Goal: Task Accomplishment & Management: Manage account settings

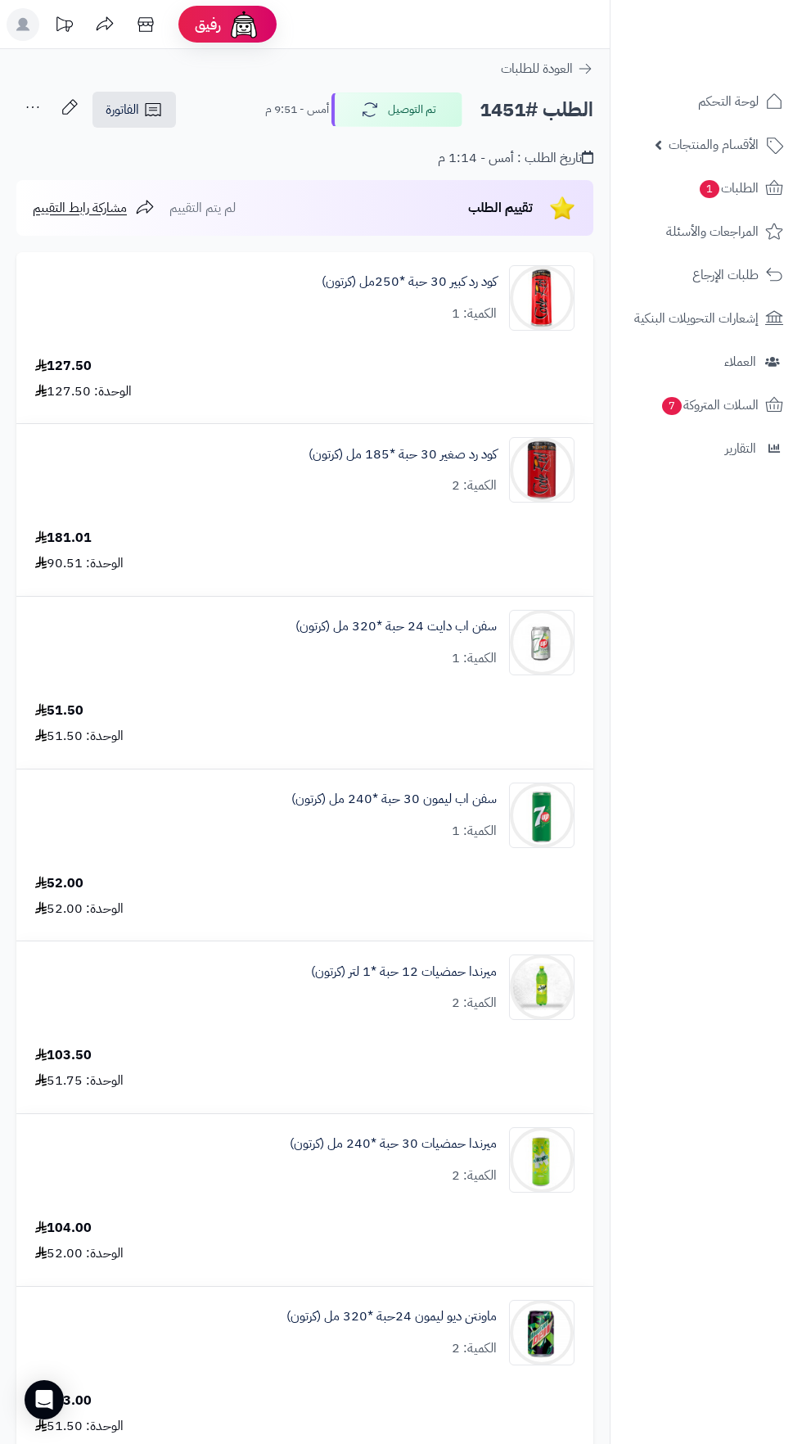
scroll to position [2504, 0]
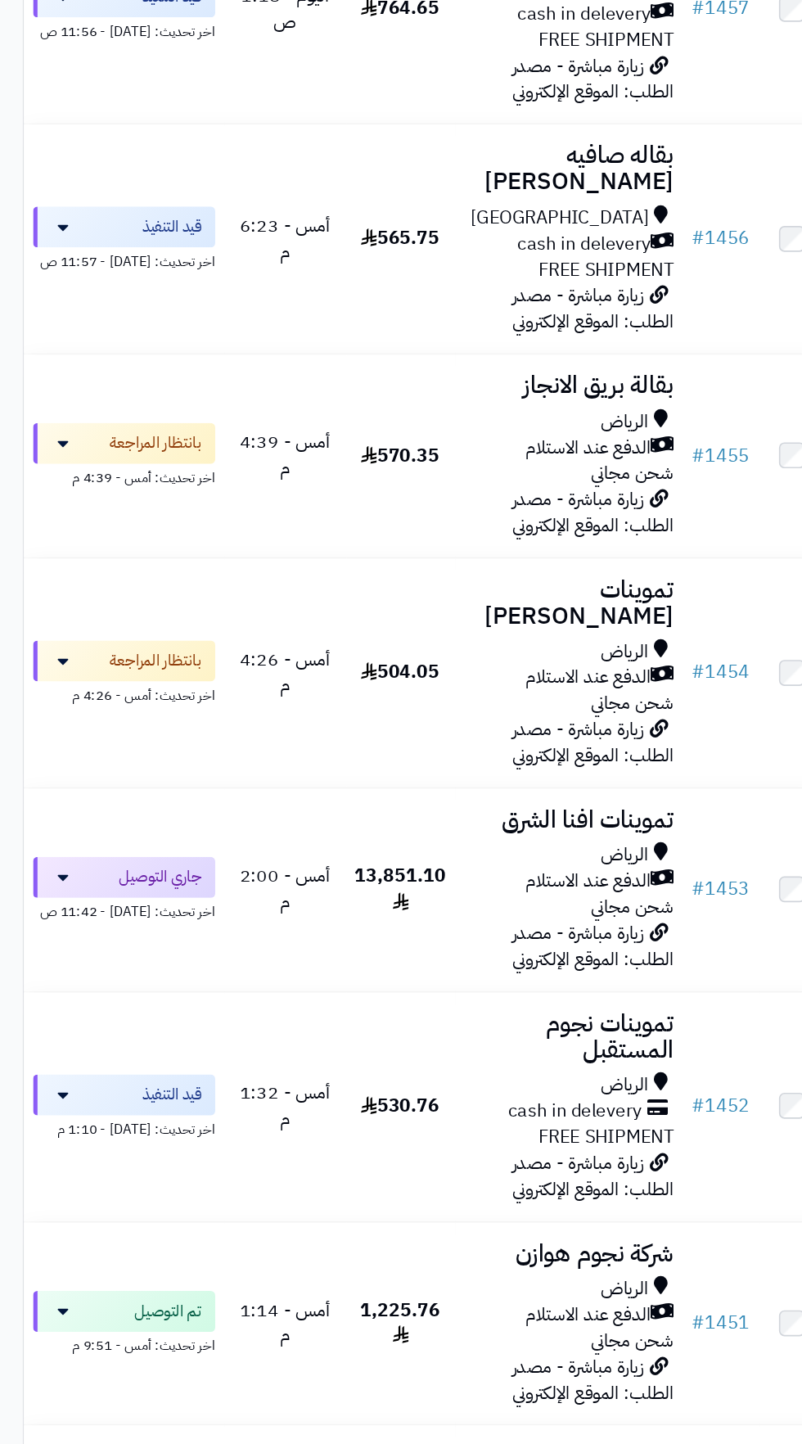
scroll to position [1820, 0]
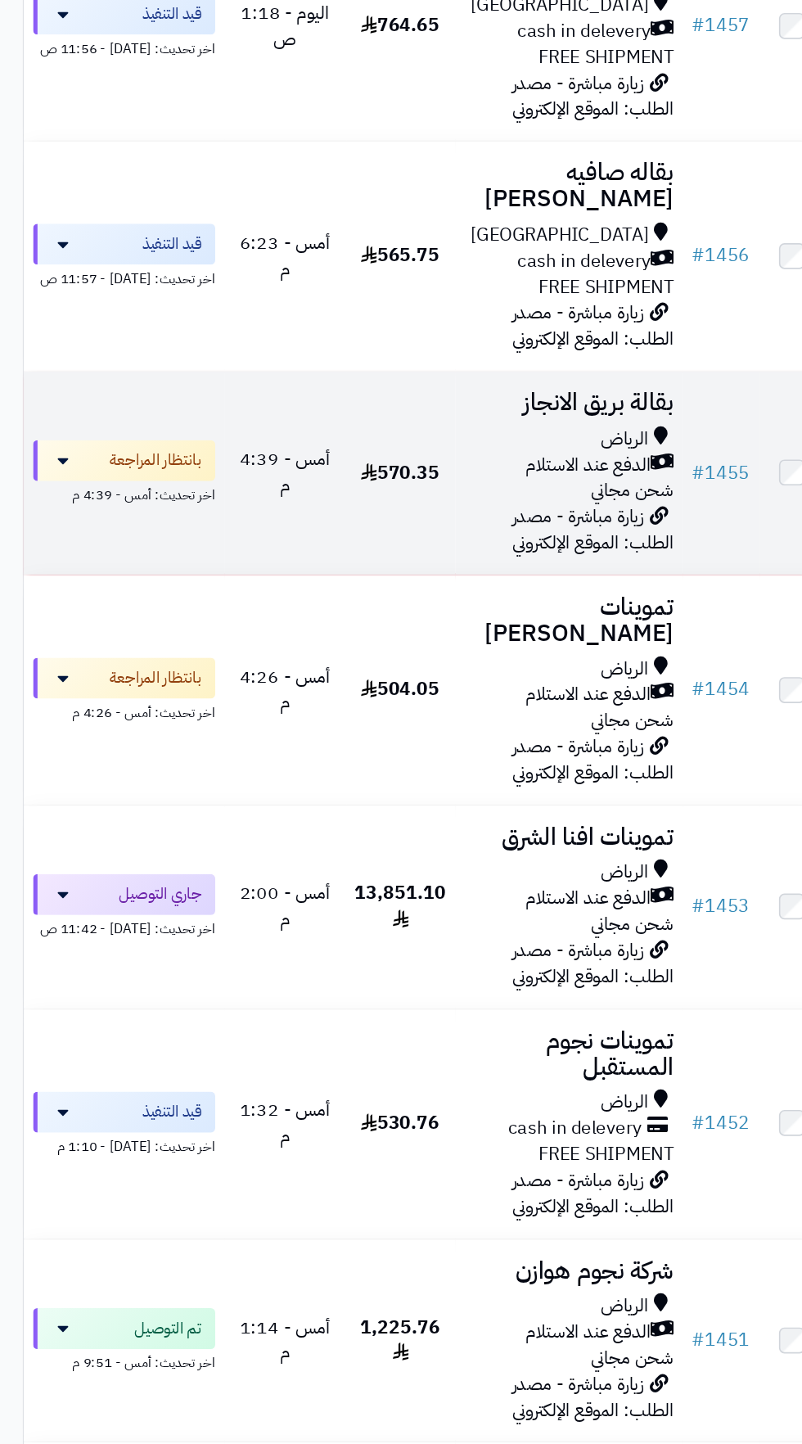
click at [378, 390] on span "الدفع عند الاستلام" at bounding box center [423, 399] width 90 height 19
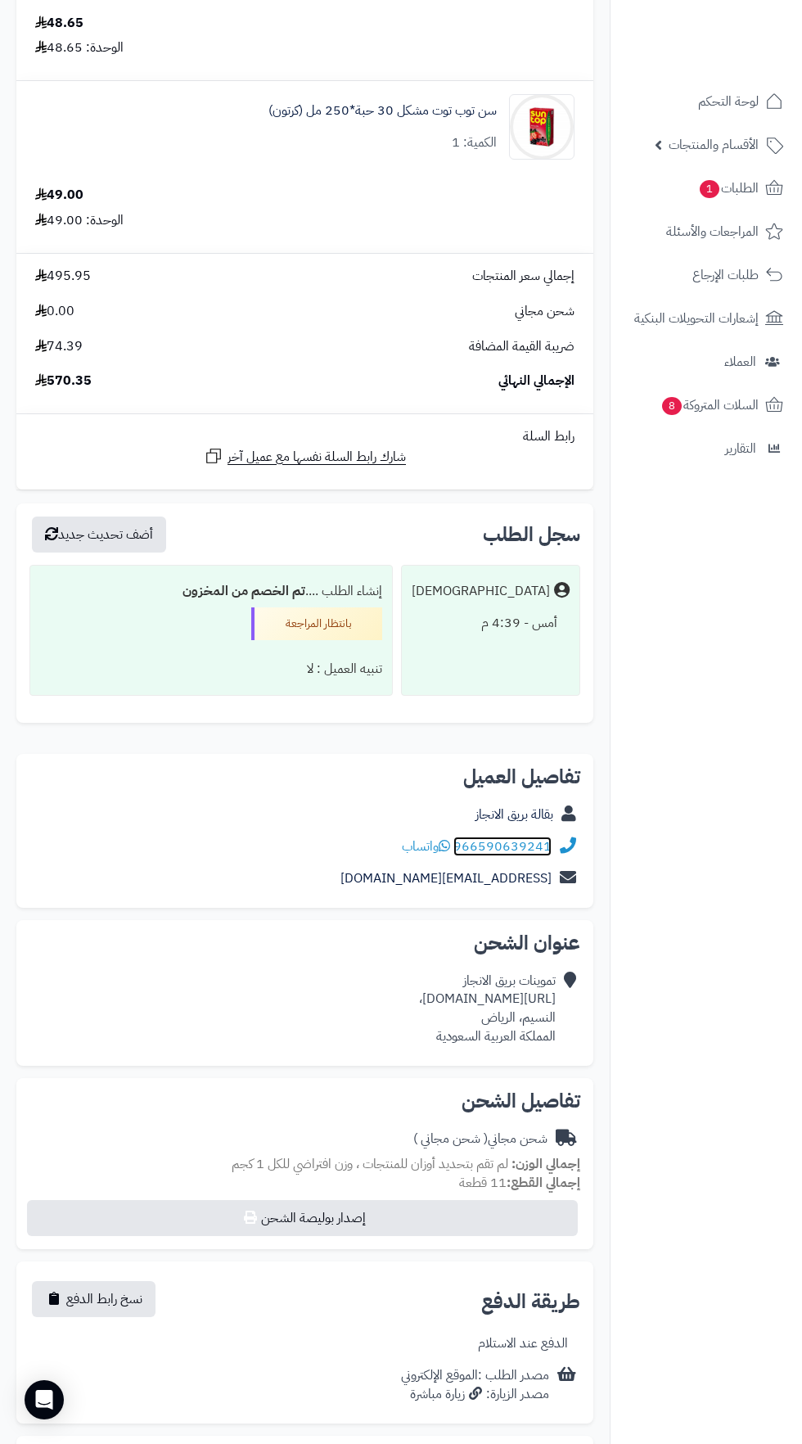
scroll to position [1501, 0]
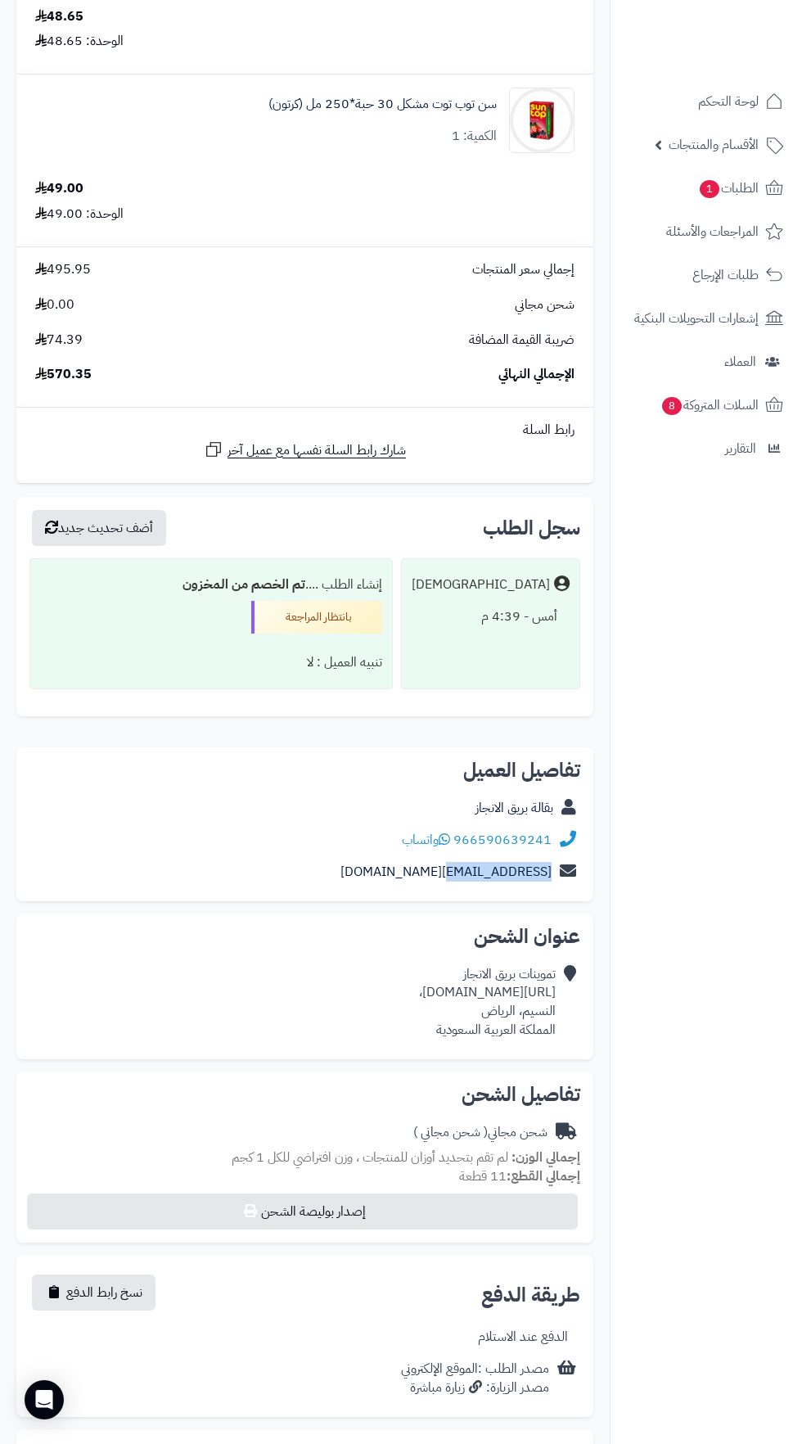
click at [696, 980] on nav "لوحة التحكم الأقسام والمنتجات المنتجات الأقسام الماركات مواصفات المنتجات مواصفا…" at bounding box center [706, 742] width 192 height 1444
copy link "966590639241"
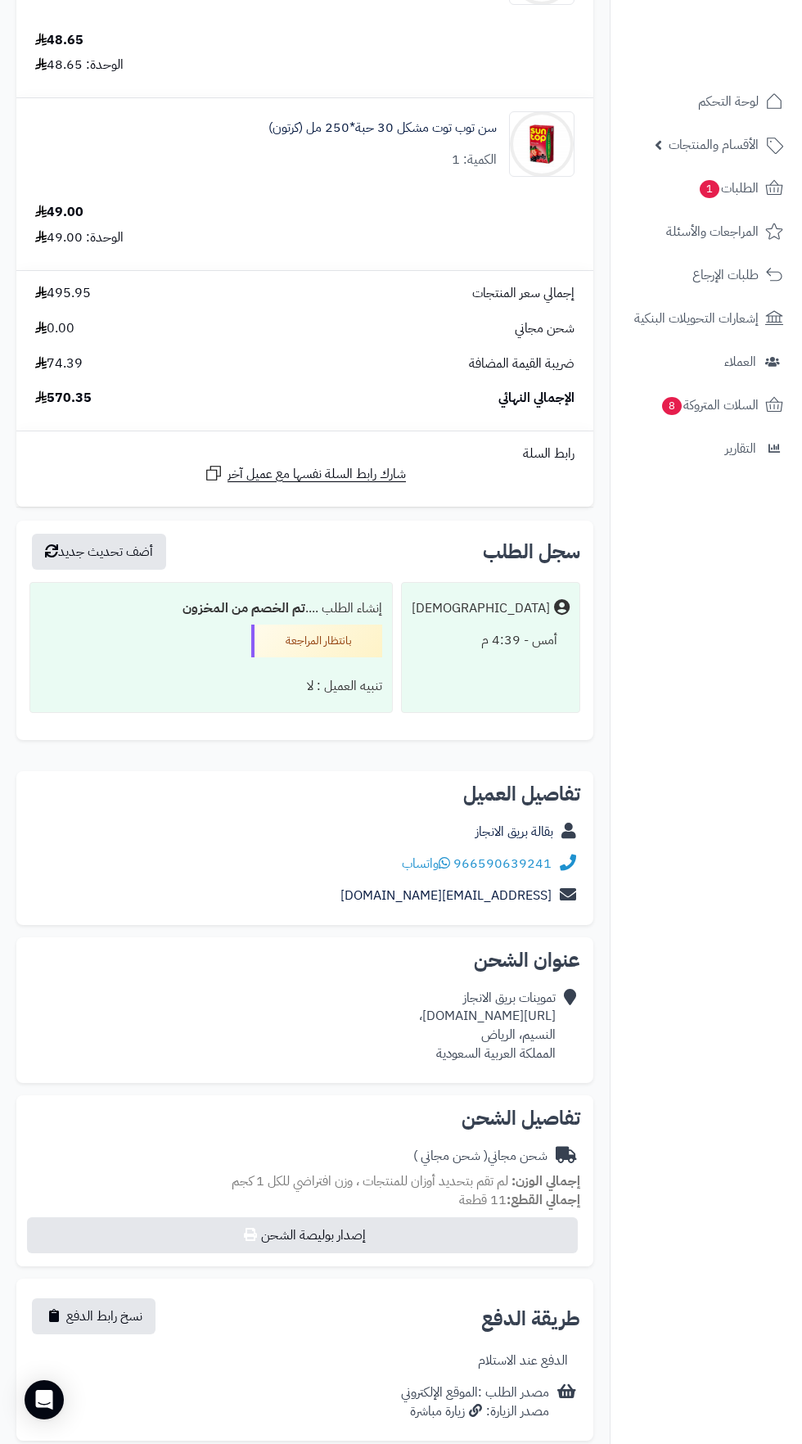
copy div "https://maps.app.goo.gl/apaD4FZEGEjVi41XA،"
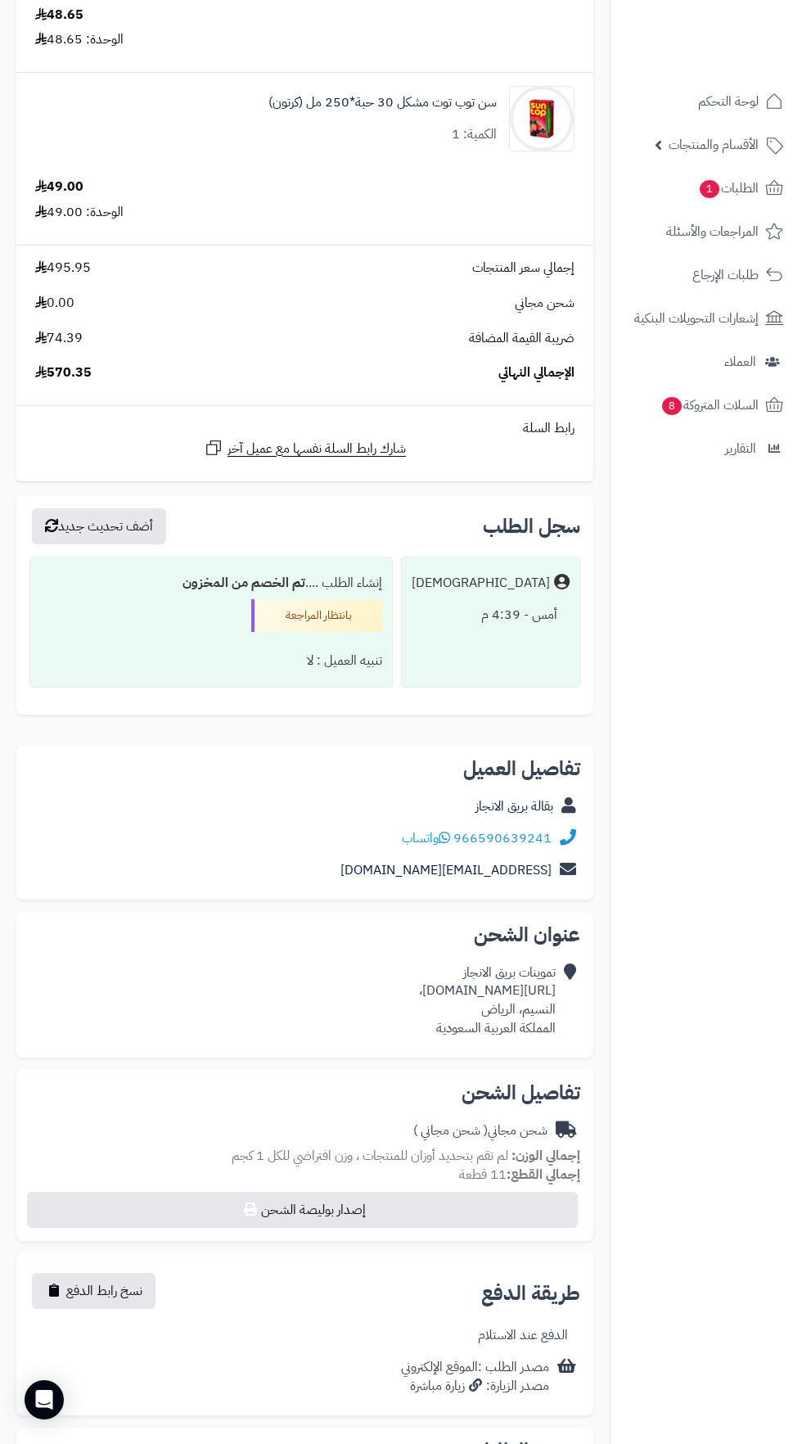
scroll to position [1578, 0]
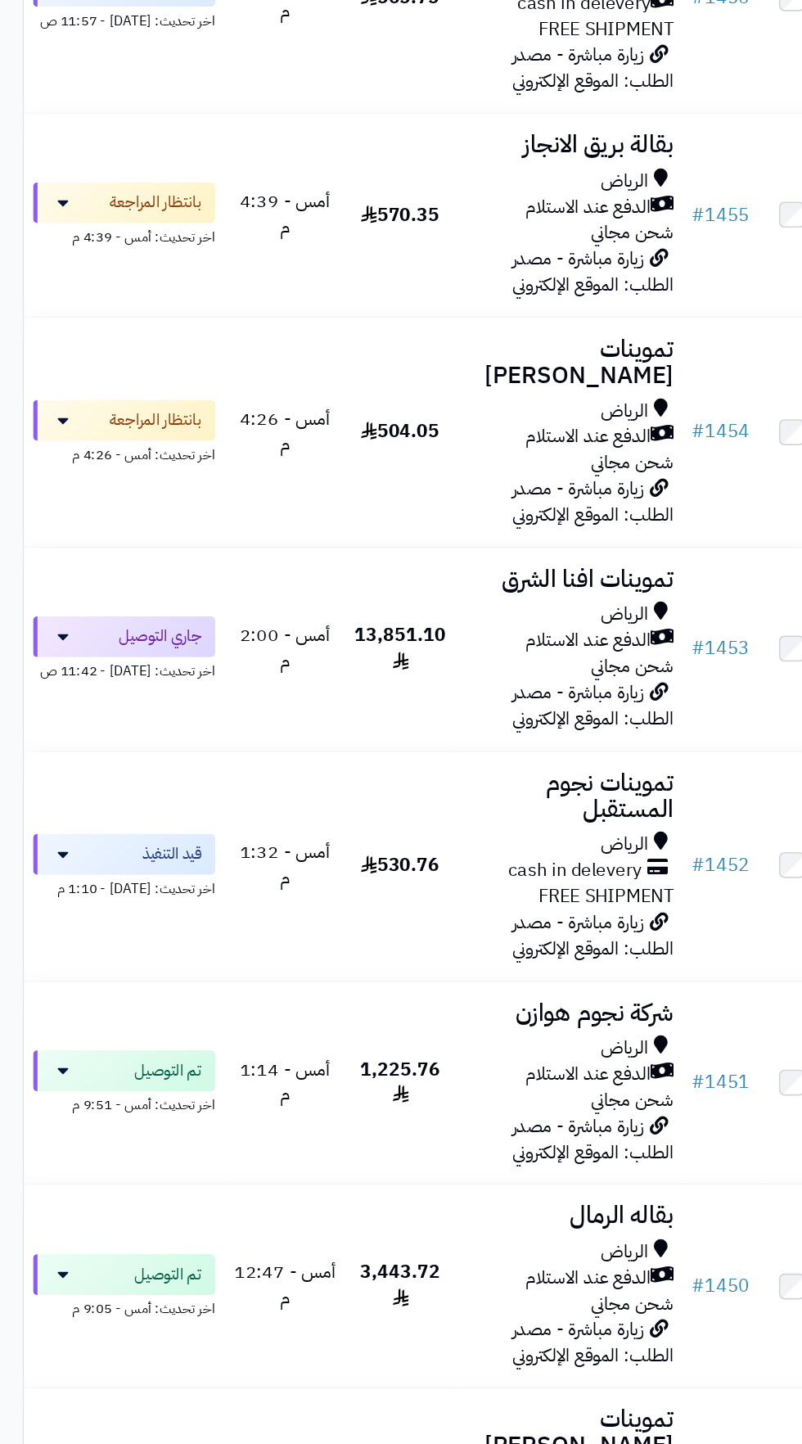
scroll to position [1820, 0]
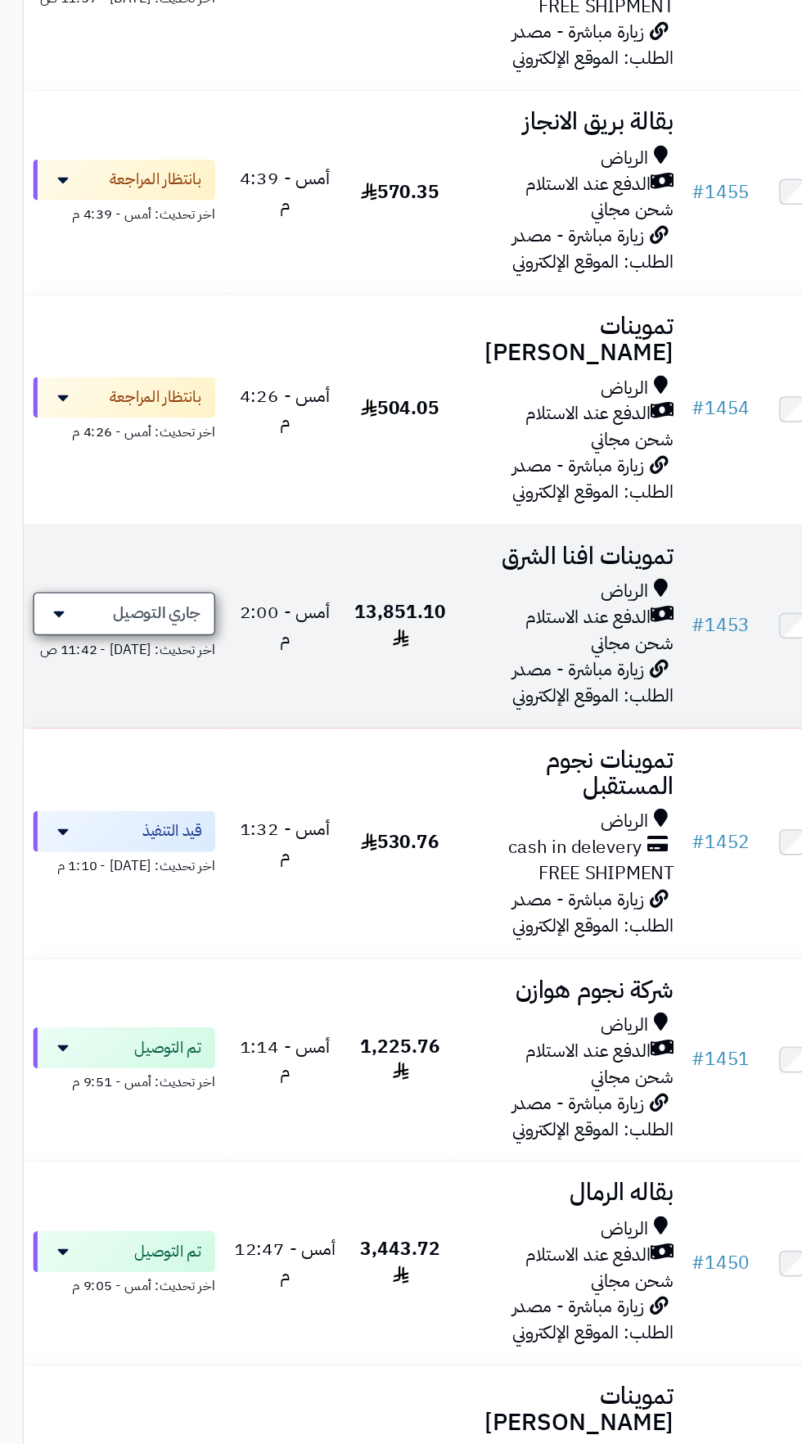
click at [110, 699] on span "جاري التوصيل" at bounding box center [112, 707] width 63 height 16
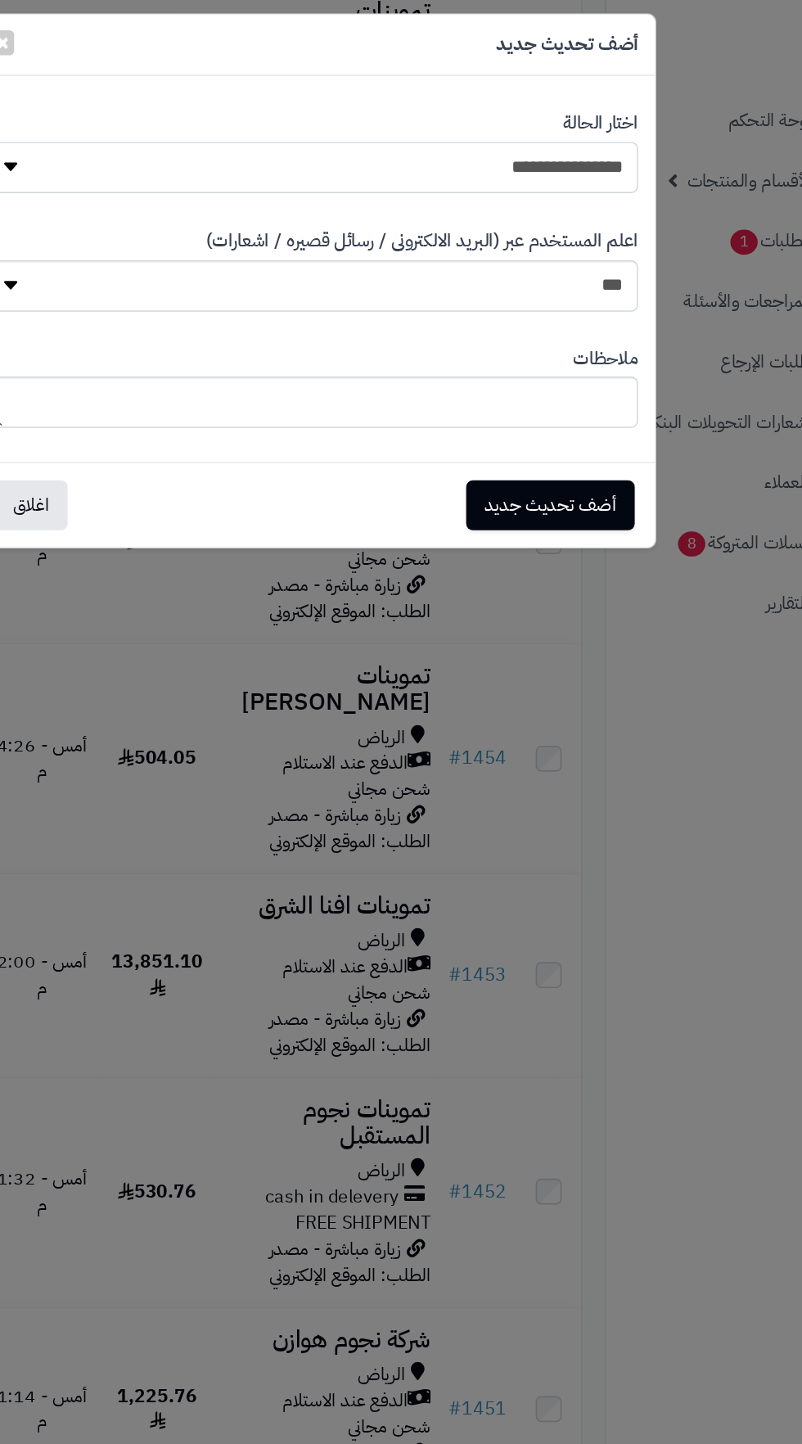
click at [570, 119] on select "**********" at bounding box center [401, 135] width 465 height 37
select select "**"
click at [574, 377] on button "أضف تحديث جديد" at bounding box center [570, 377] width 121 height 36
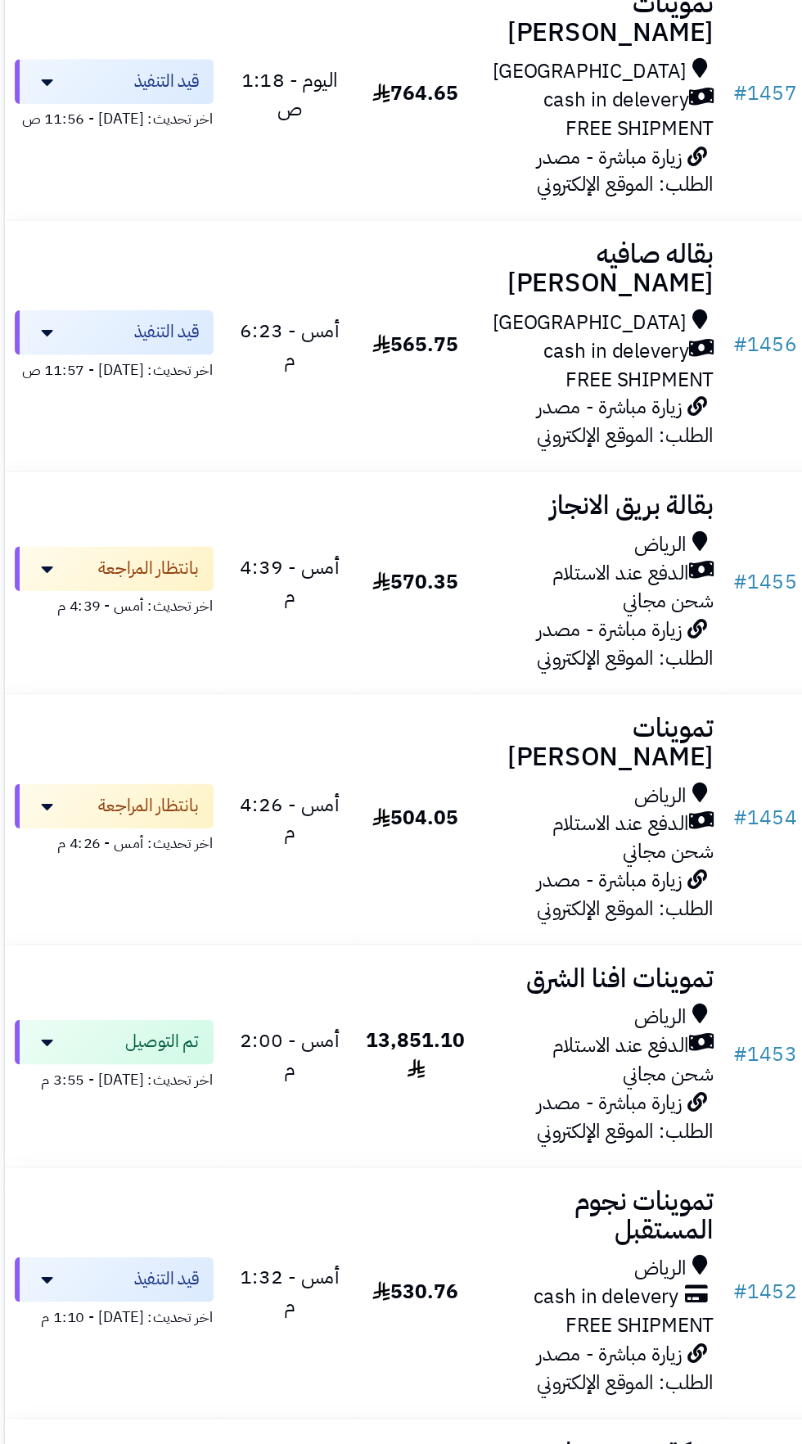
scroll to position [1809, 0]
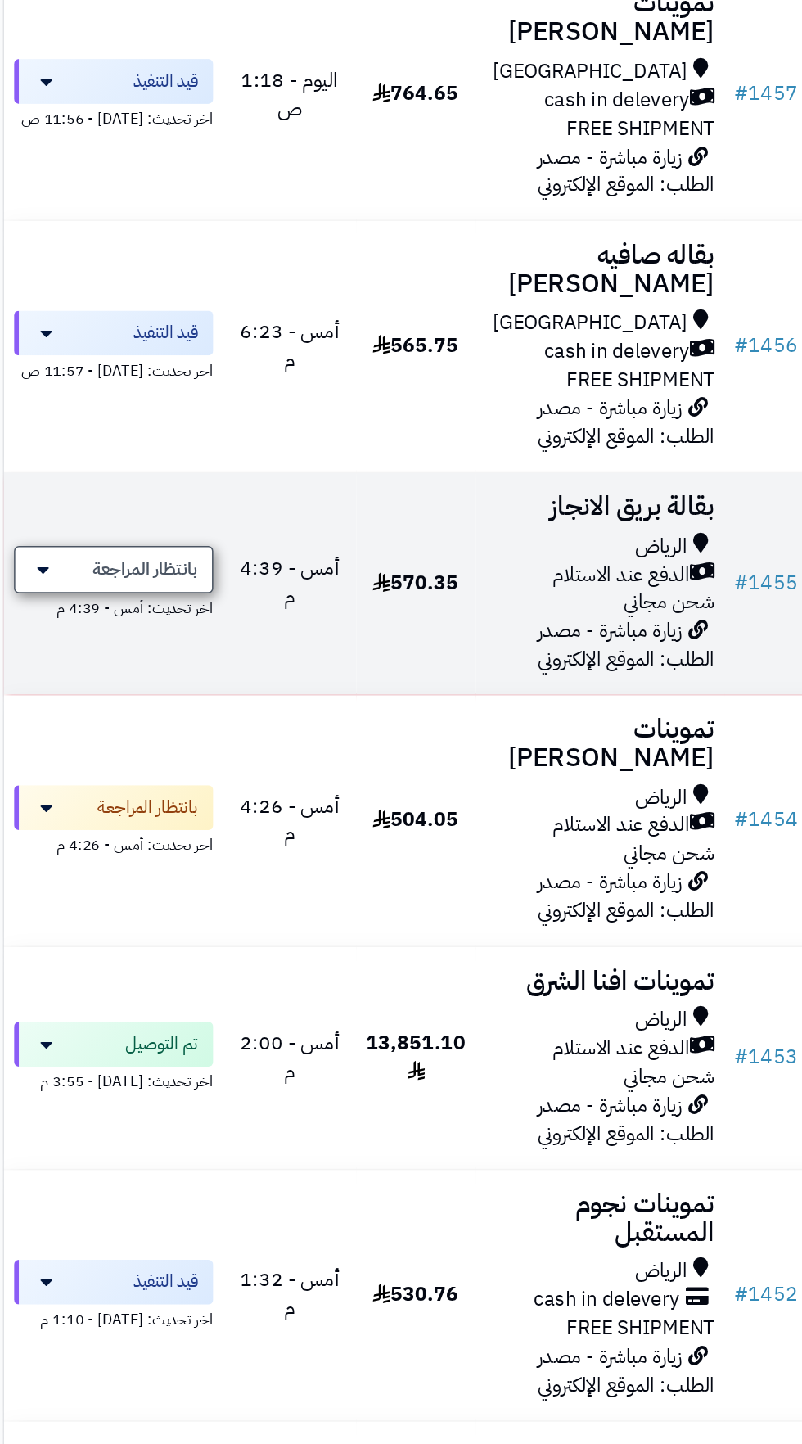
click at [119, 399] on span "بانتظار المراجعة" at bounding box center [109, 407] width 69 height 16
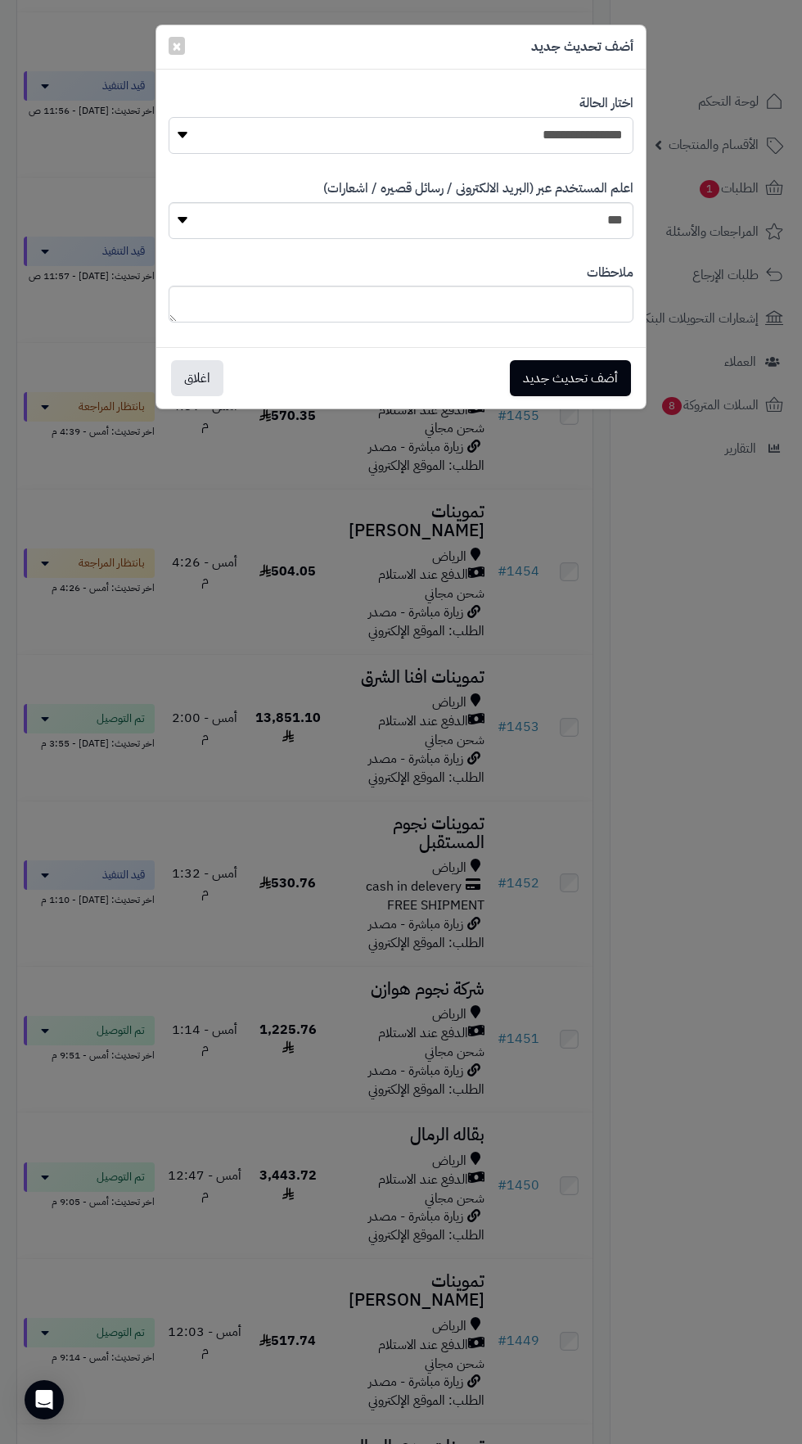
click at [575, 131] on select "**********" at bounding box center [401, 135] width 465 height 37
click at [444, 791] on div "**********" at bounding box center [401, 722] width 802 height 1444
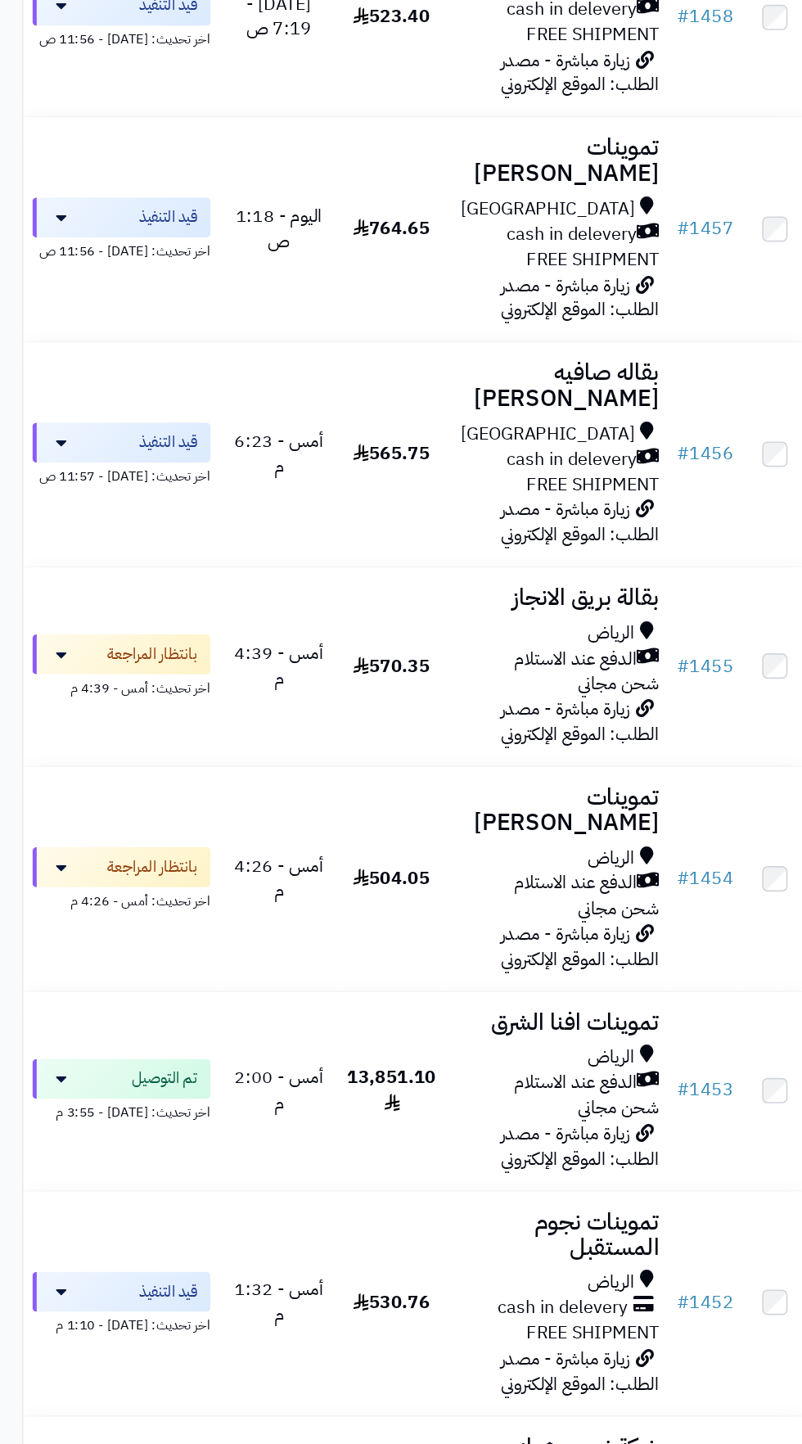
scroll to position [1721, 0]
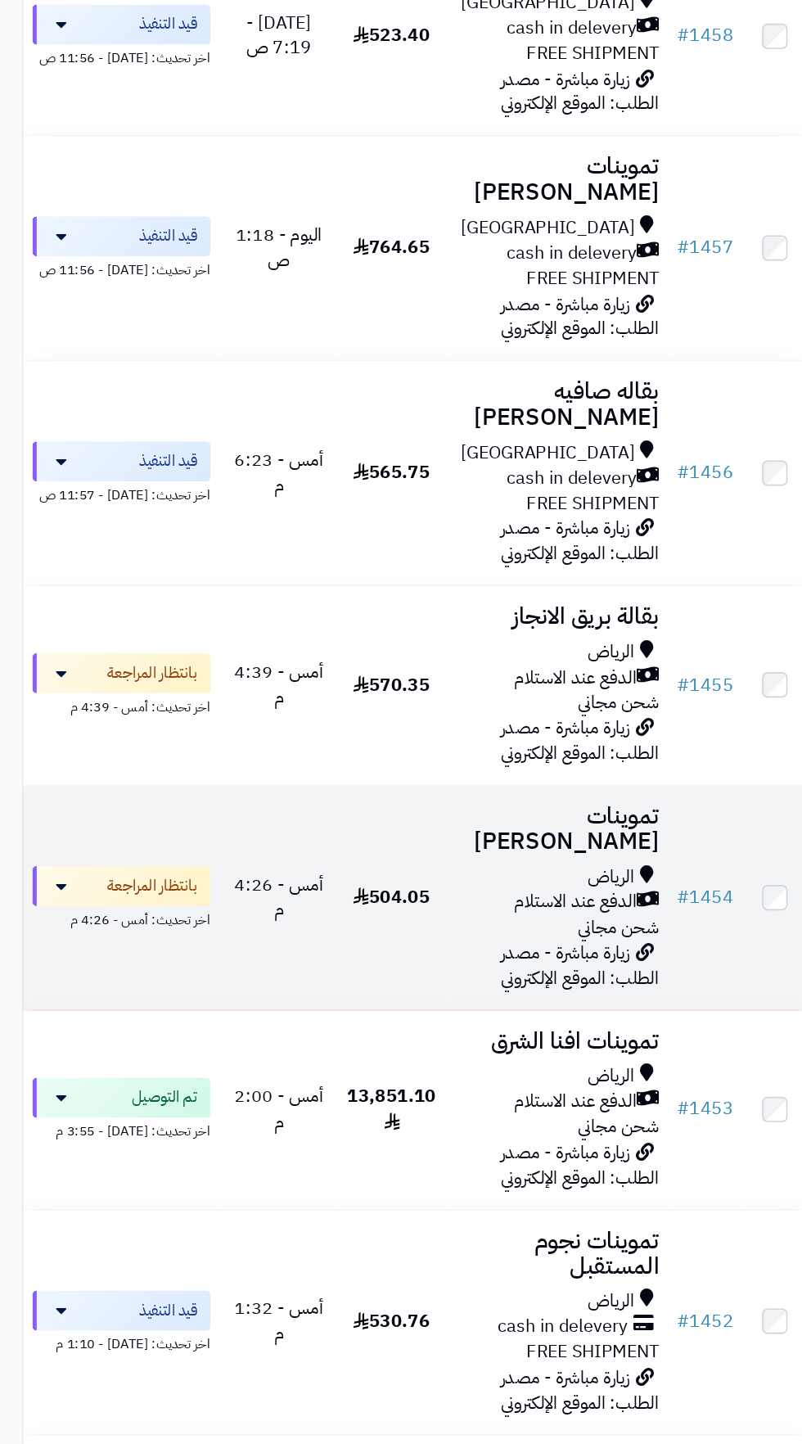
click at [399, 653] on span "الدفع عند الاستلام" at bounding box center [423, 662] width 90 height 19
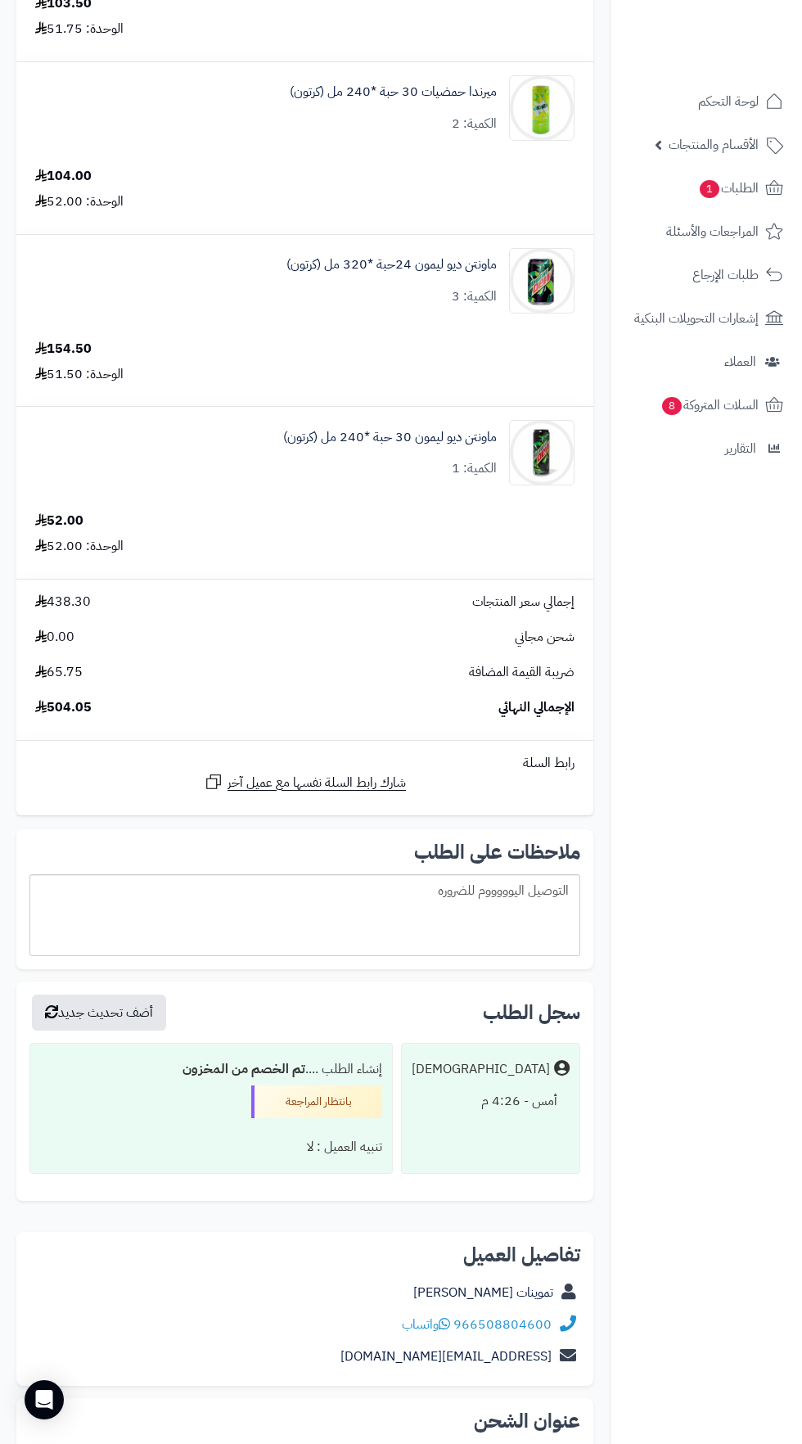
scroll to position [484, 0]
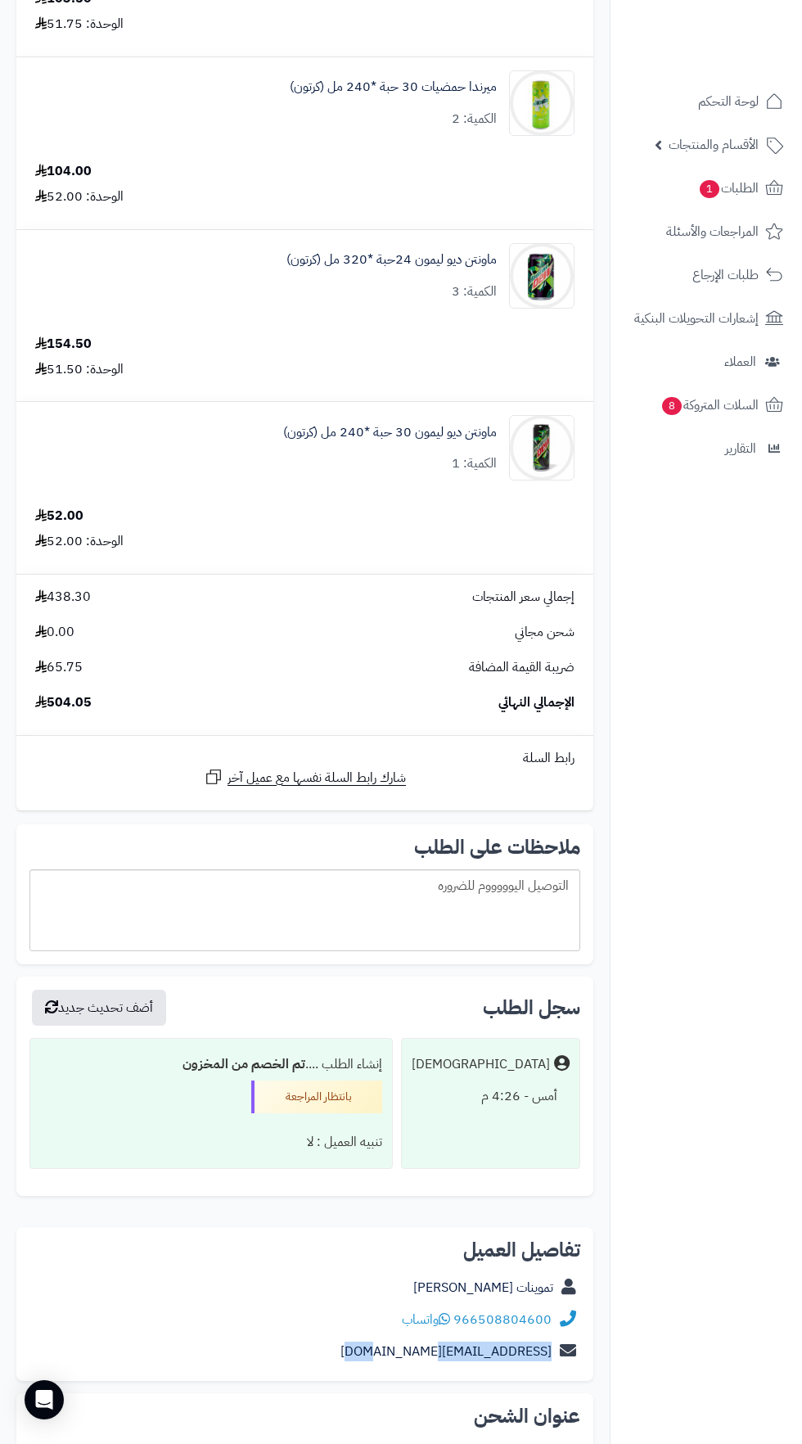
click at [665, 1443] on nav "لوحة التحكم الأقسام والمنتجات المنتجات الأقسام الماركات مواصفات المنتجات مواصفا…" at bounding box center [706, 742] width 192 height 1444
copy link "966508804600"
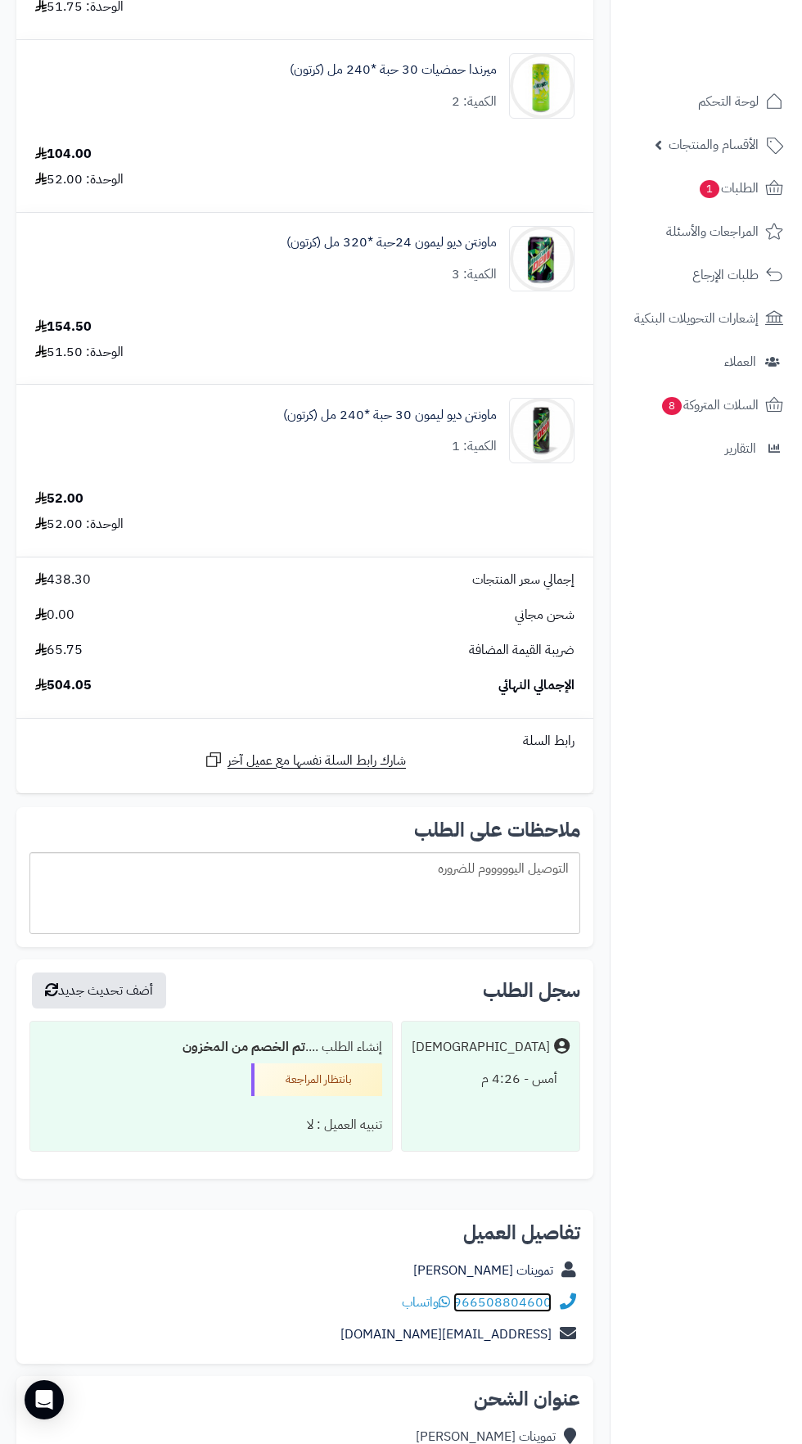
scroll to position [676, 0]
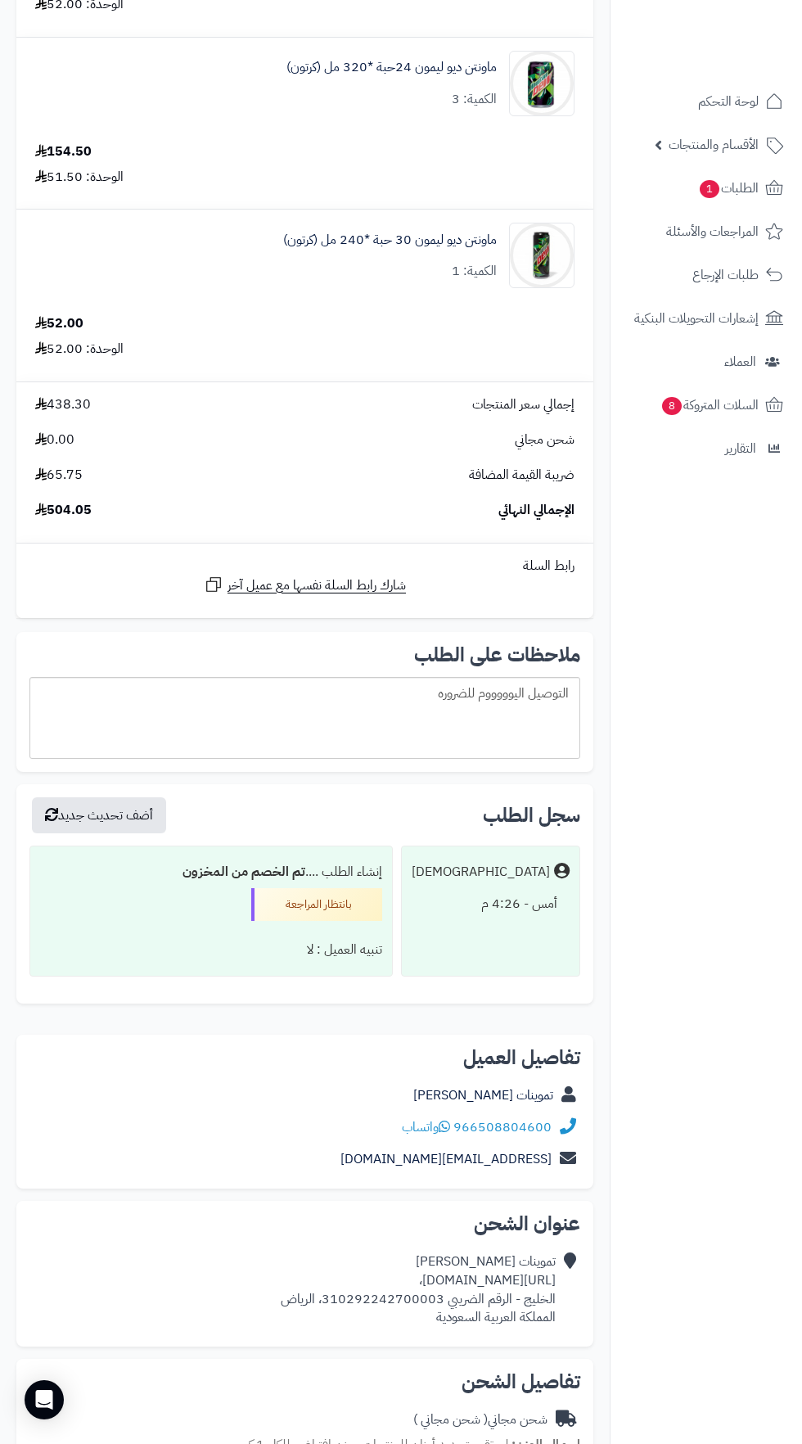
copy div "[URL][DOMAIN_NAME]،"
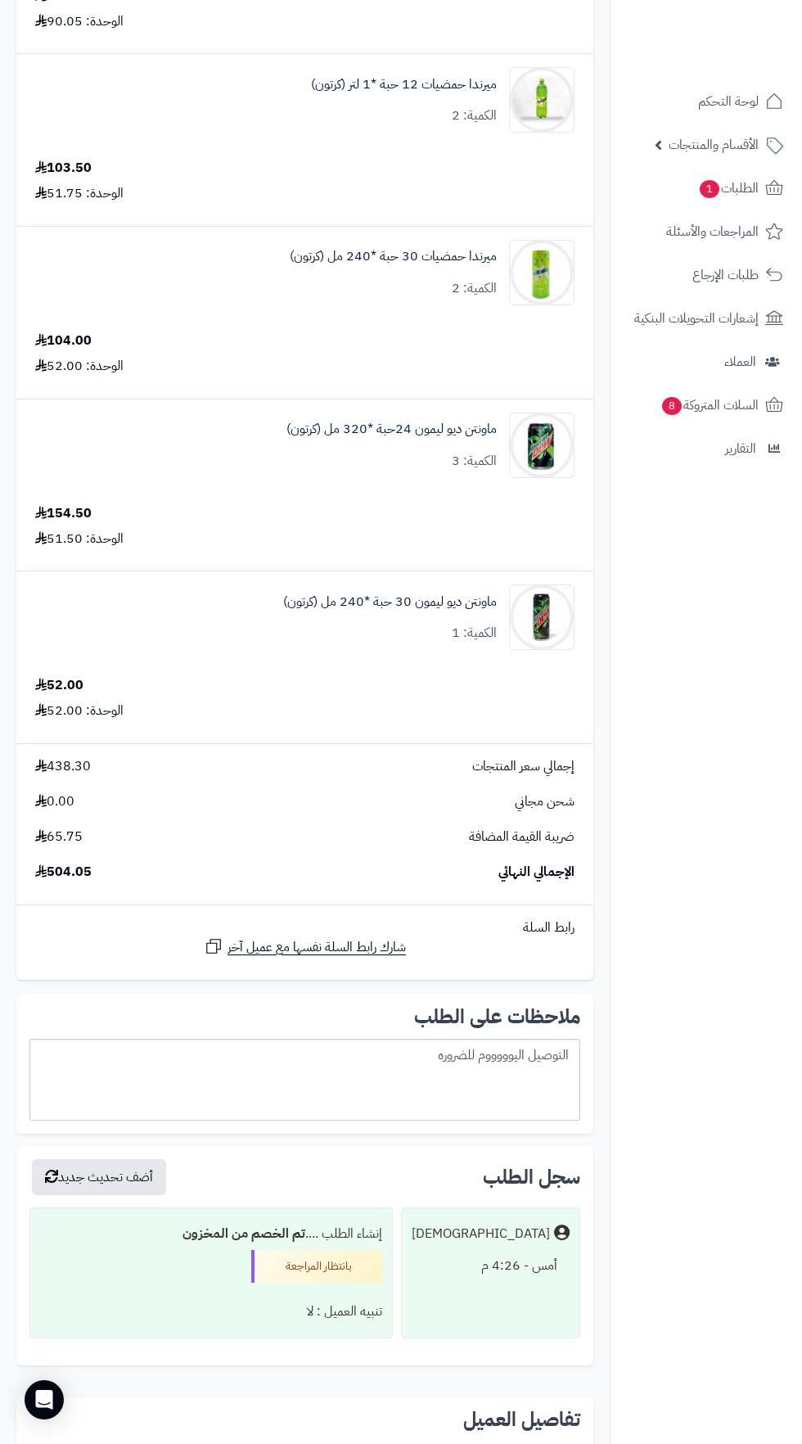
scroll to position [0, 0]
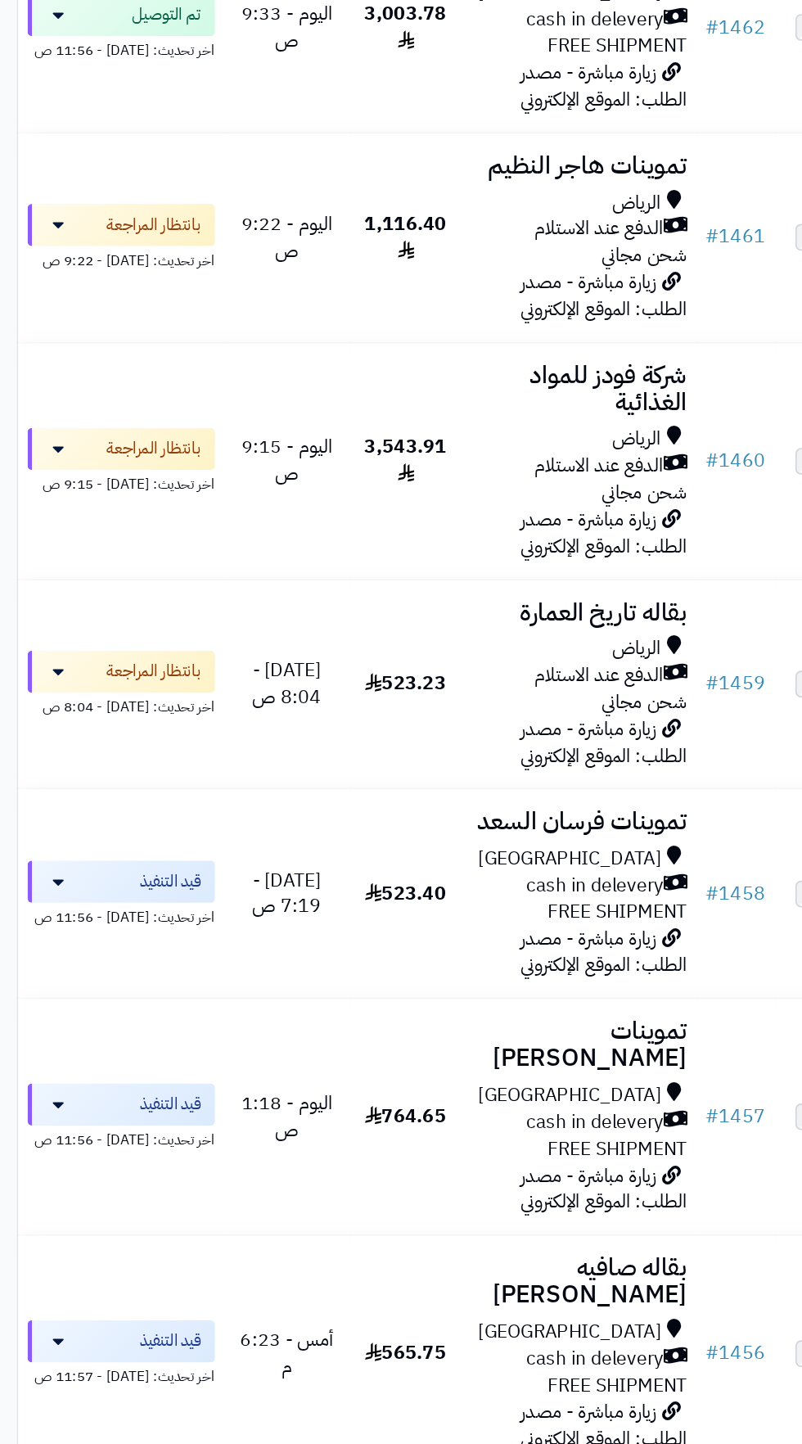
scroll to position [1109, 0]
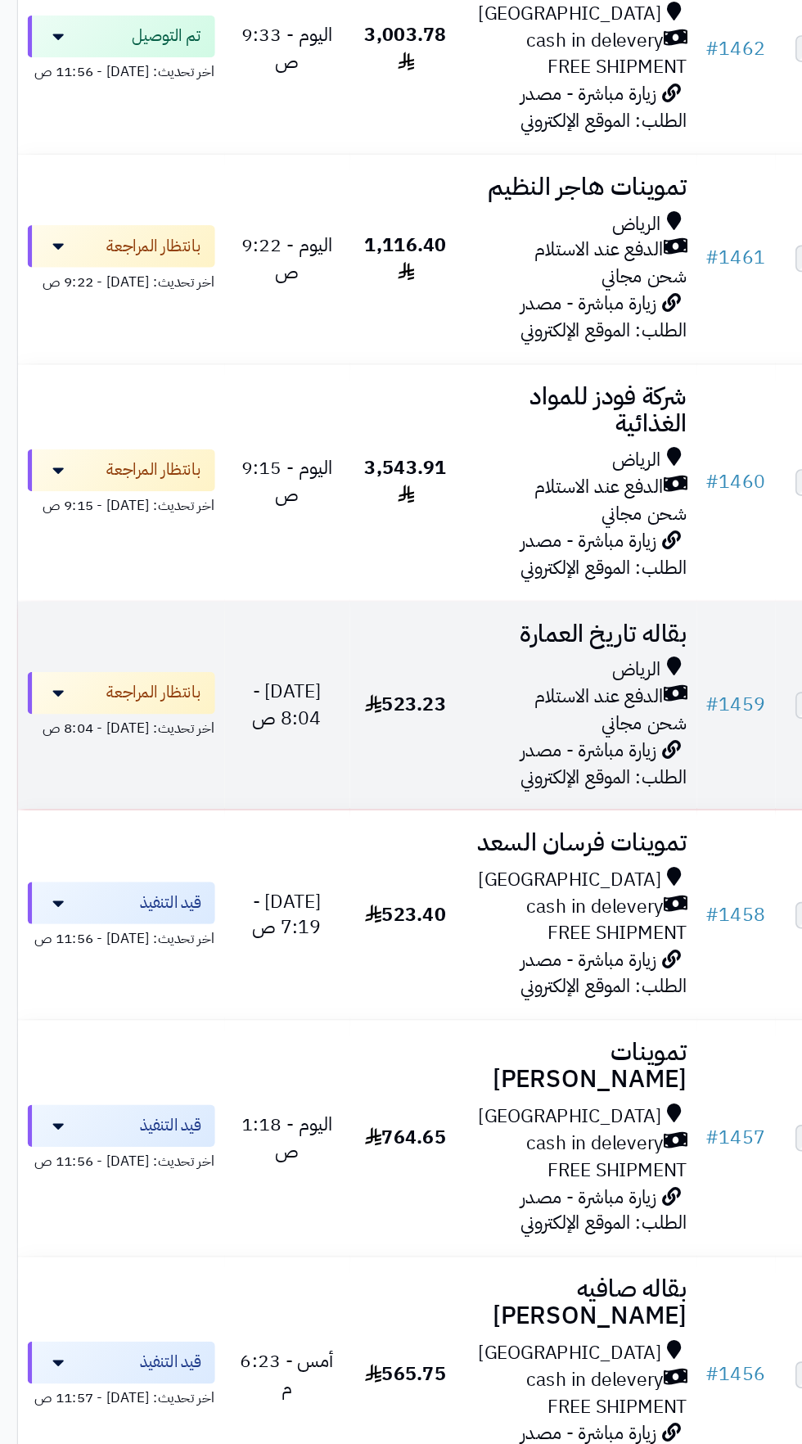
click at [408, 494] on span "الدفع عند الاستلام" at bounding box center [423, 486] width 90 height 19
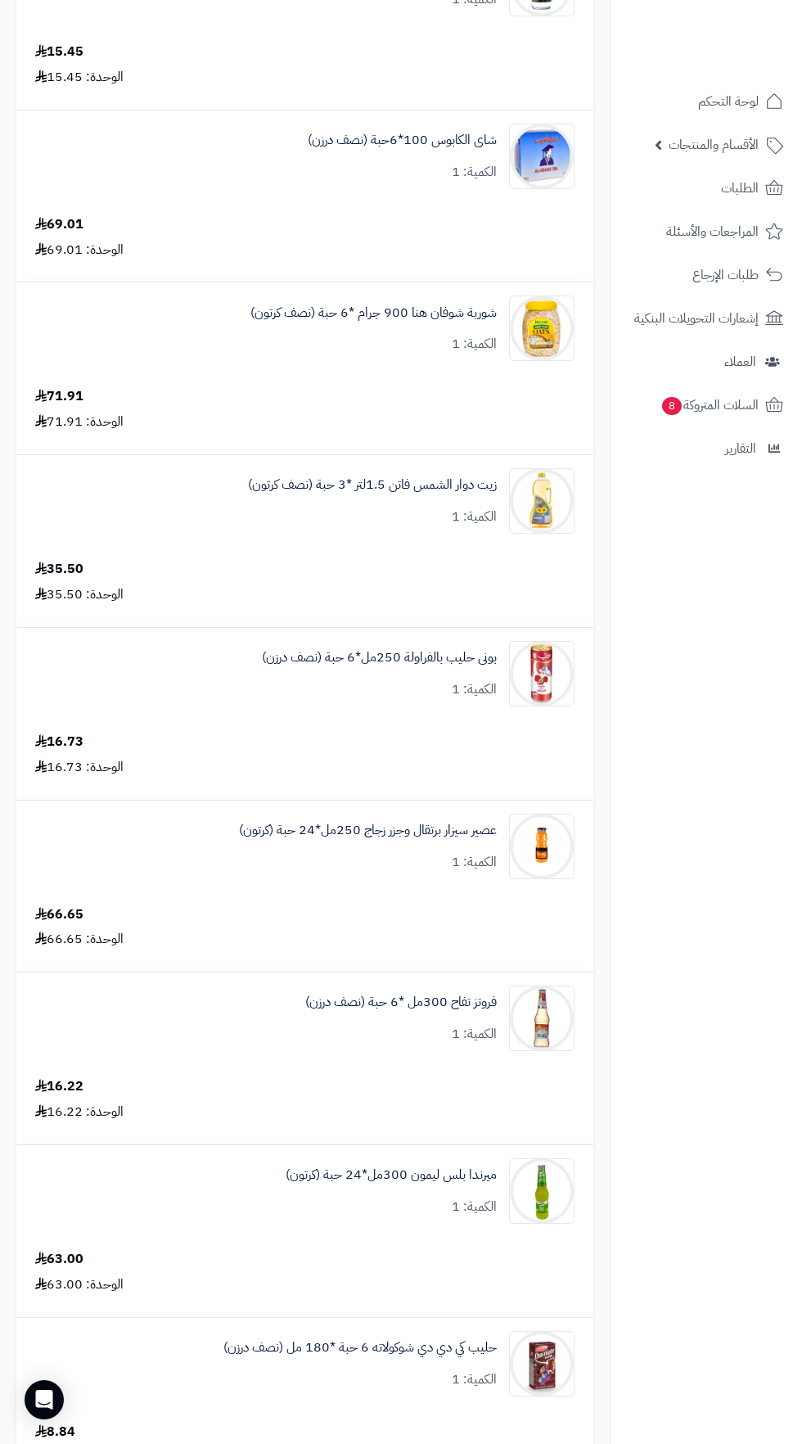
scroll to position [704, 0]
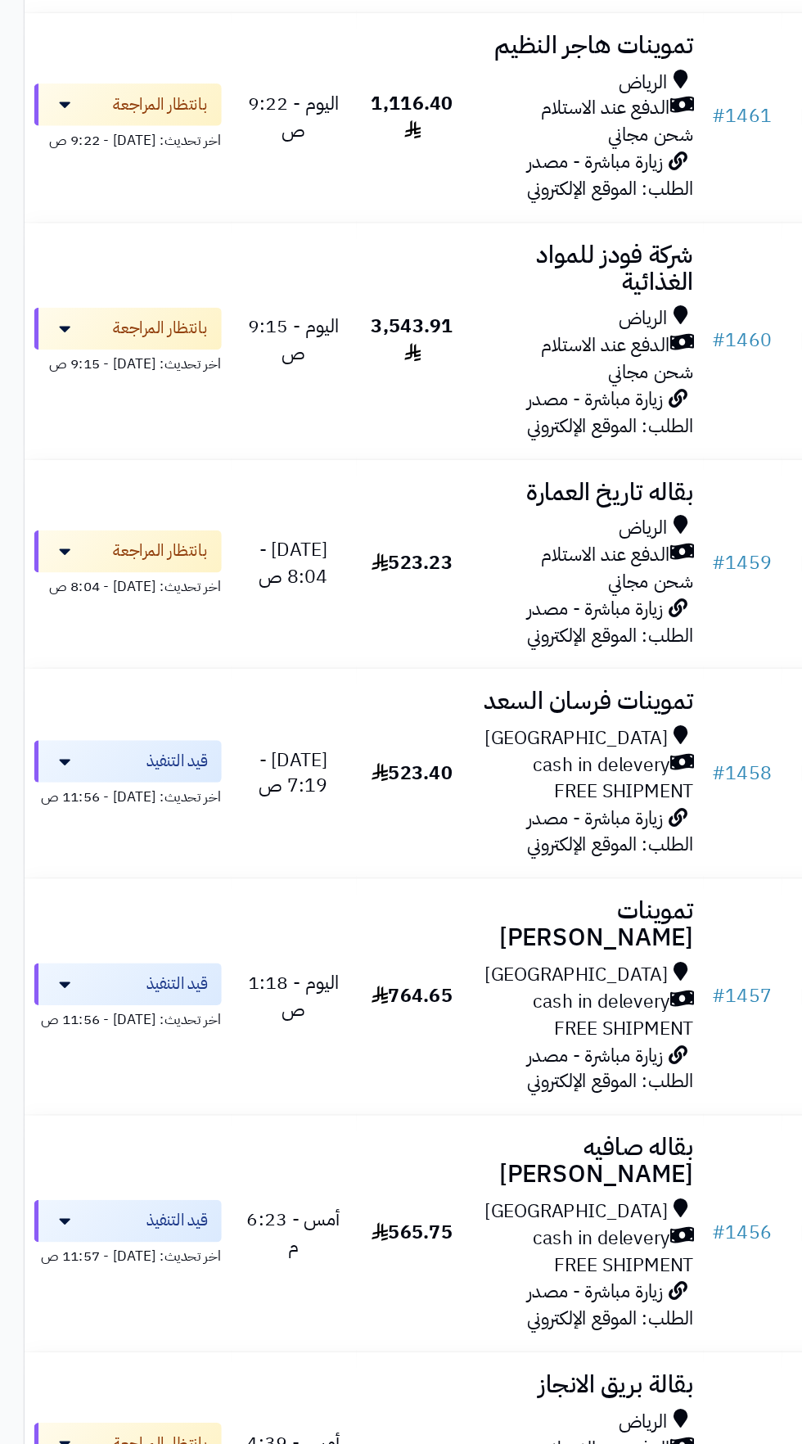
scroll to position [1208, 0]
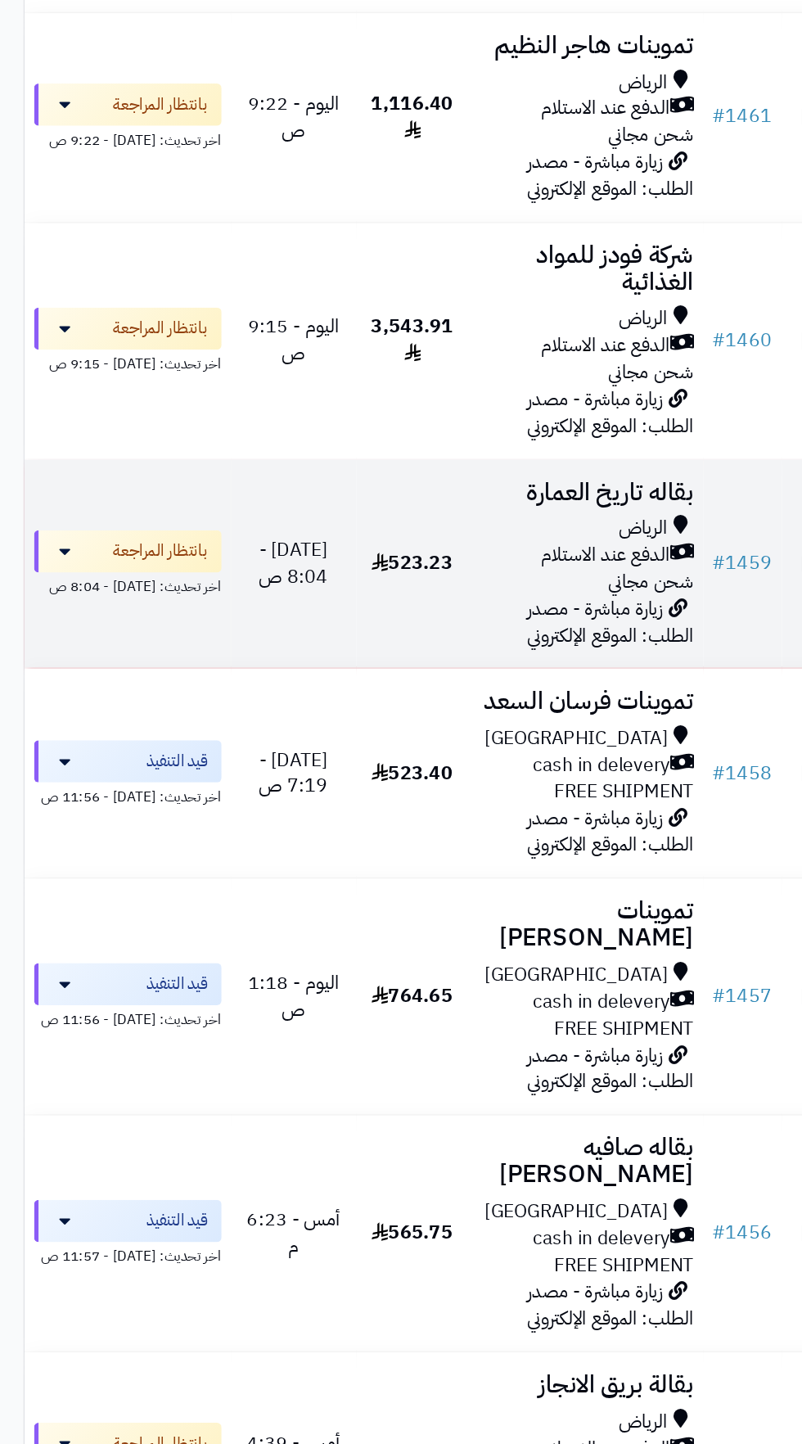
click at [420, 392] on span "الدفع عند الاستلام" at bounding box center [423, 387] width 90 height 19
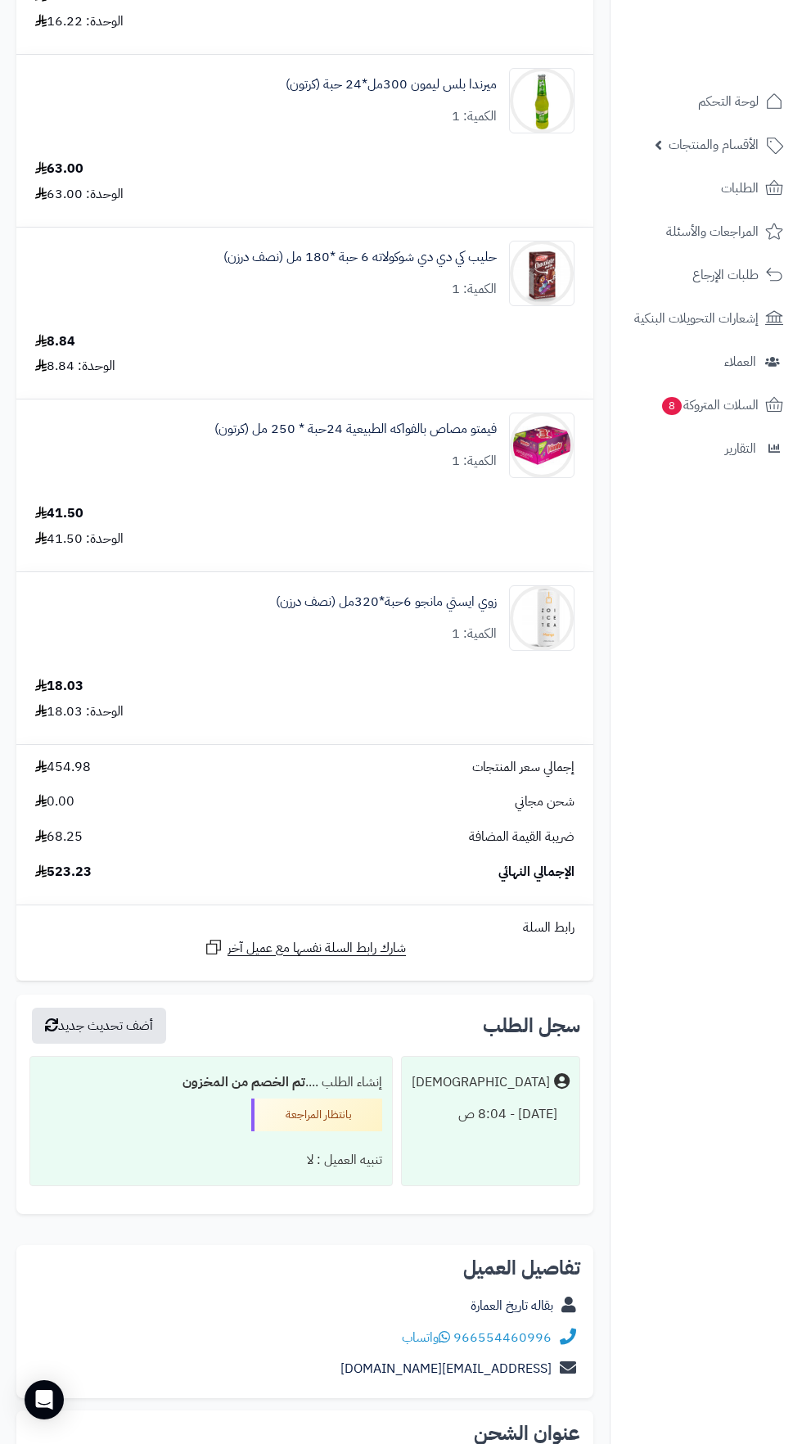
scroll to position [1793, 0]
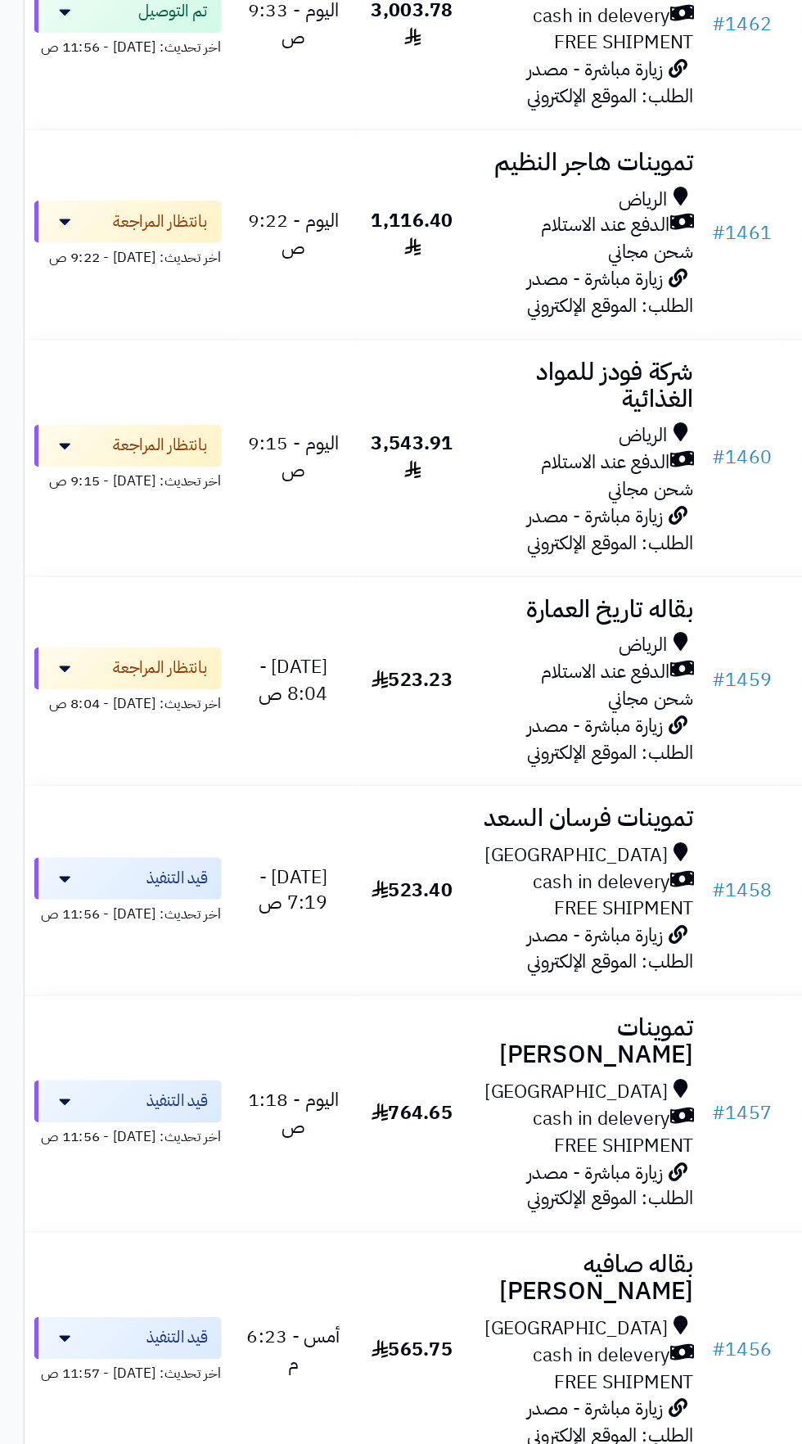
scroll to position [1125, 0]
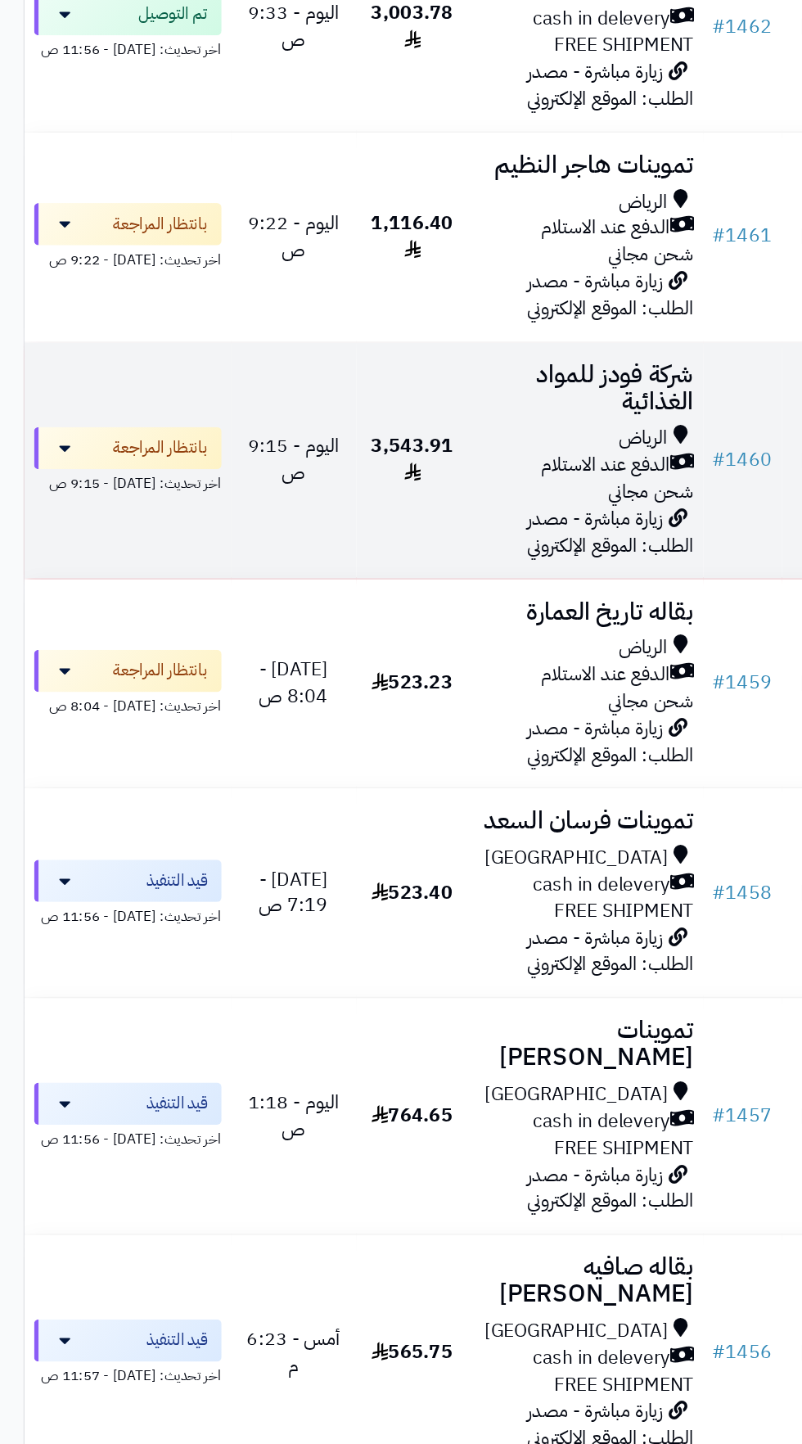
click at [411, 360] on span "زيارة مباشرة - مصدر الطلب: الموقع الإلكتروني" at bounding box center [426, 371] width 116 height 38
click at [390, 333] on span "الدفع عند الاستلام" at bounding box center [423, 324] width 90 height 19
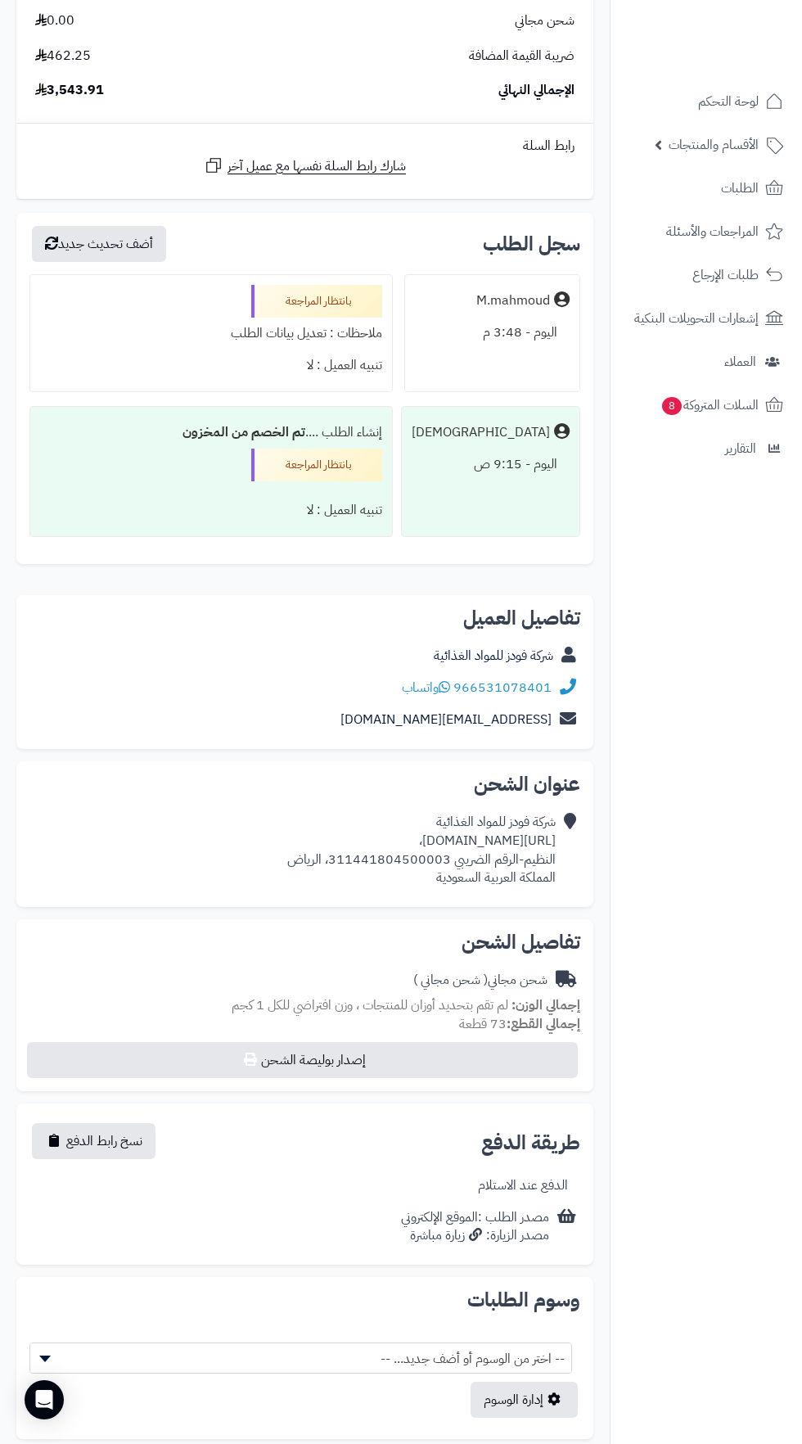
scroll to position [4560, 0]
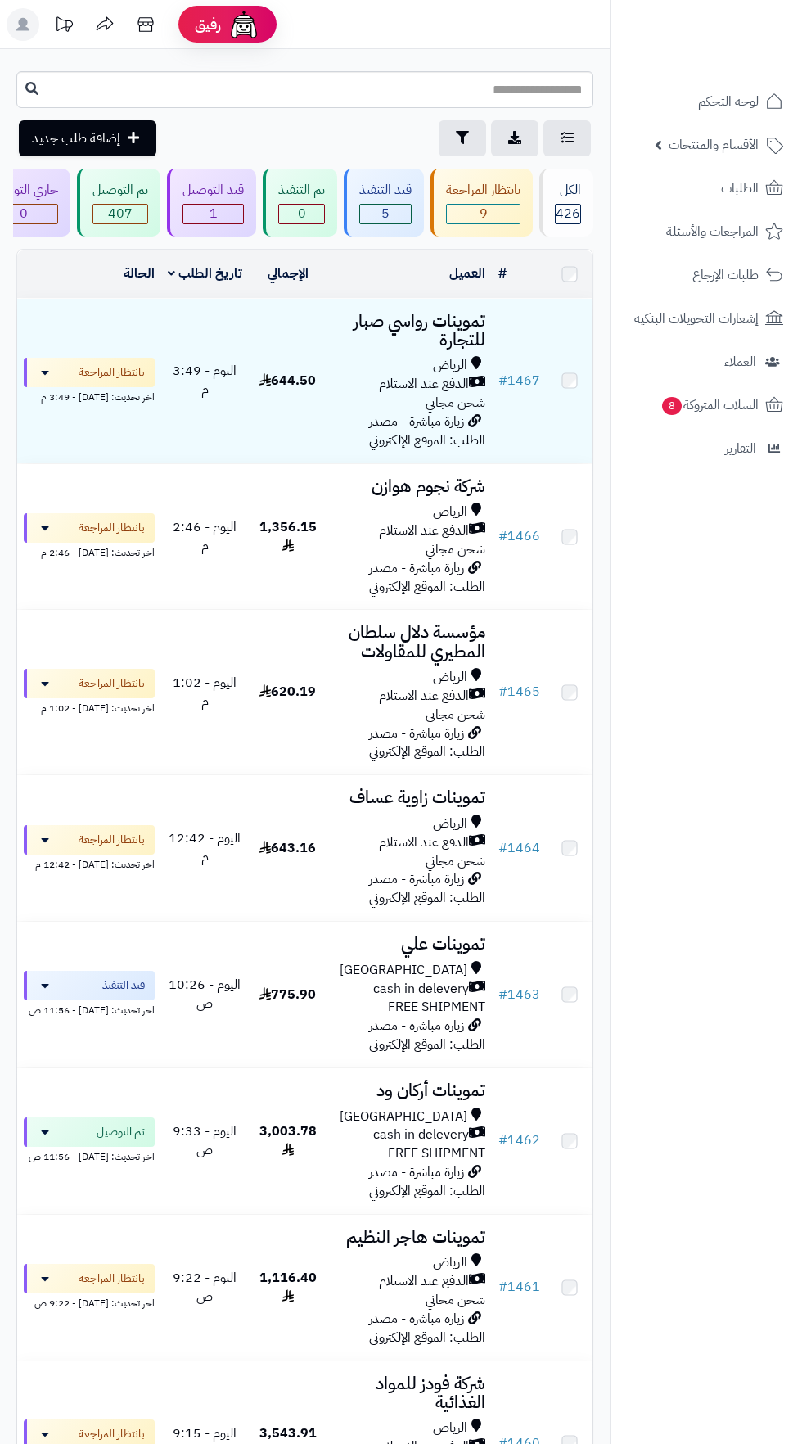
scroll to position [1125, 0]
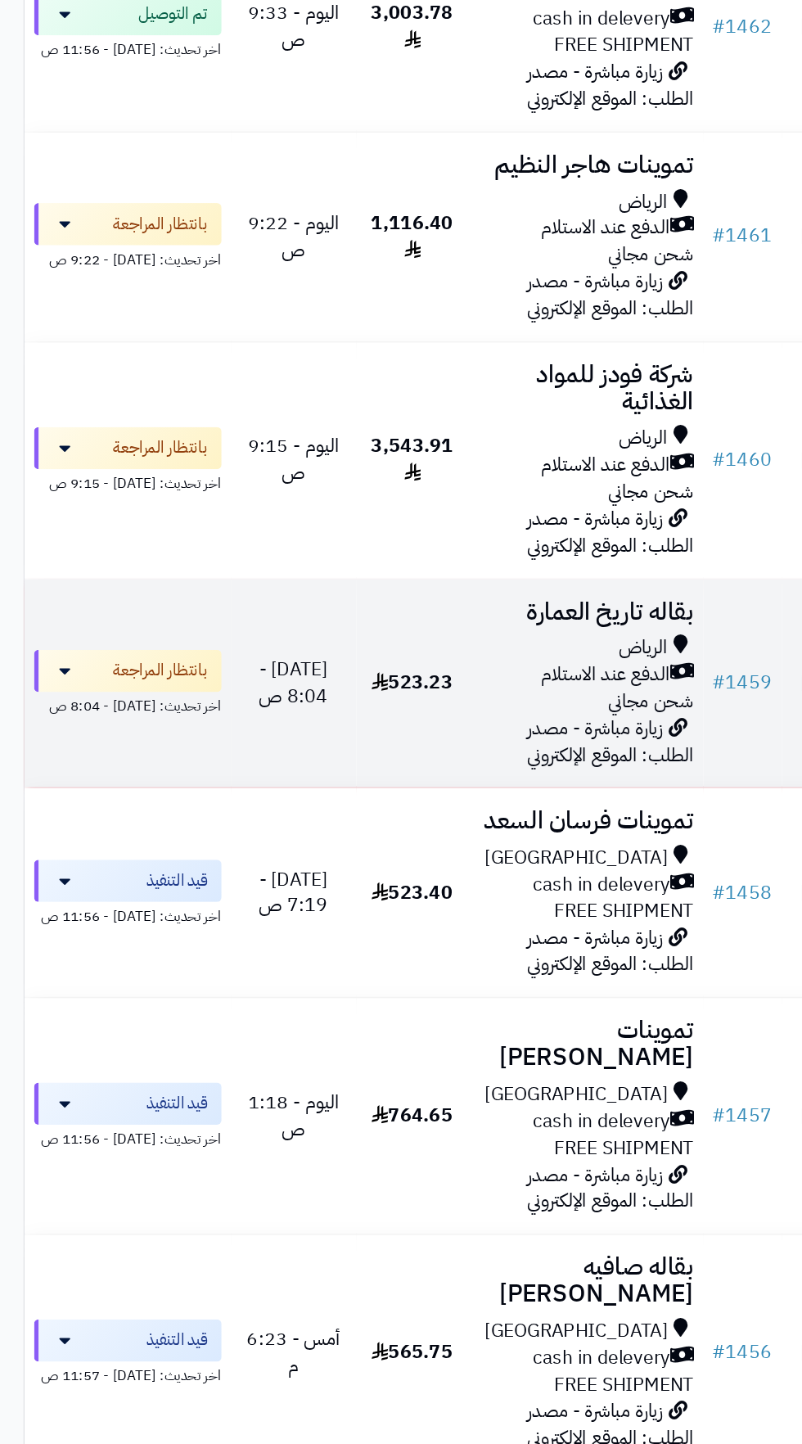
click at [420, 476] on span "الدفع عند الاستلام" at bounding box center [423, 471] width 90 height 19
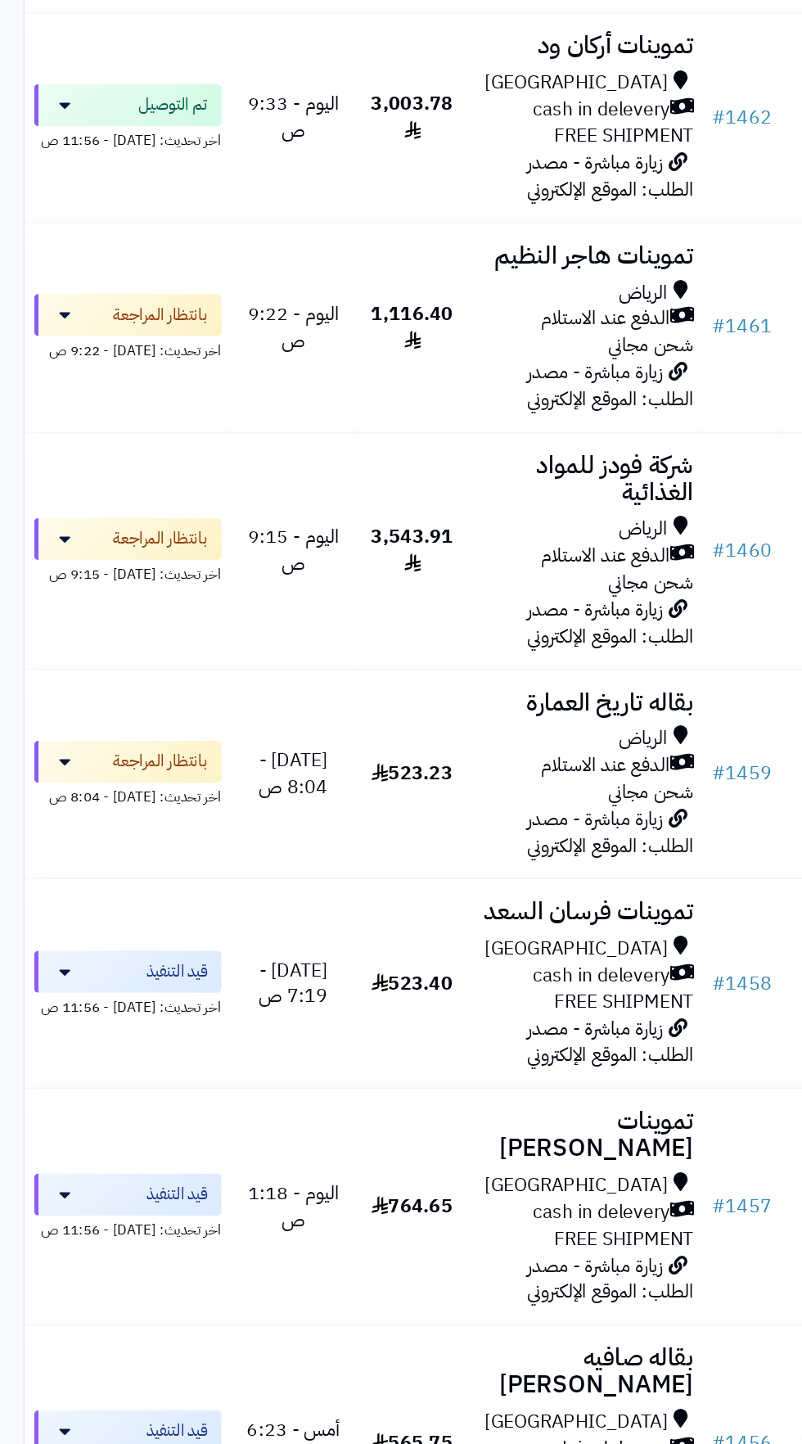
scroll to position [1039, 0]
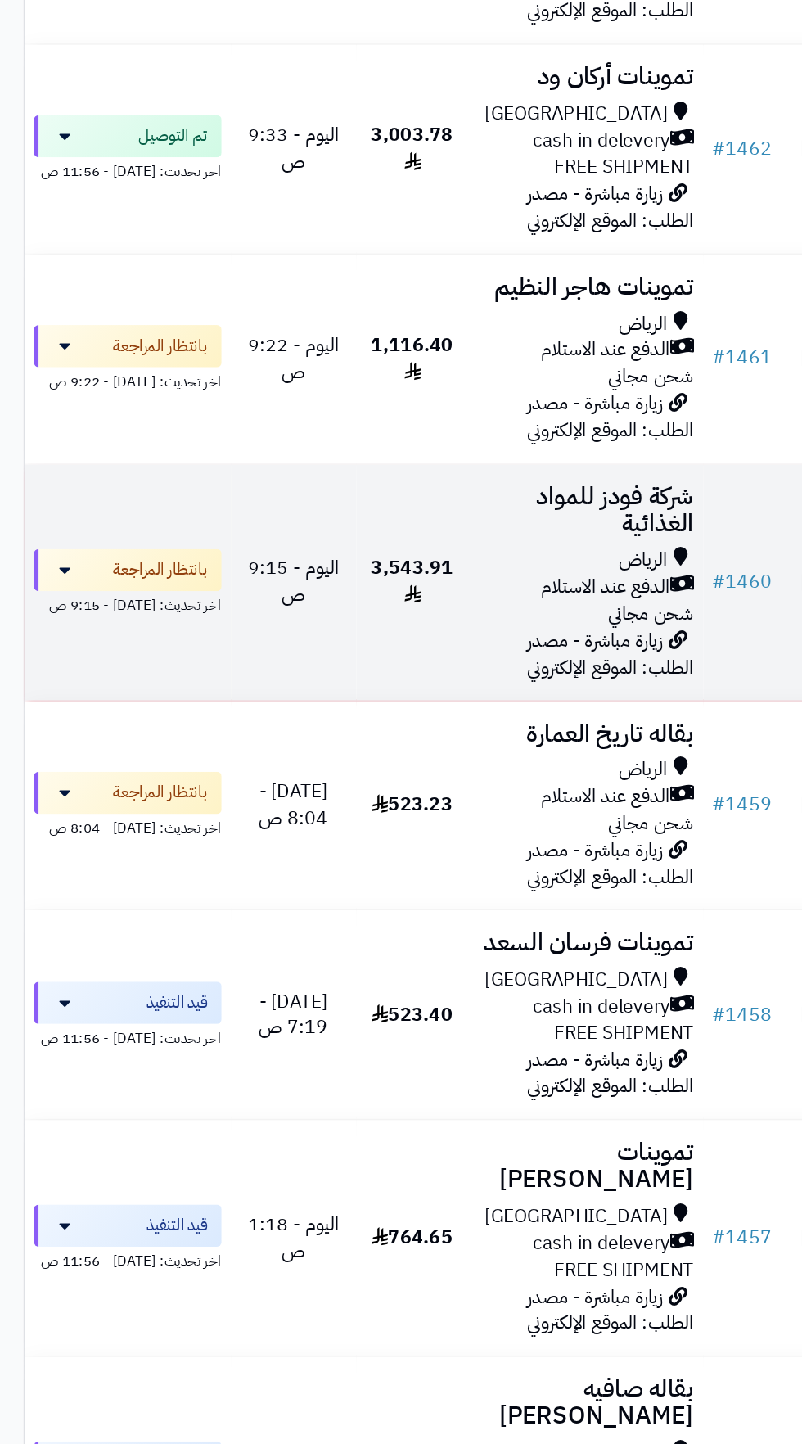
click at [409, 414] on span "الدفع عند الاستلام" at bounding box center [423, 409] width 90 height 19
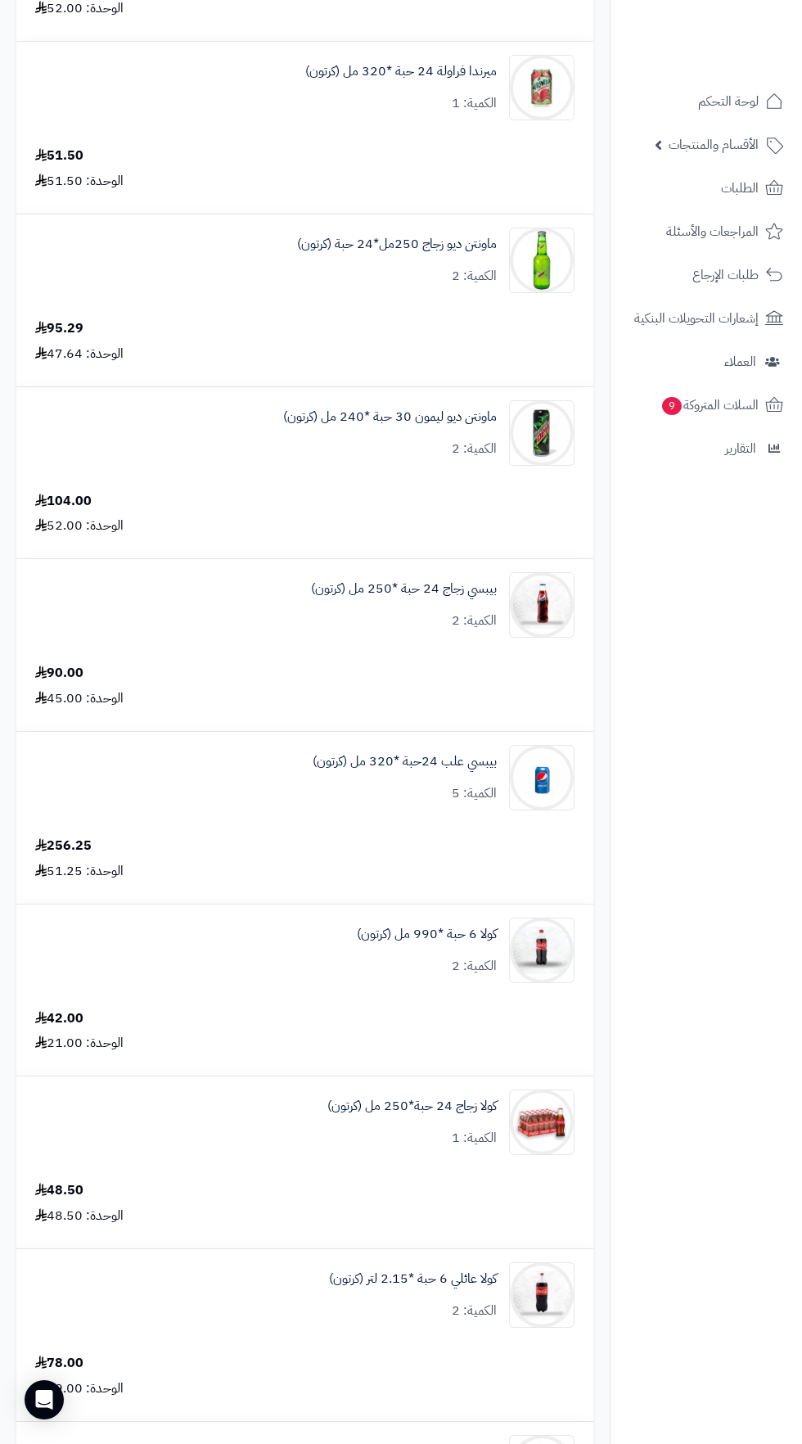
scroll to position [1533, 0]
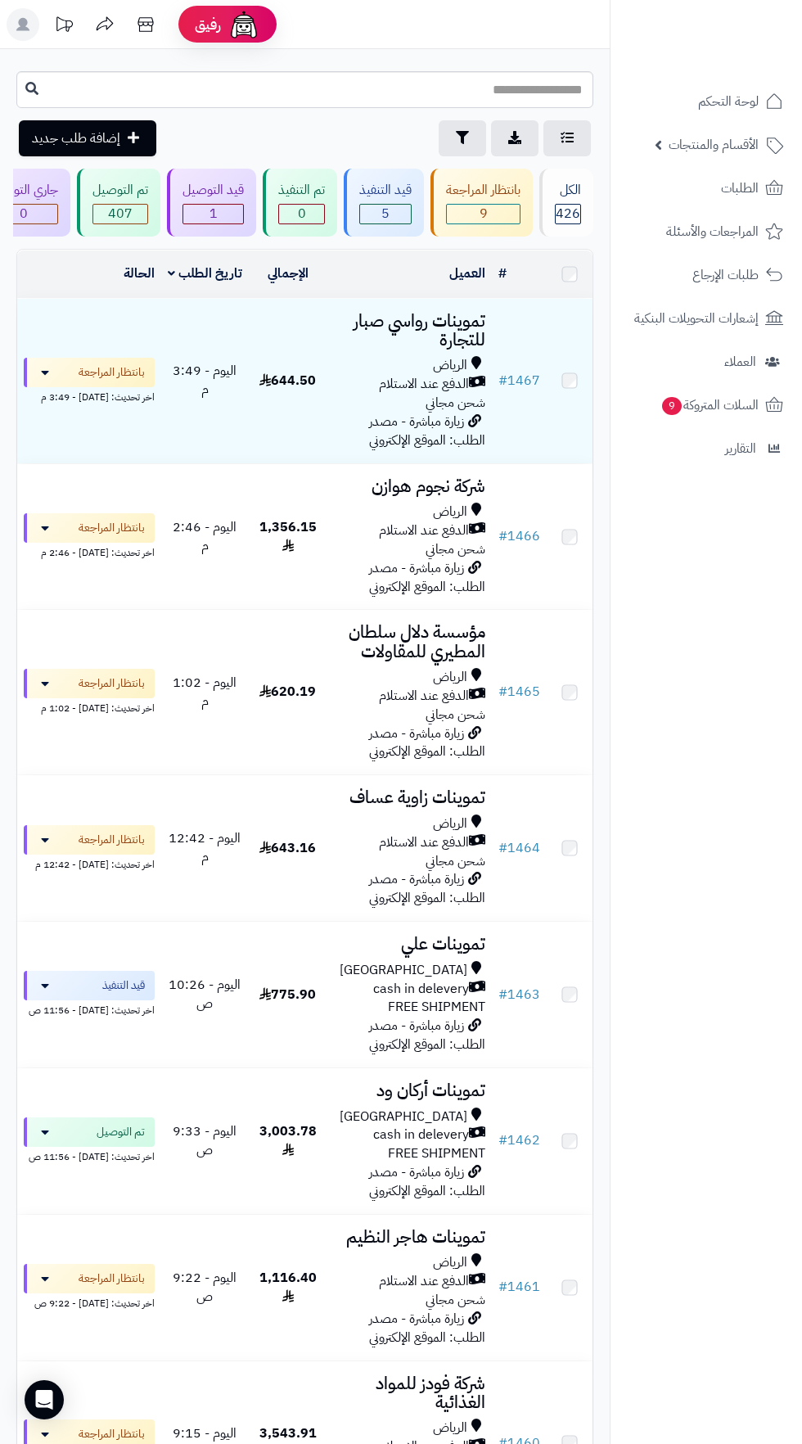
scroll to position [1039, 0]
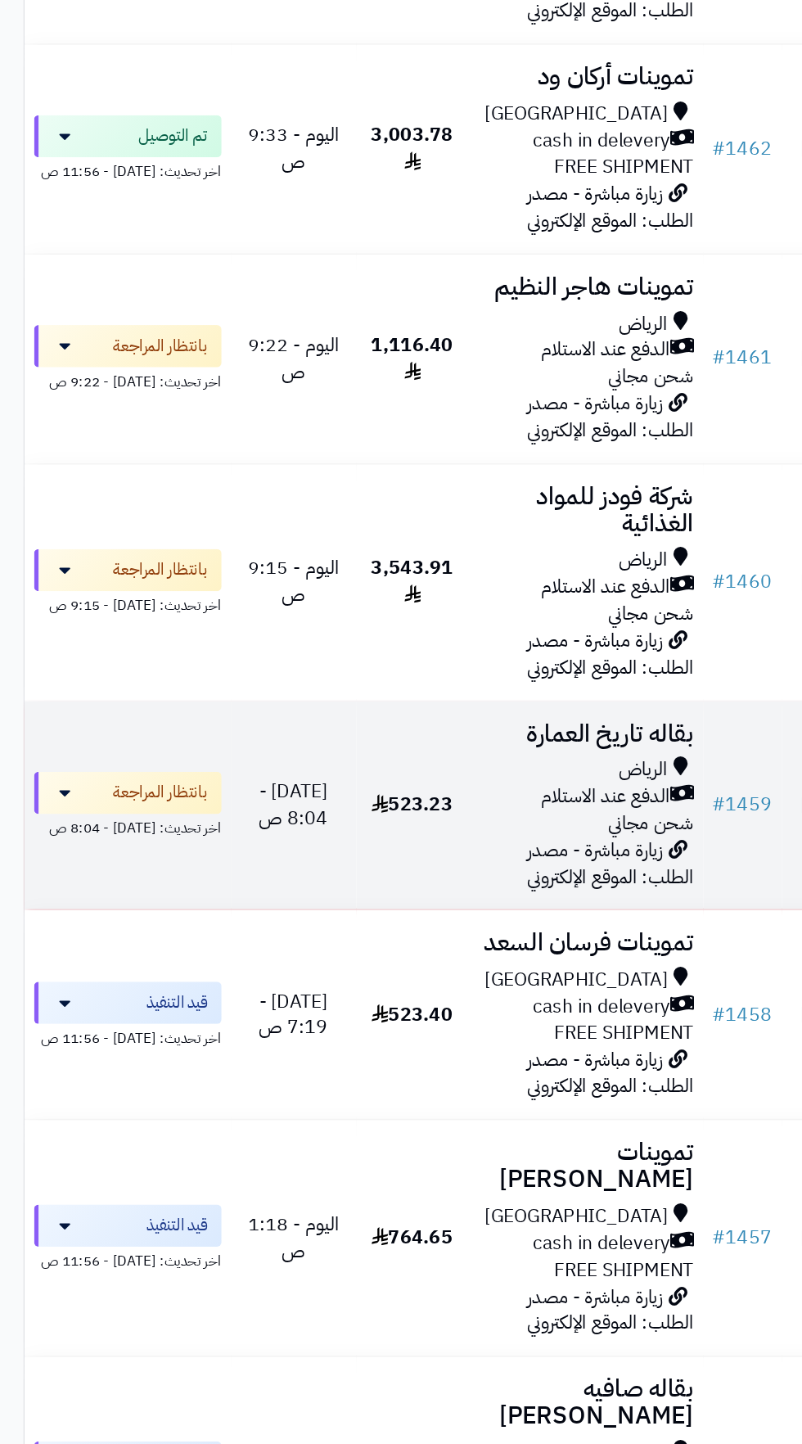
click at [414, 564] on span "الدفع عند الاستلام" at bounding box center [423, 556] width 90 height 19
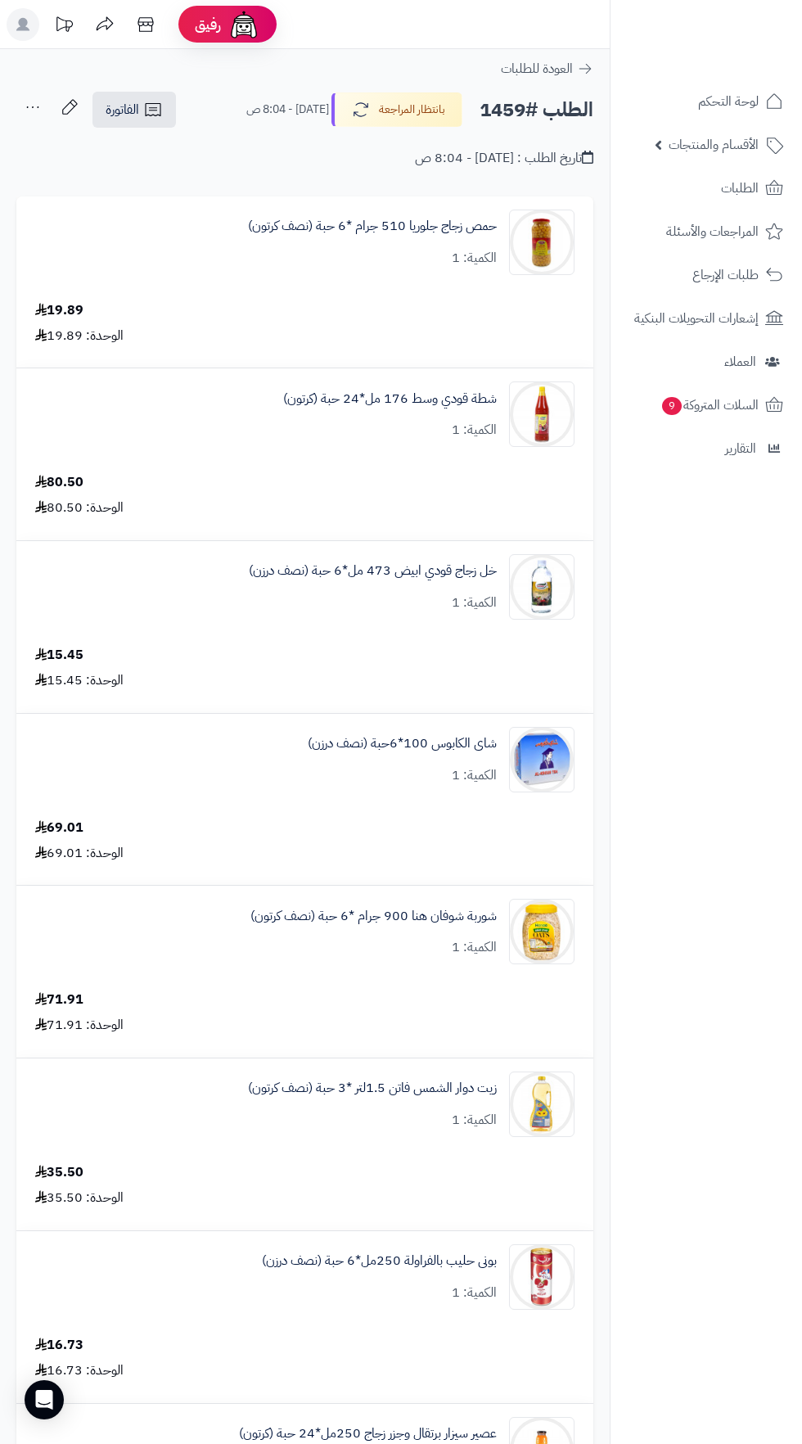
scroll to position [155, 0]
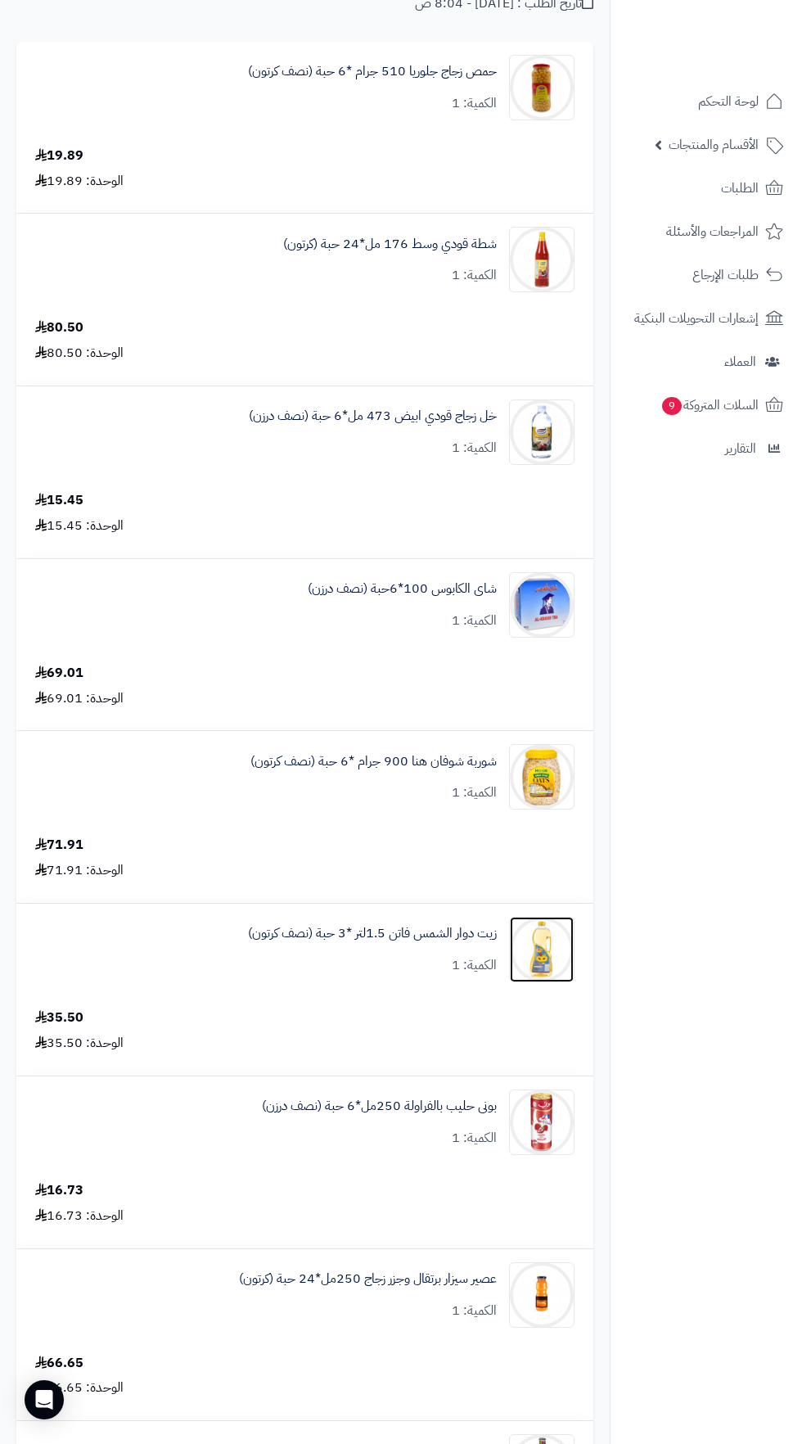
click at [546, 953] on img at bounding box center [542, 949] width 64 height 65
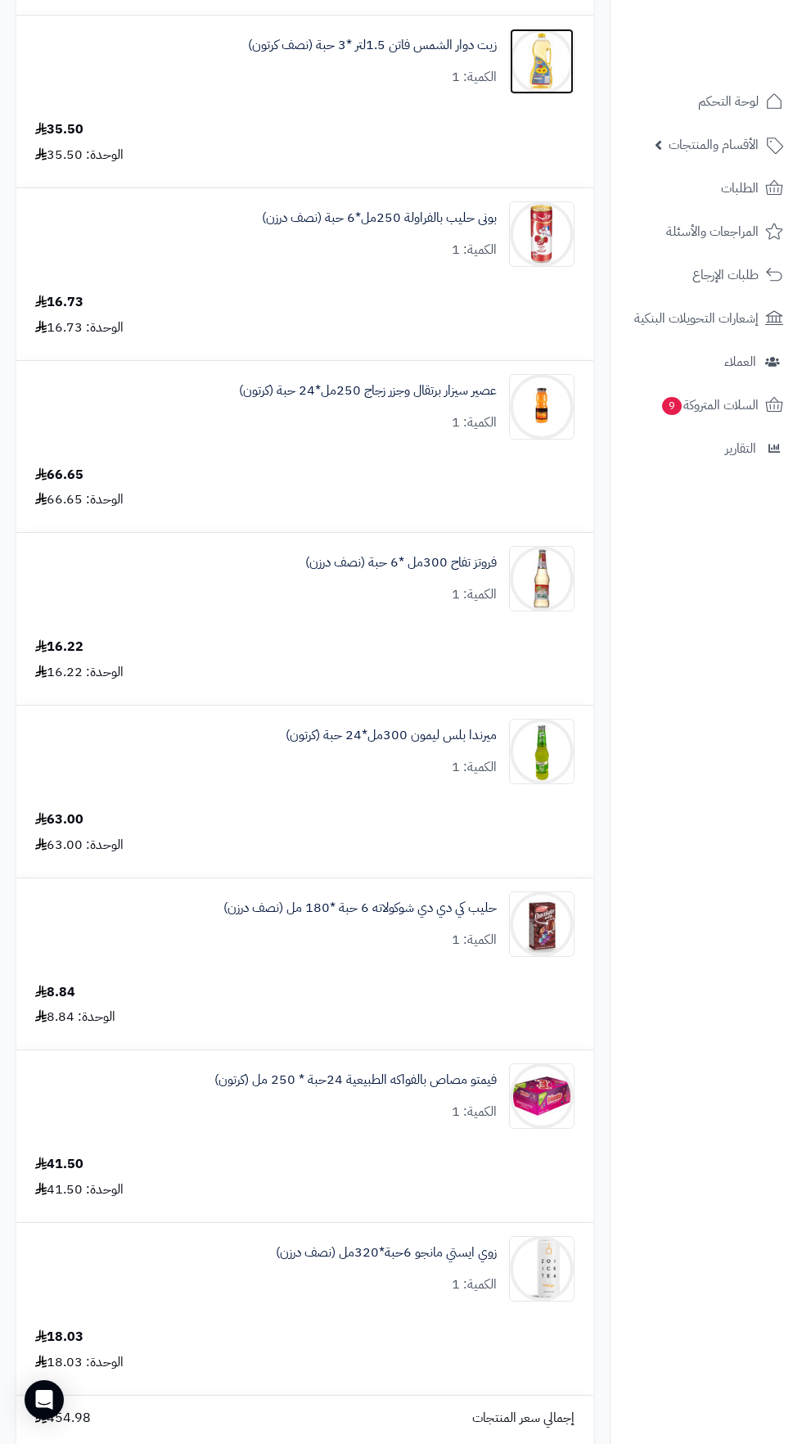
scroll to position [1059, 0]
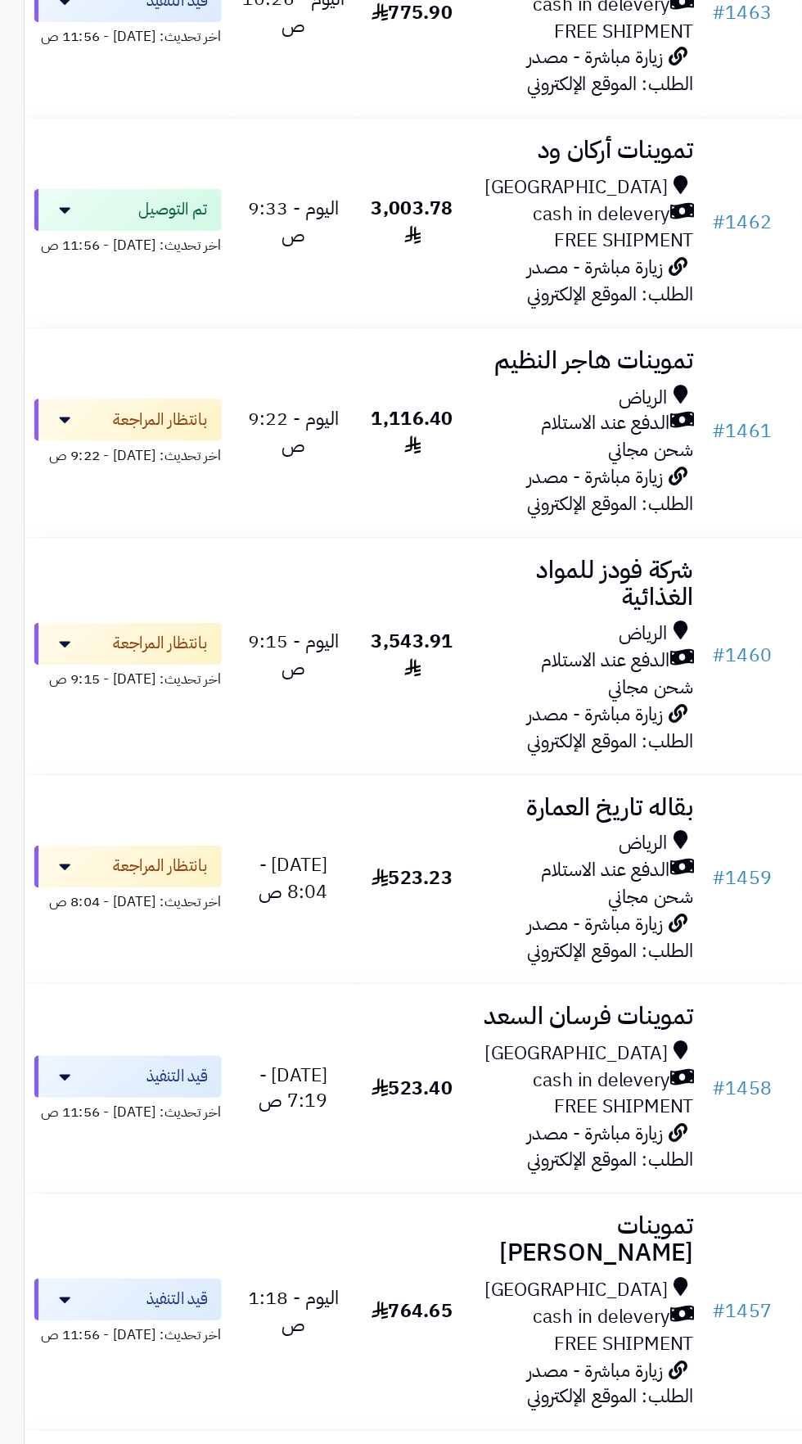
scroll to position [979, 0]
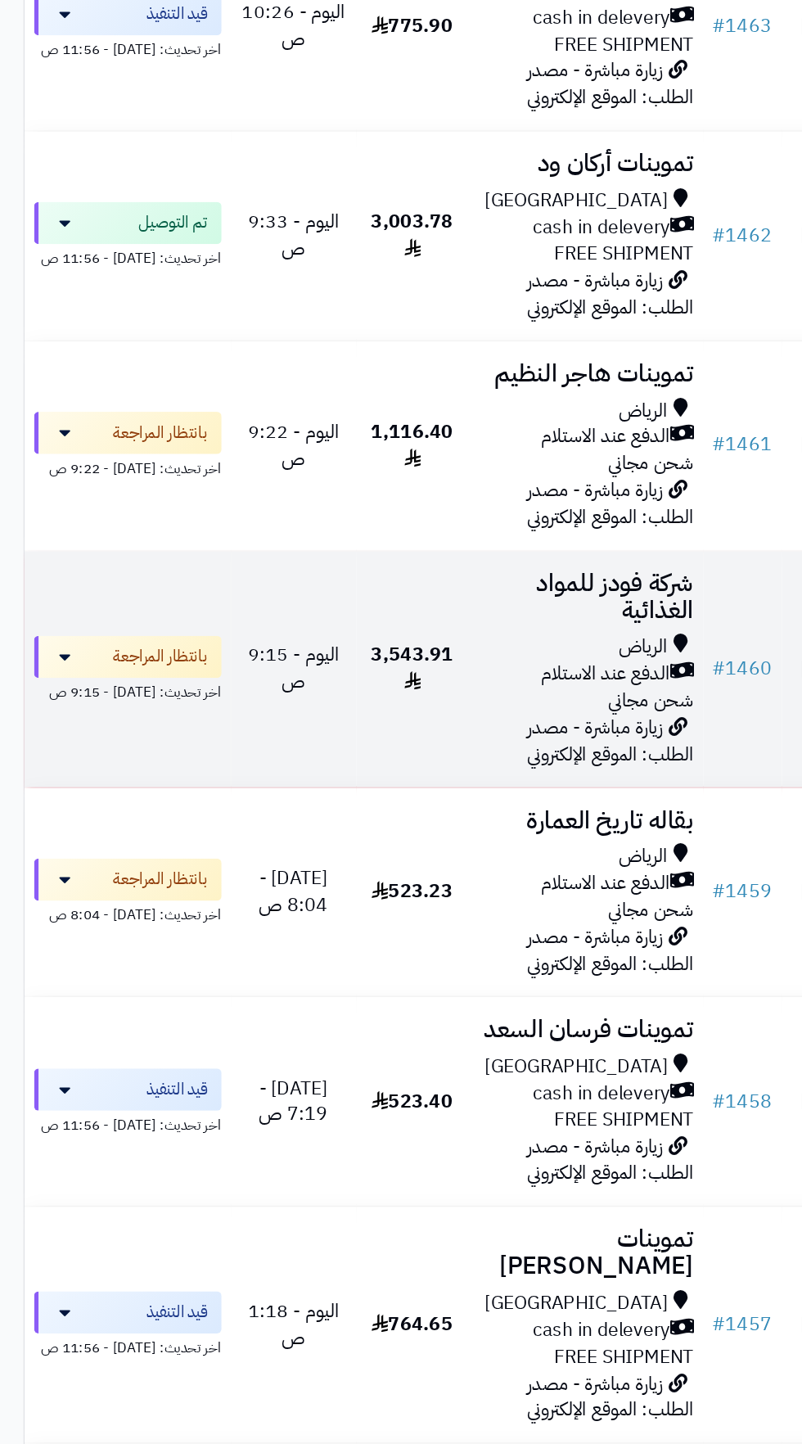
click at [384, 454] on div "الرياض" at bounding box center [409, 451] width 151 height 19
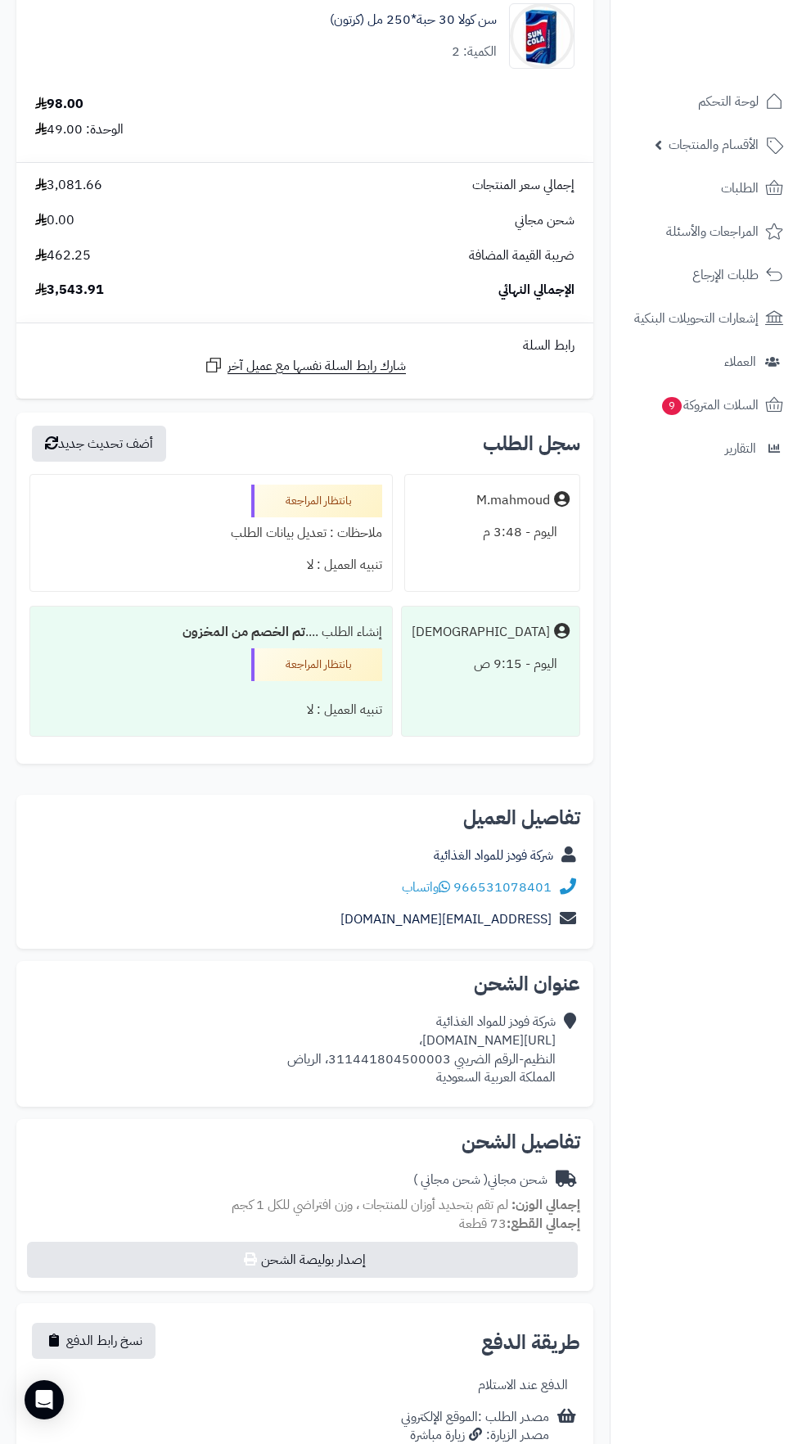
scroll to position [4352, 0]
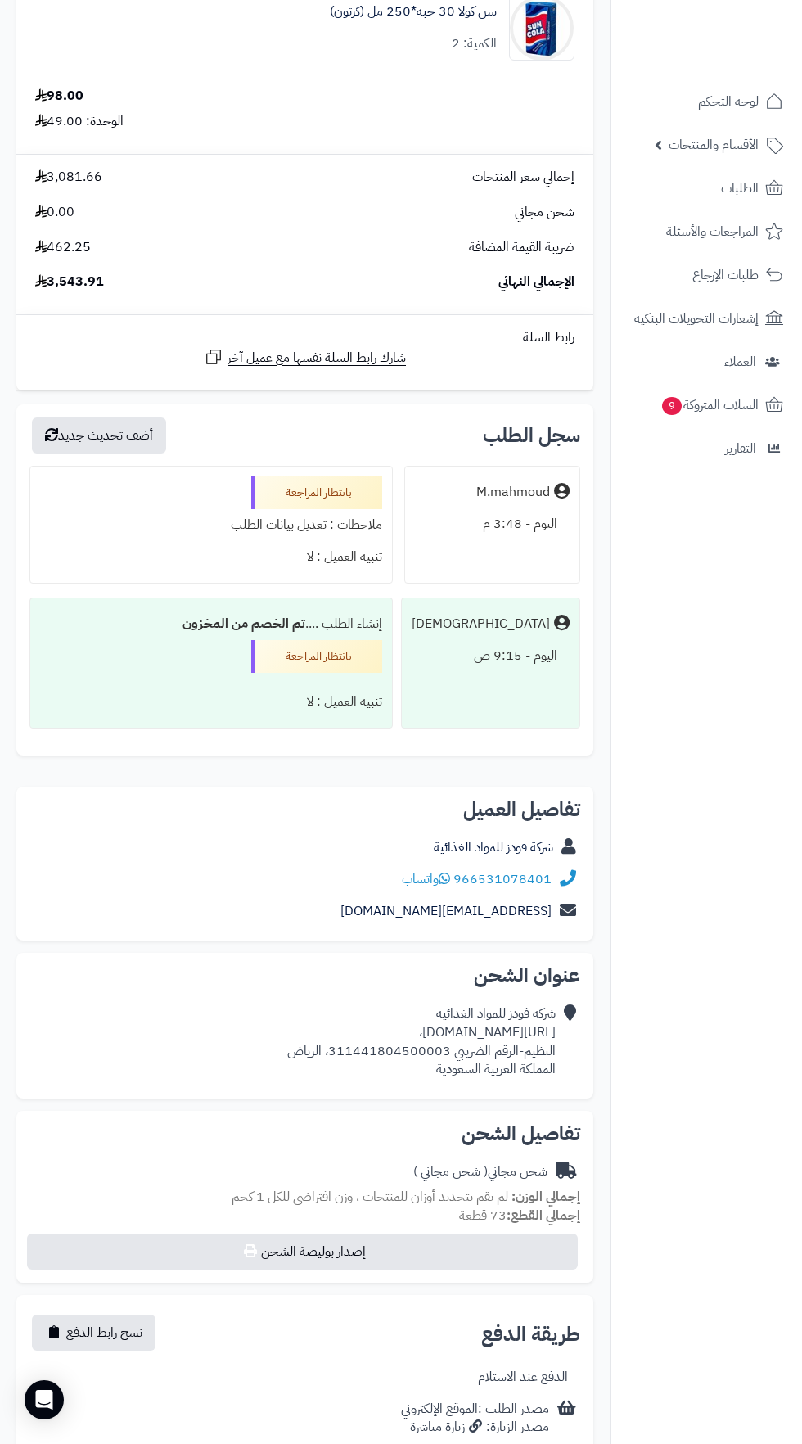
click at [394, 1189] on span "لم تقم بتحديد أوزان للمنتجات ، وزن افتراضي للكل 1 كجم" at bounding box center [370, 1197] width 277 height 20
copy div "[URL][DOMAIN_NAME]،"
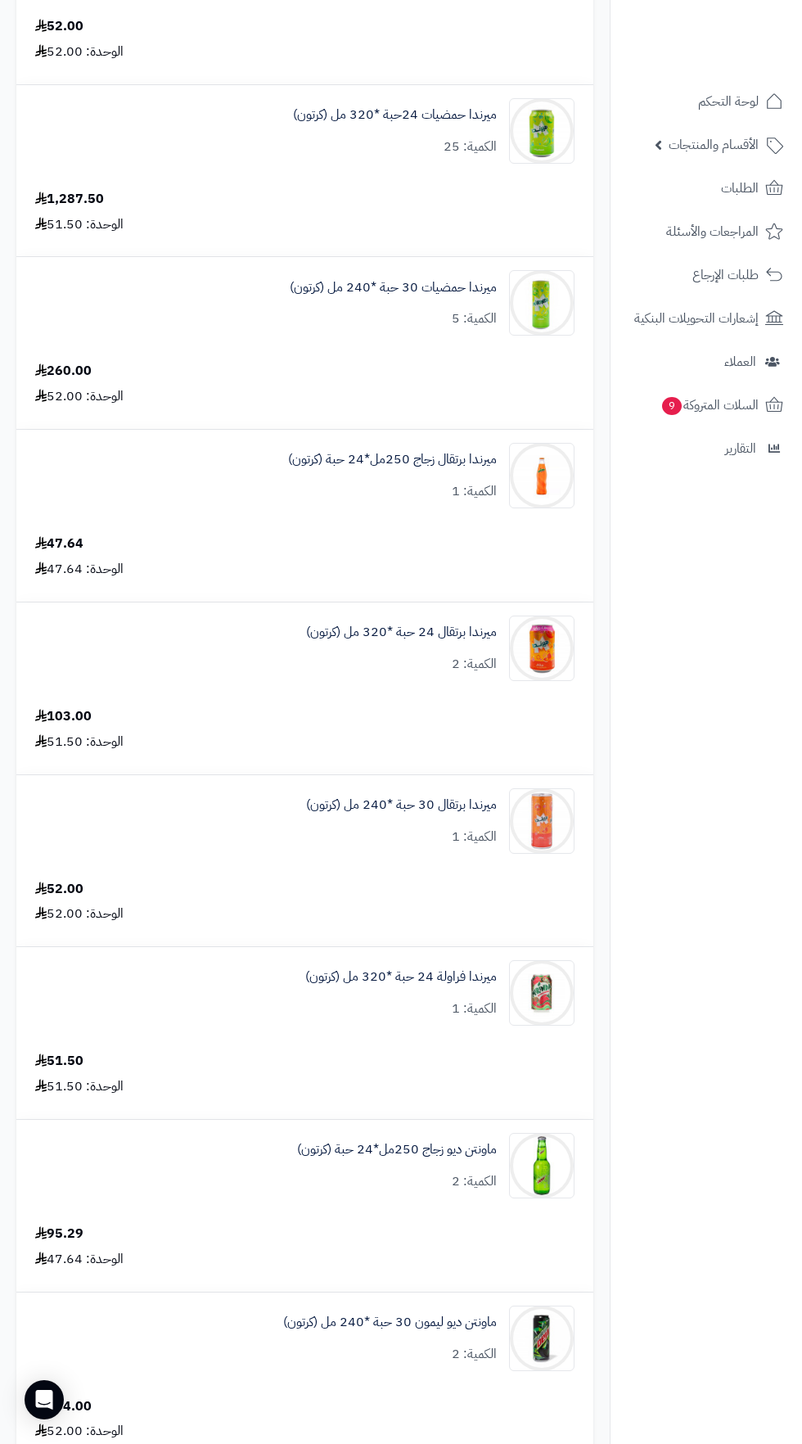
scroll to position [0, 0]
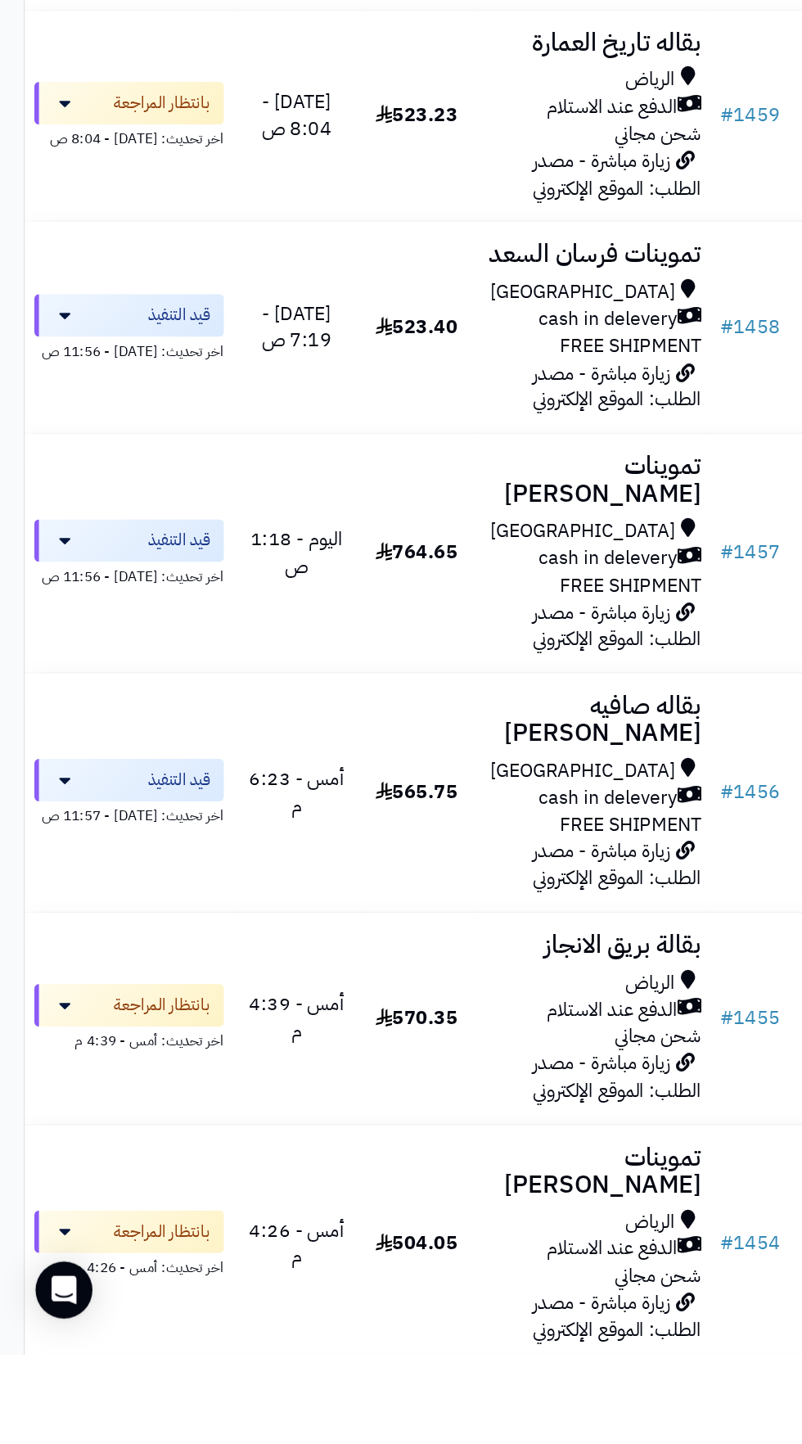
scroll to position [1015, 0]
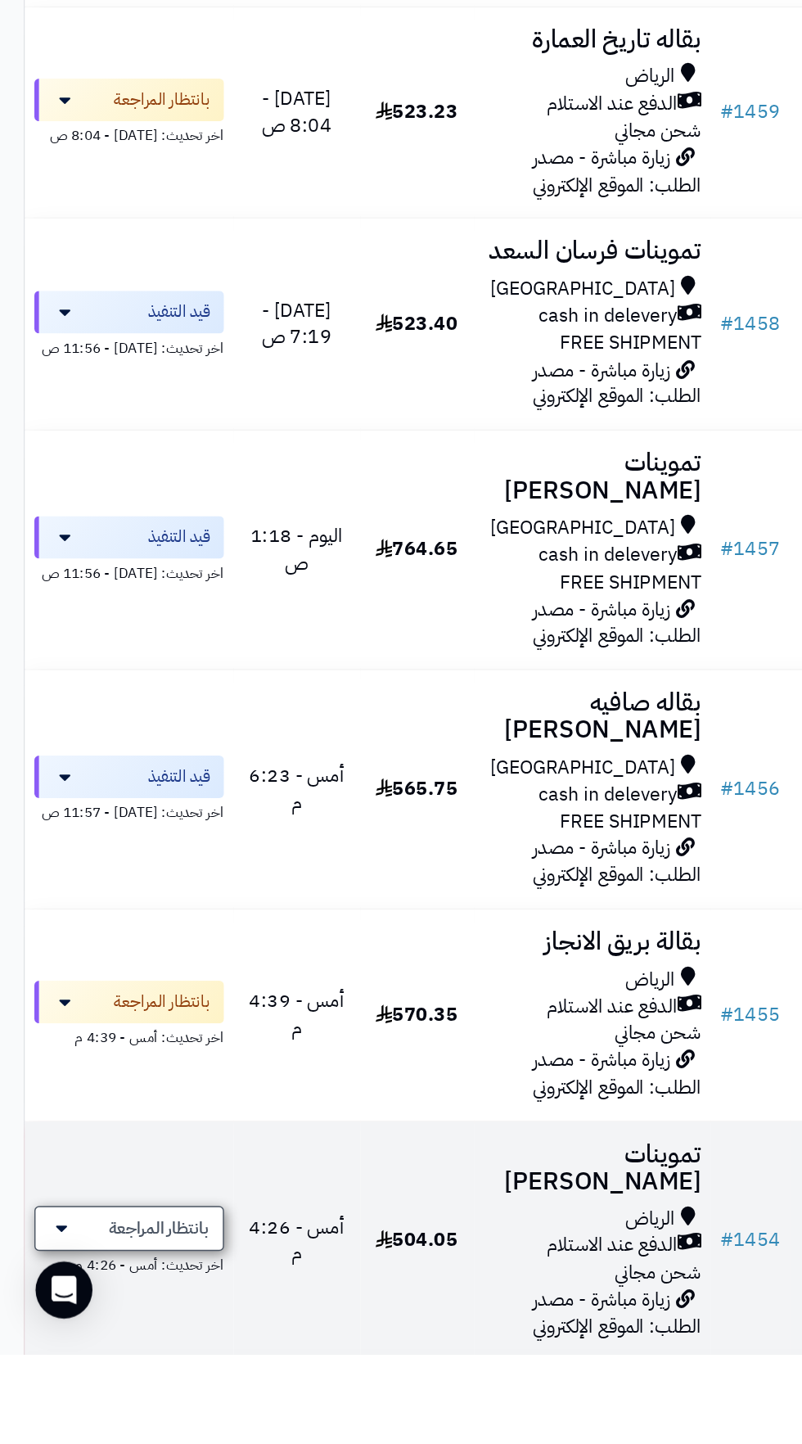
click at [133, 1349] on span "بانتظار المراجعة" at bounding box center [109, 1357] width 69 height 16
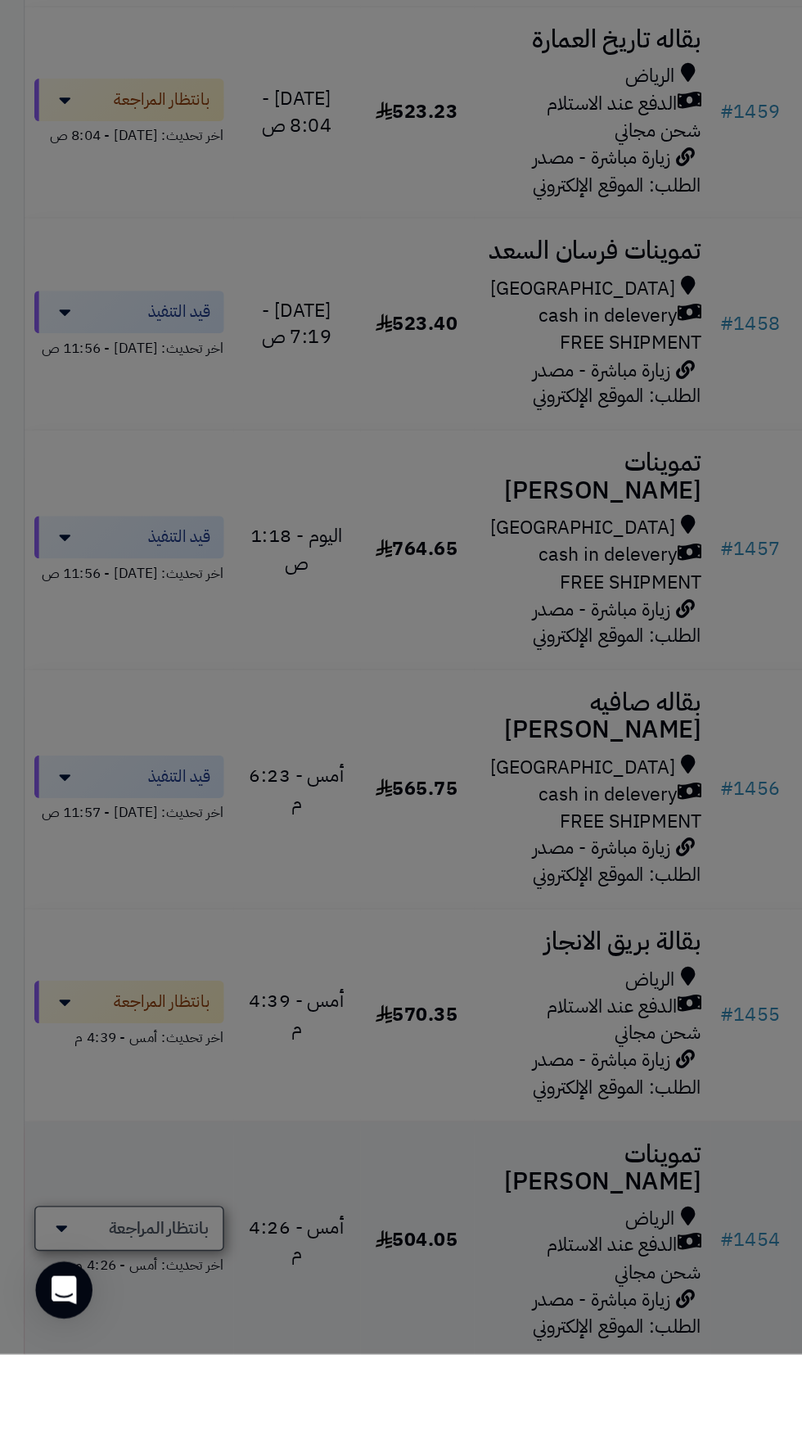
scroll to position [1016, 0]
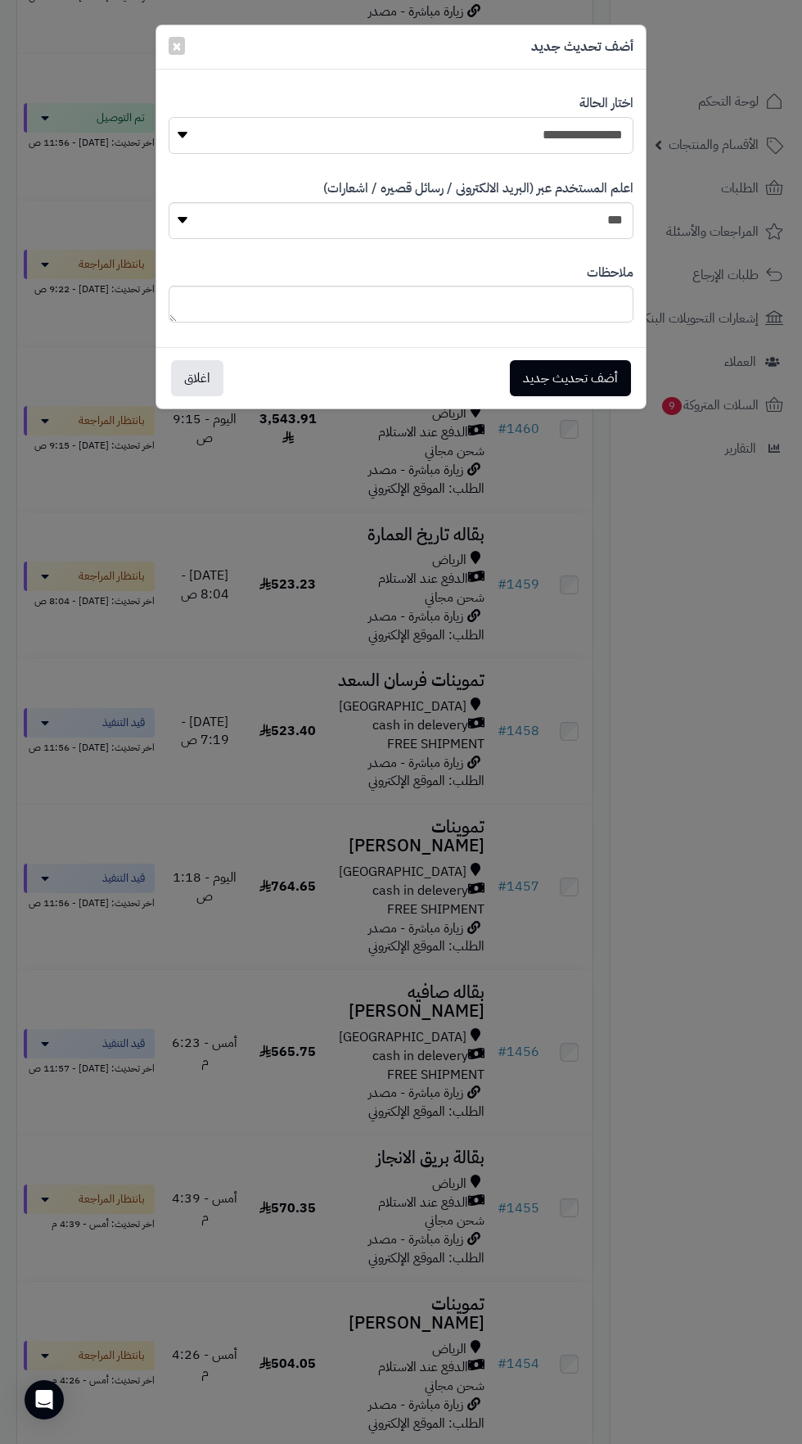
click at [588, 143] on select "**********" at bounding box center [401, 135] width 465 height 37
select select "**"
click at [576, 383] on button "أضف تحديث جديد" at bounding box center [570, 377] width 121 height 36
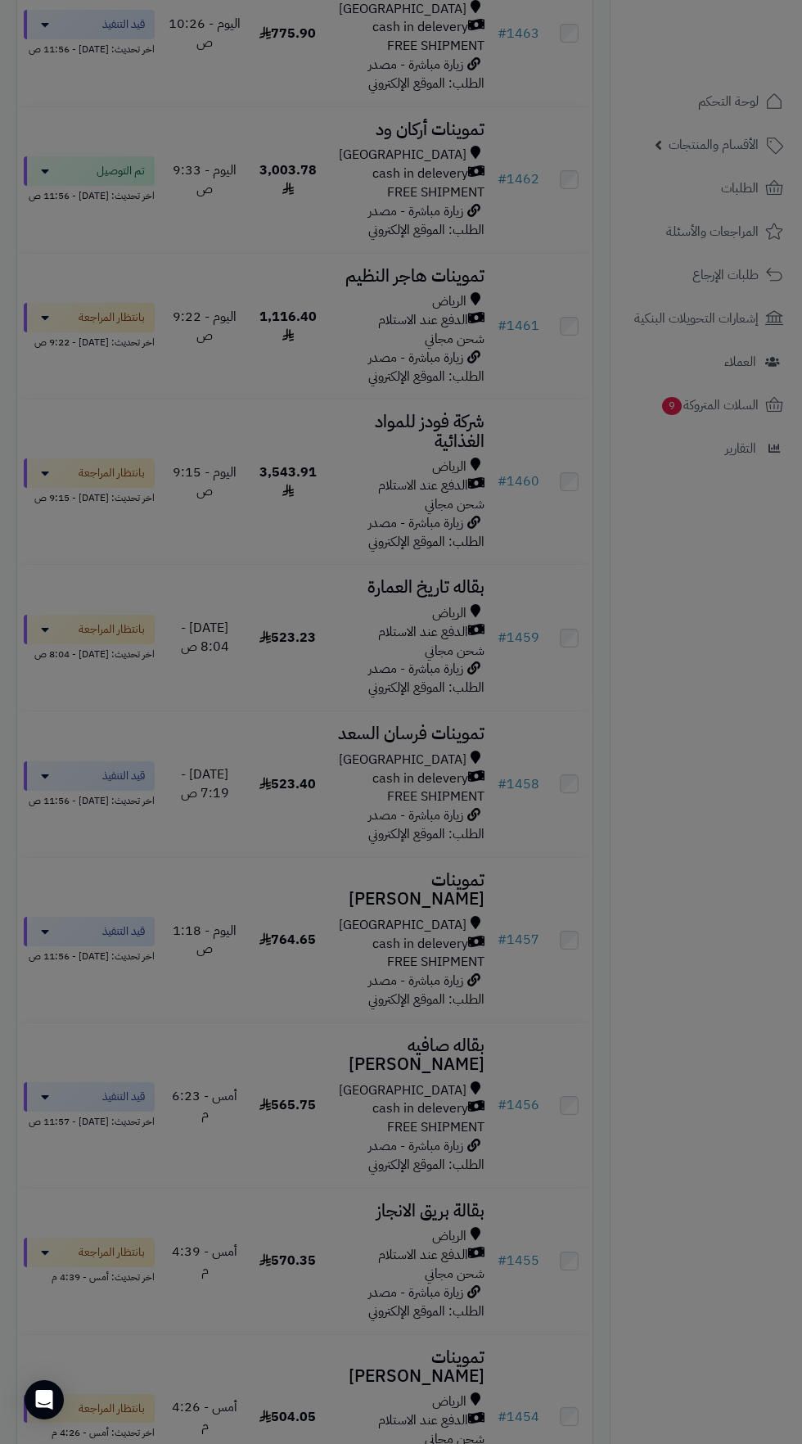
scroll to position [1069, 0]
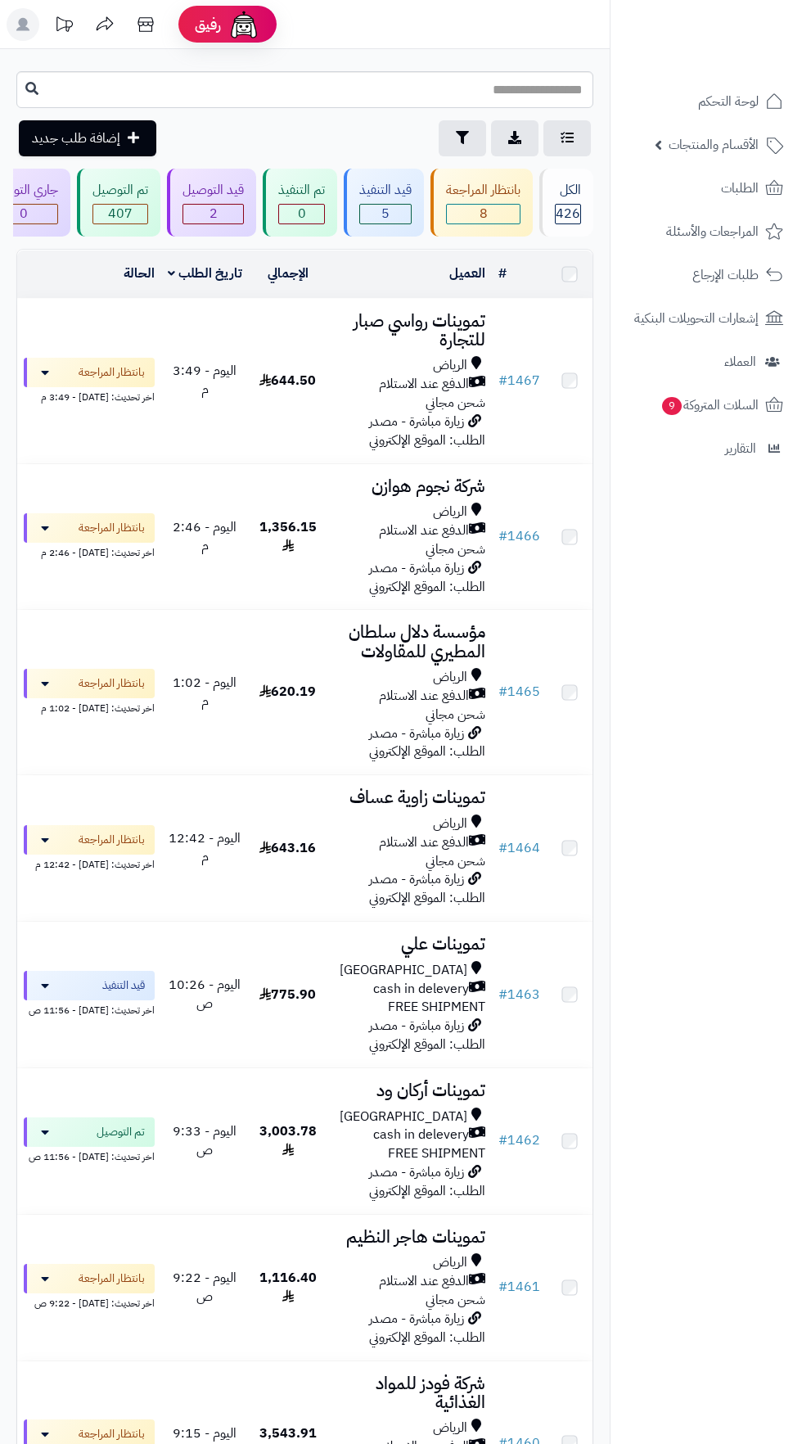
scroll to position [1075, 0]
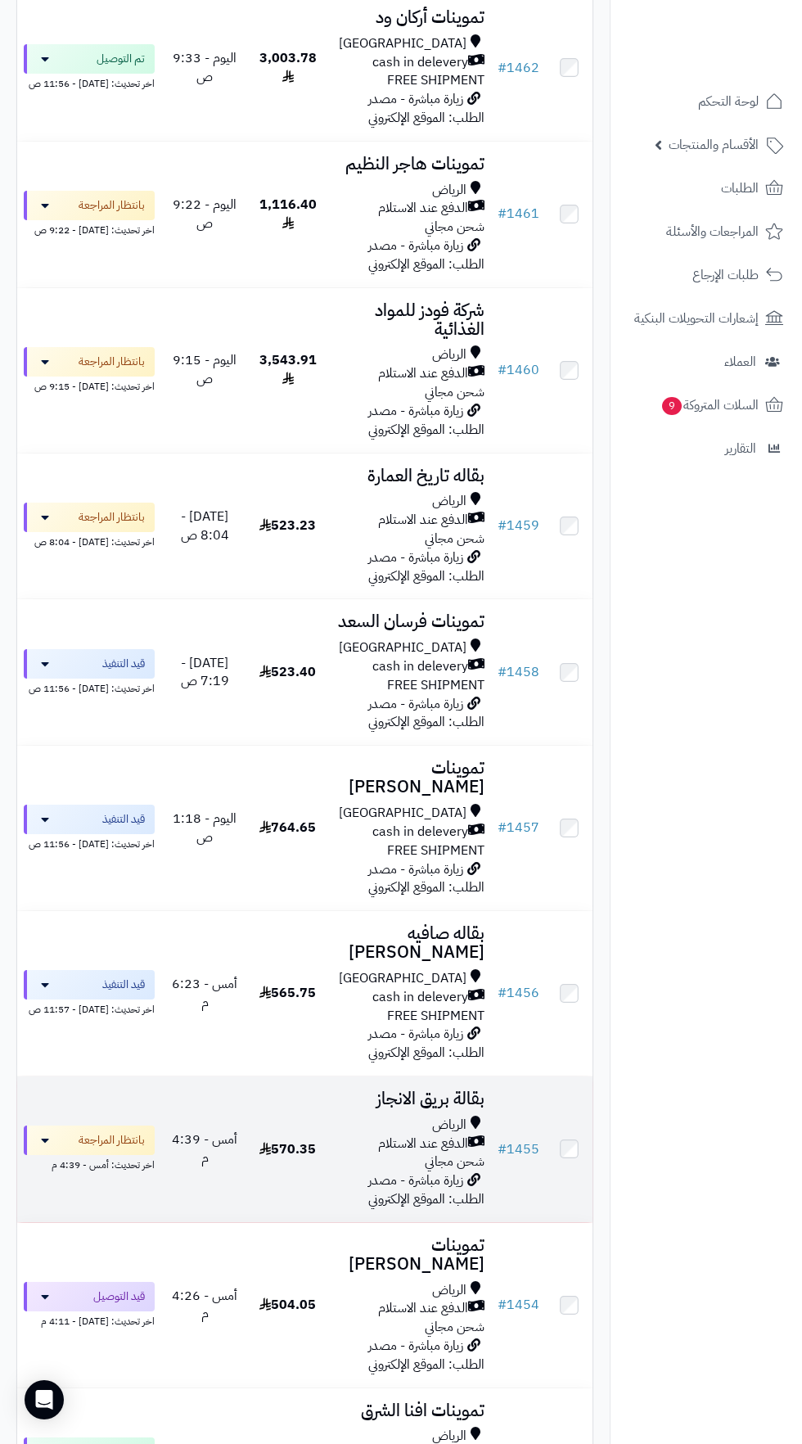
click at [88, 1155] on div "اخر تحديث: أمس - 4:39 م" at bounding box center [89, 1163] width 131 height 17
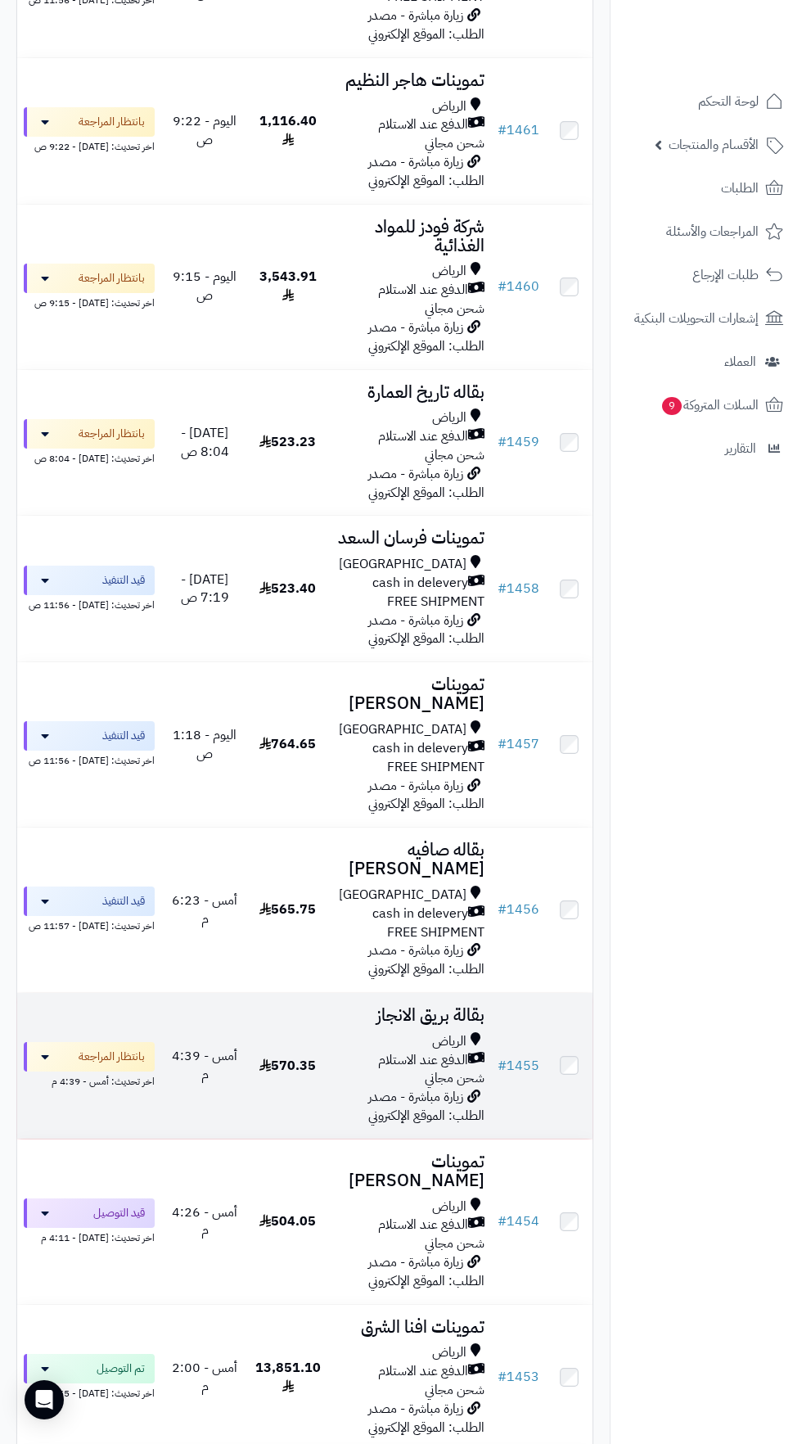
scroll to position [1176, 0]
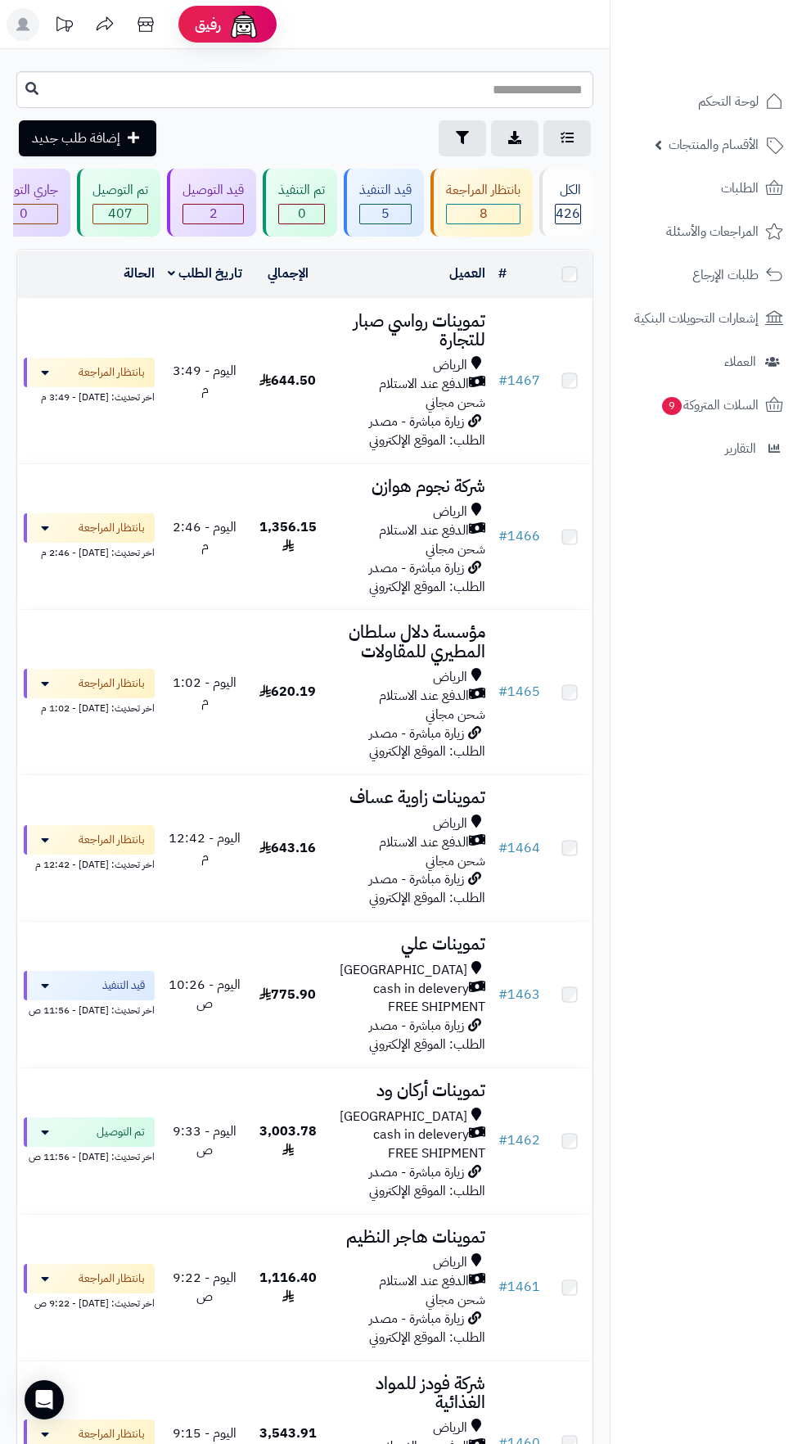
scroll to position [1175, 0]
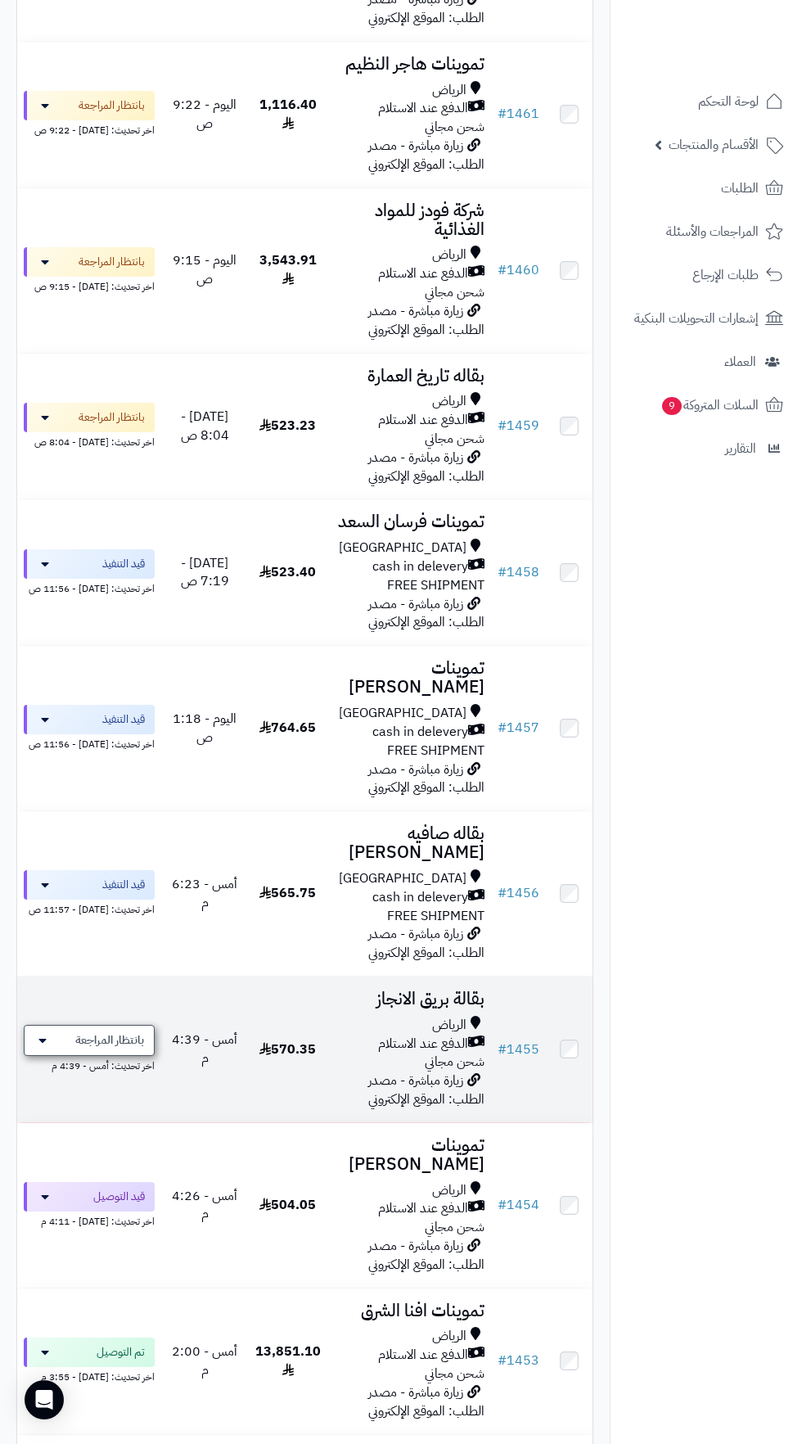
click at [86, 1032] on span "بانتظار المراجعة" at bounding box center [109, 1040] width 69 height 16
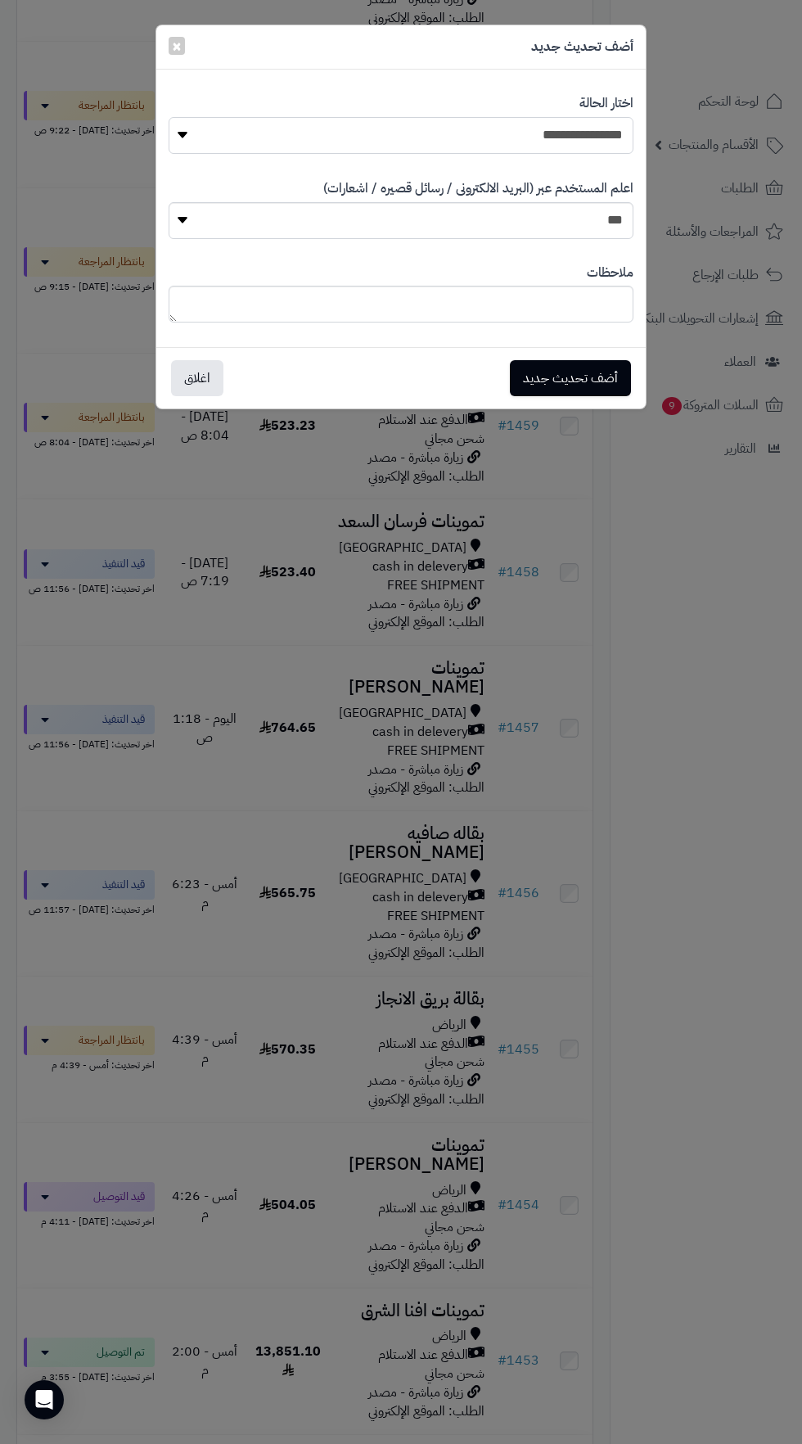
click at [573, 139] on select "**********" at bounding box center [401, 135] width 465 height 37
select select "**"
click at [588, 372] on button "أضف تحديث جديد" at bounding box center [570, 377] width 121 height 36
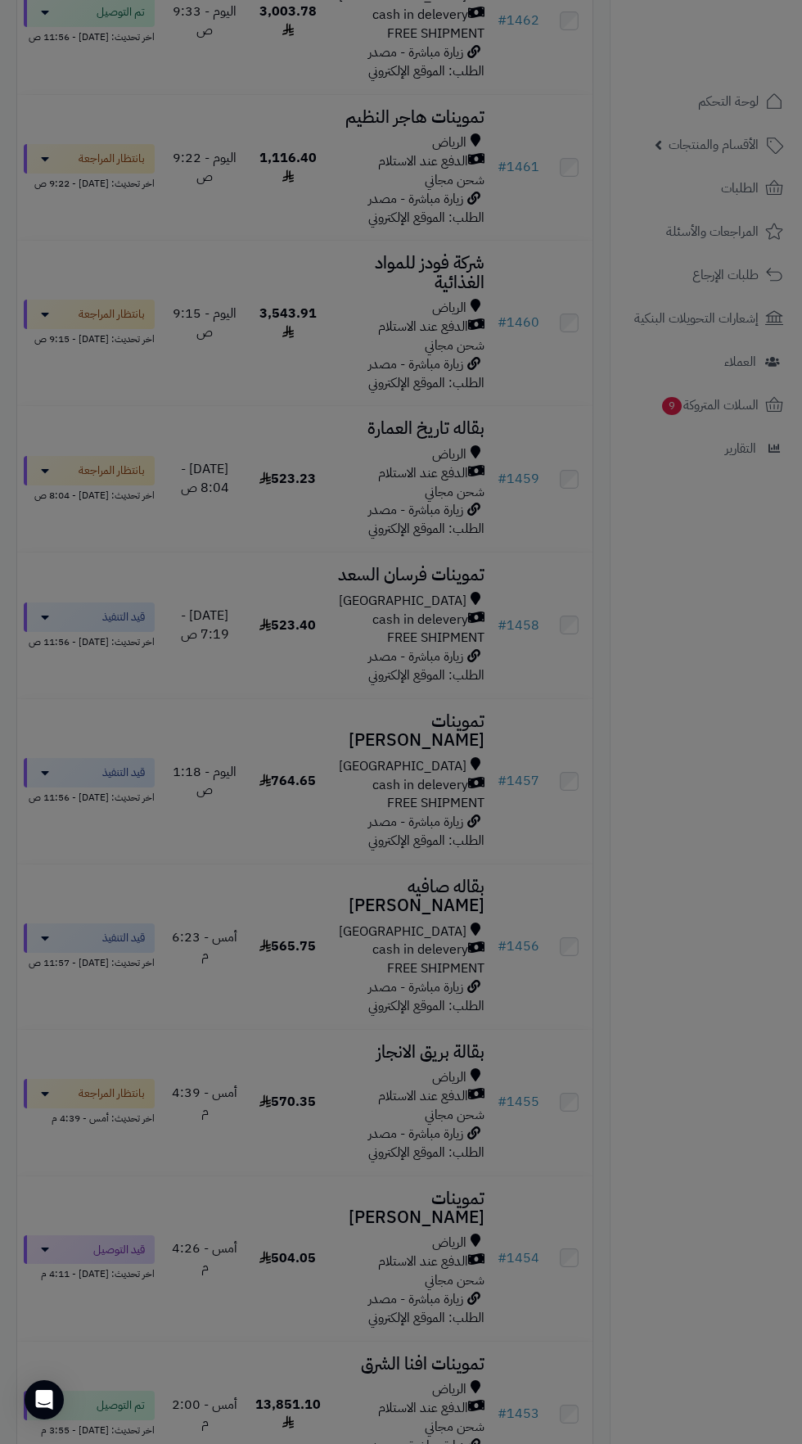
scroll to position [1228, 0]
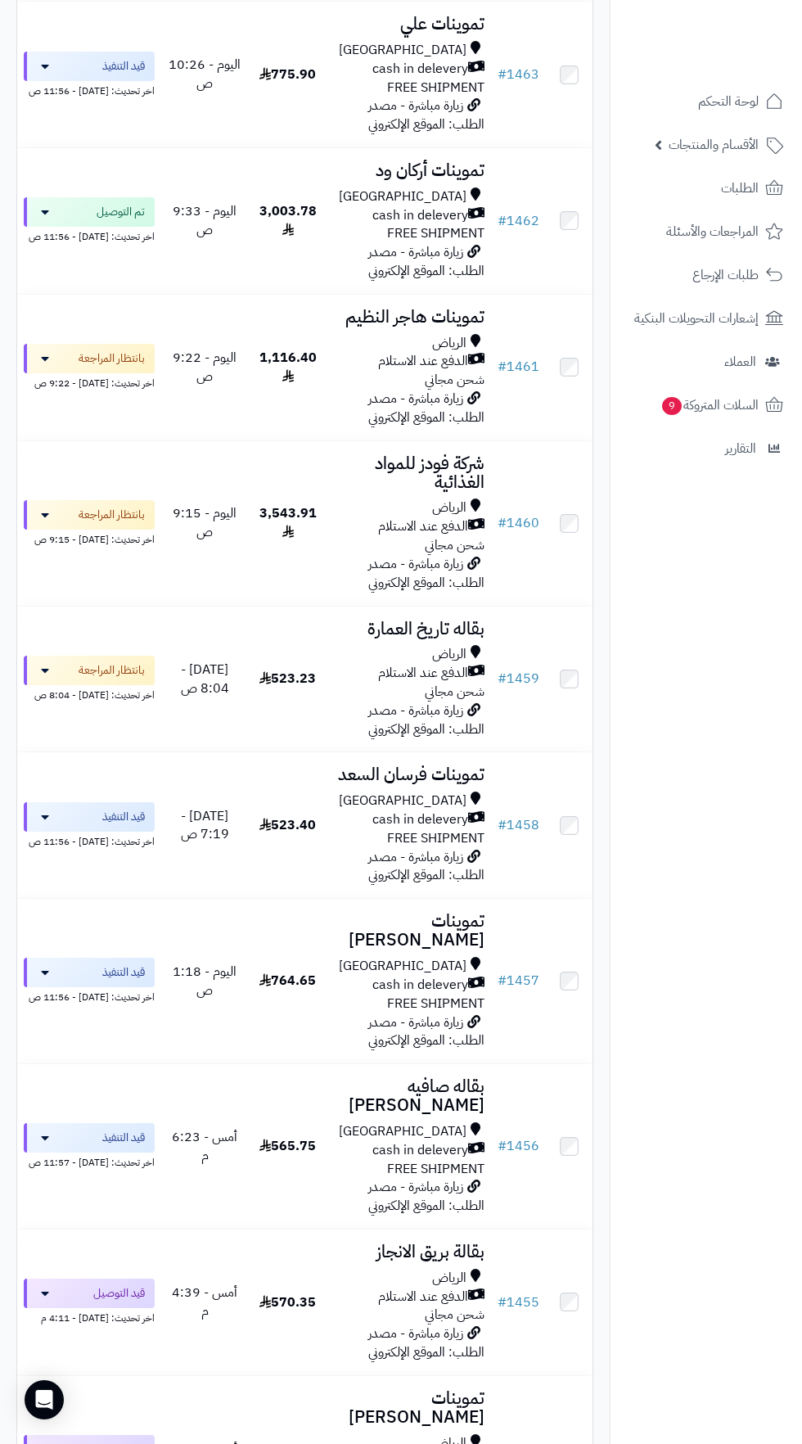
scroll to position [877, 0]
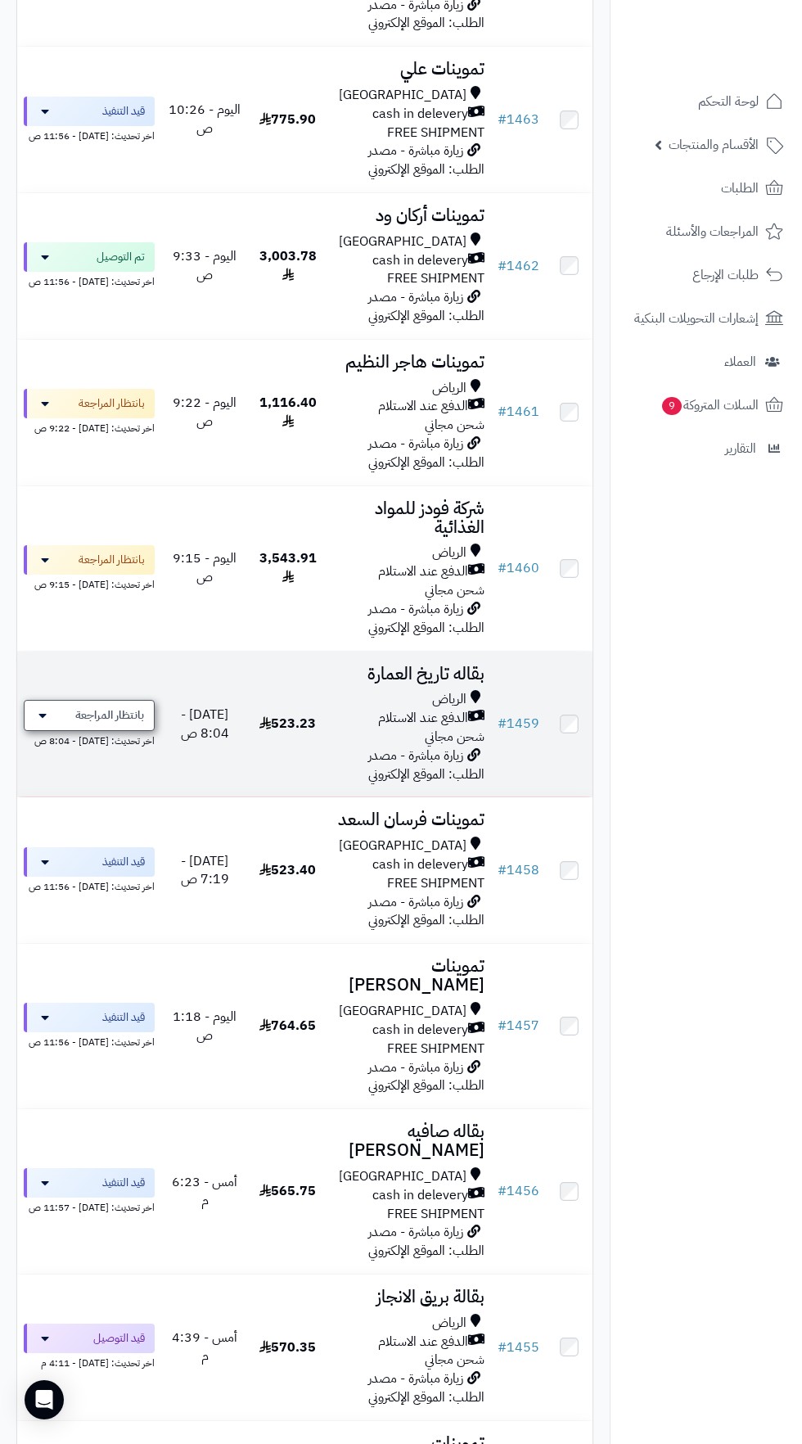
click at [94, 723] on span "بانتظار المراجعة" at bounding box center [109, 715] width 69 height 16
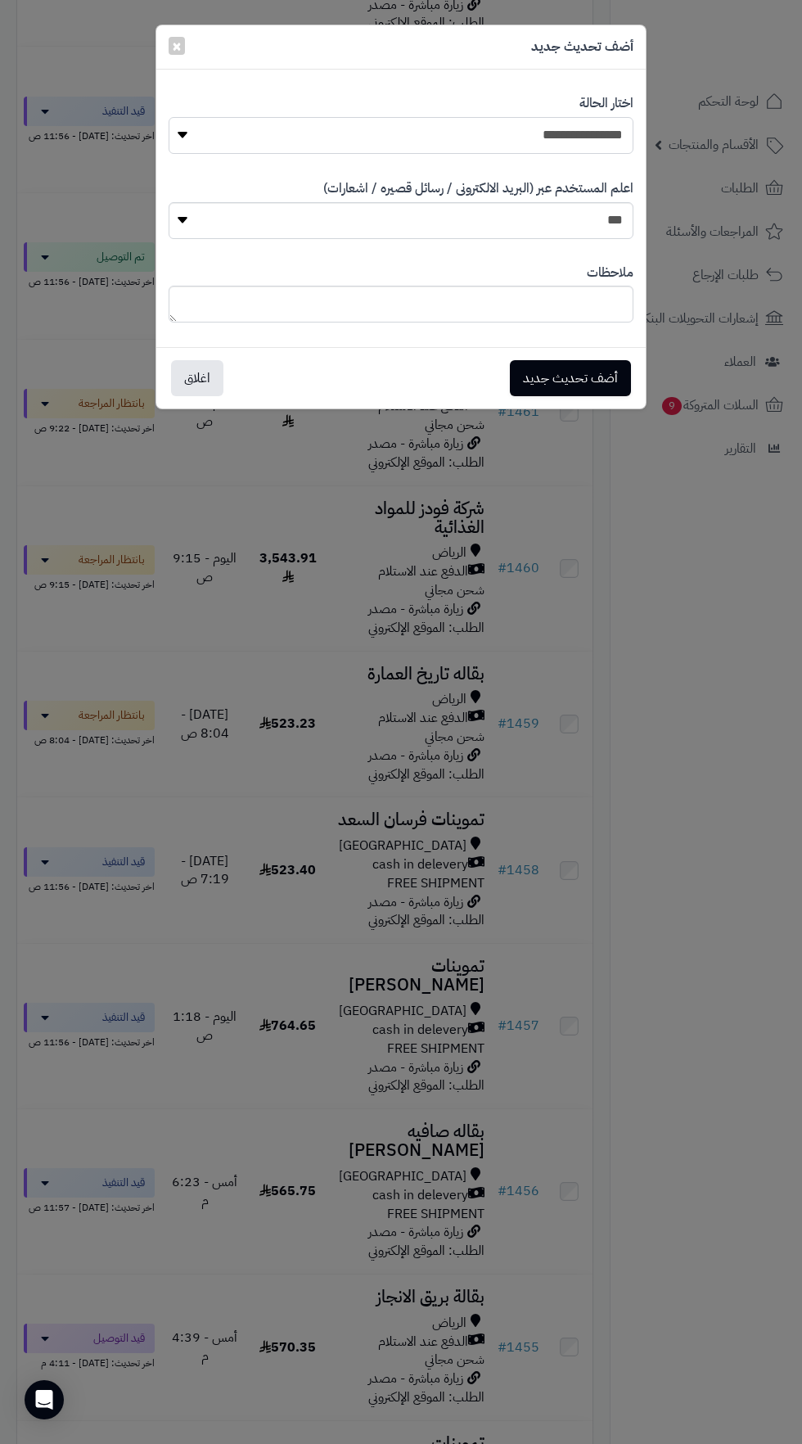
click at [578, 130] on select "**********" at bounding box center [401, 135] width 465 height 37
select select "**"
click at [589, 370] on button "أضف تحديث جديد" at bounding box center [570, 377] width 121 height 36
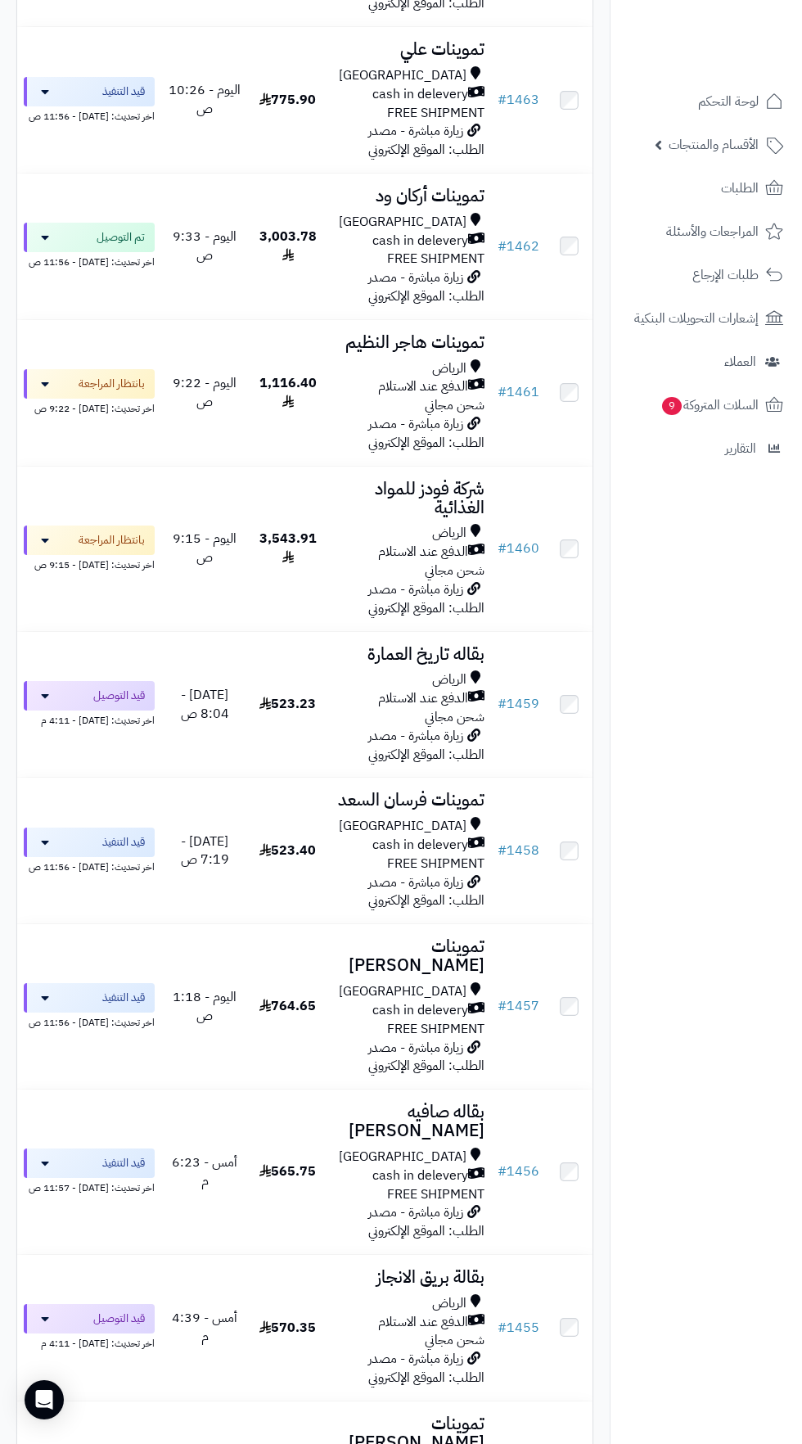
scroll to position [883, 0]
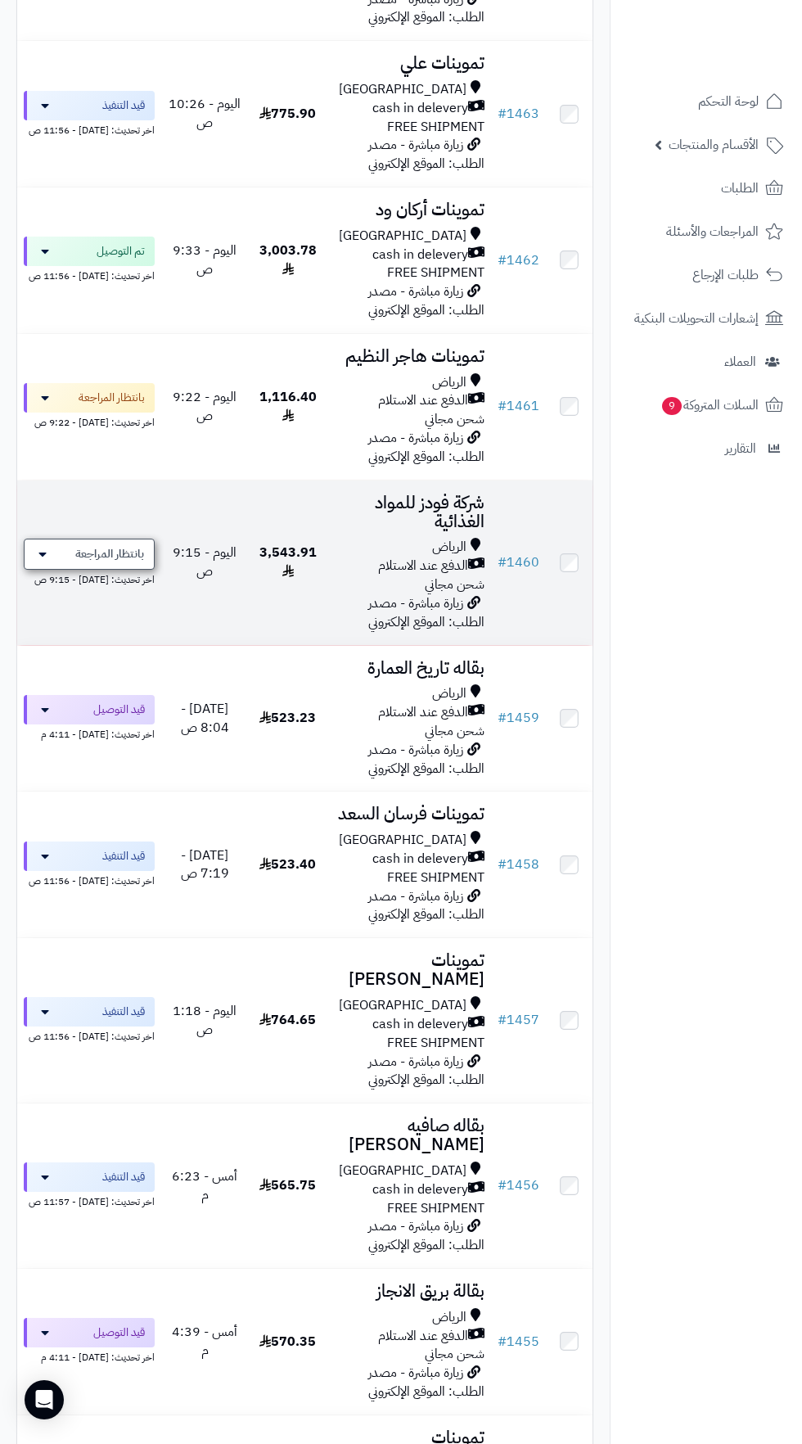
click at [107, 555] on span "بانتظار المراجعة" at bounding box center [109, 554] width 69 height 16
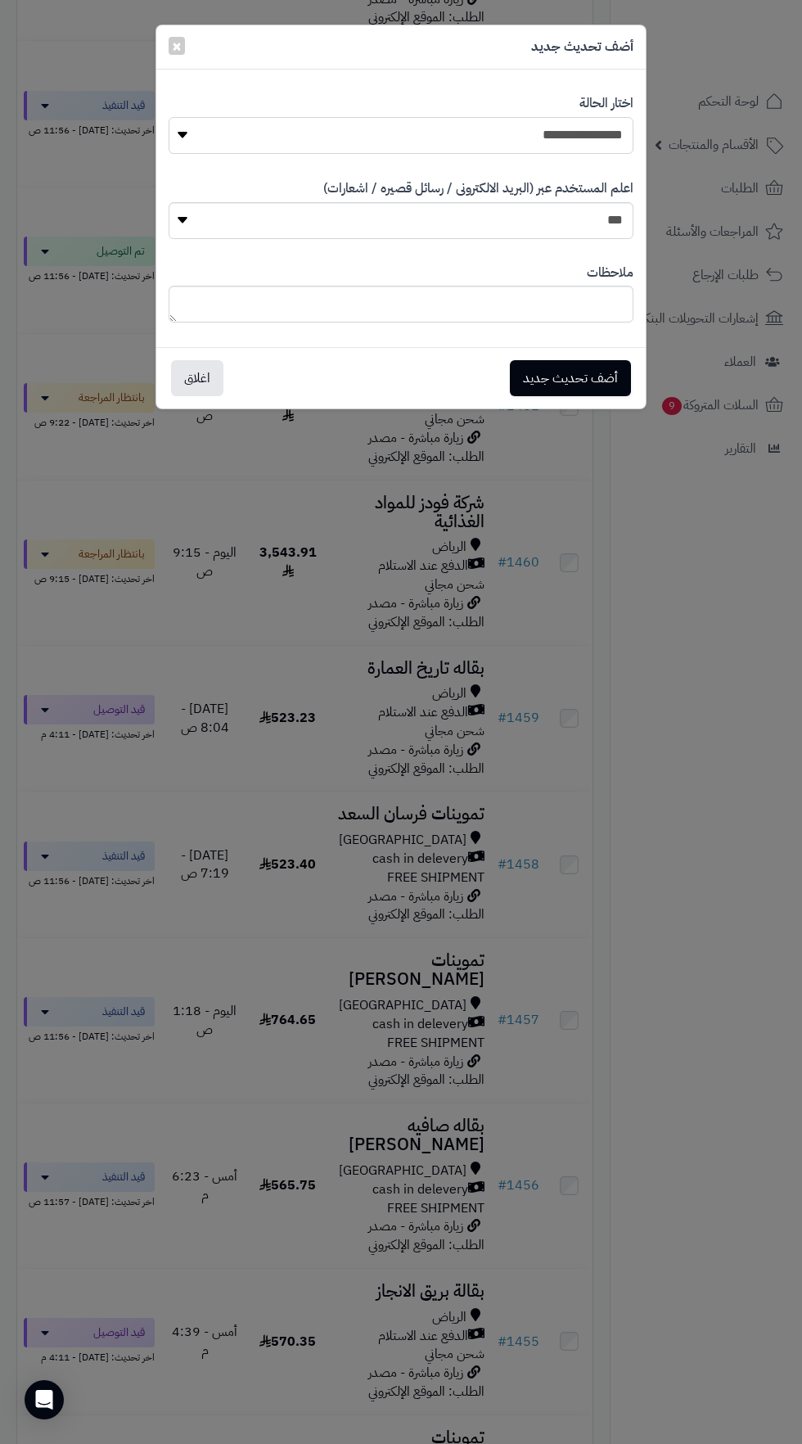
click at [563, 141] on select "**********" at bounding box center [401, 135] width 465 height 37
select select "**"
click at [578, 375] on button "أضف تحديث جديد" at bounding box center [570, 377] width 121 height 36
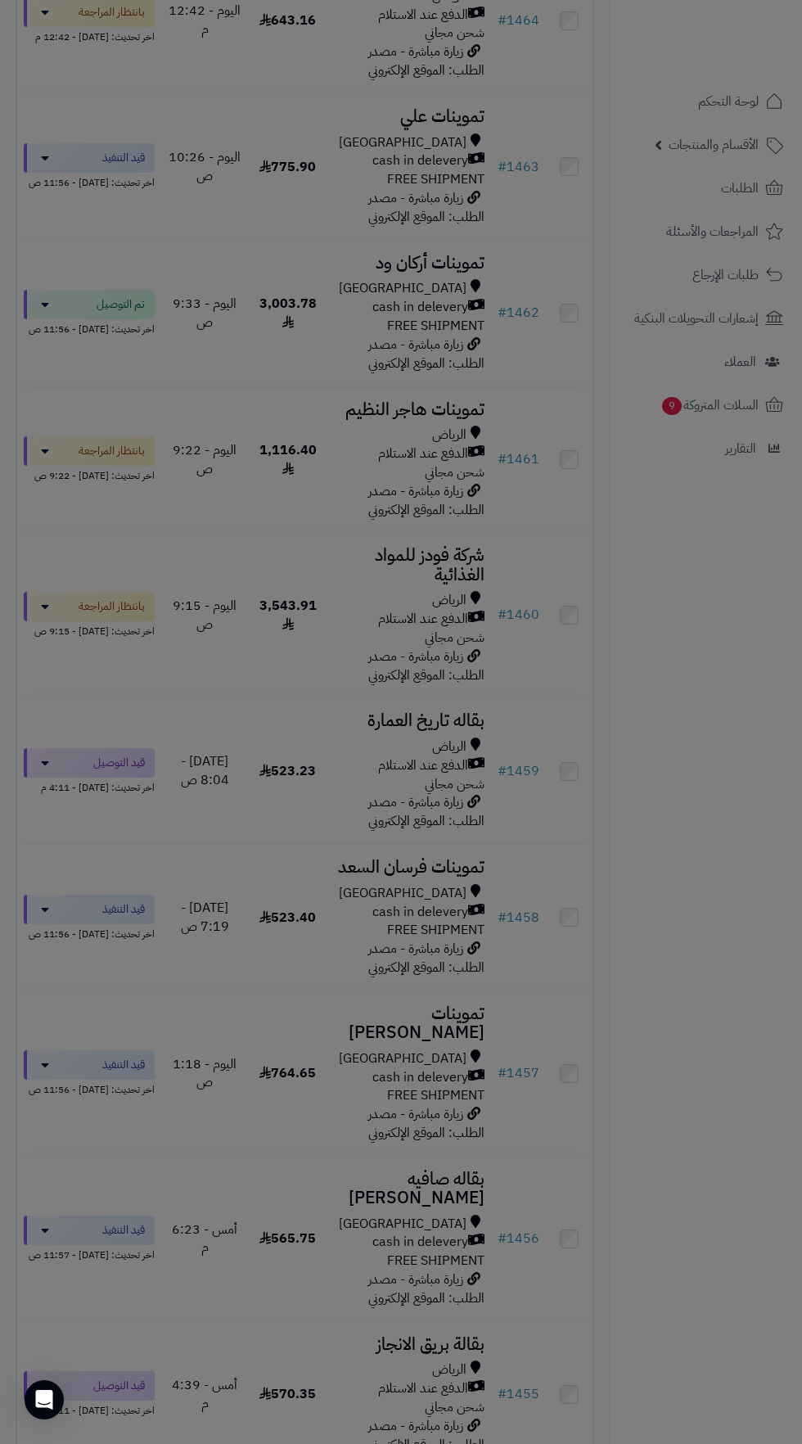
scroll to position [935, 0]
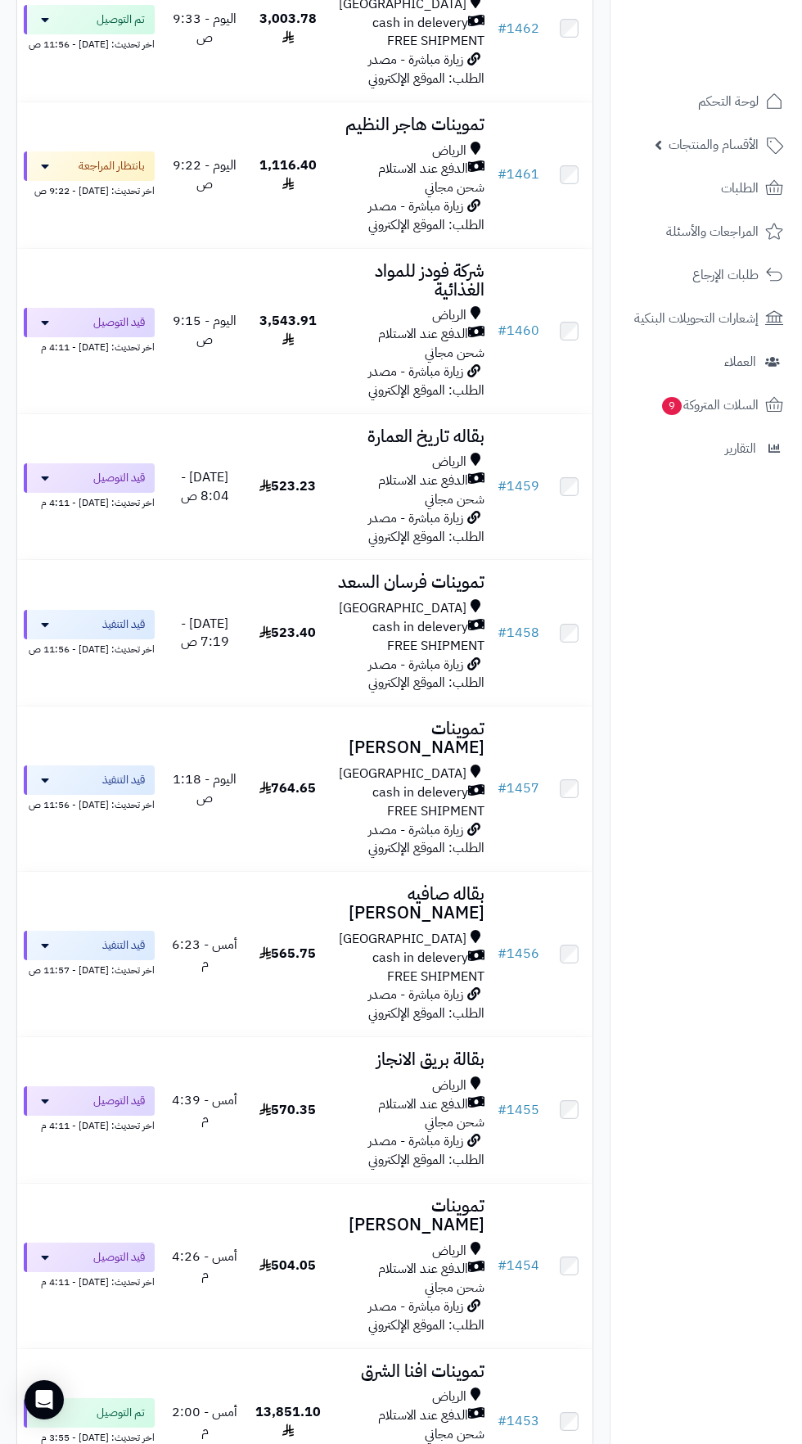
scroll to position [1098, 0]
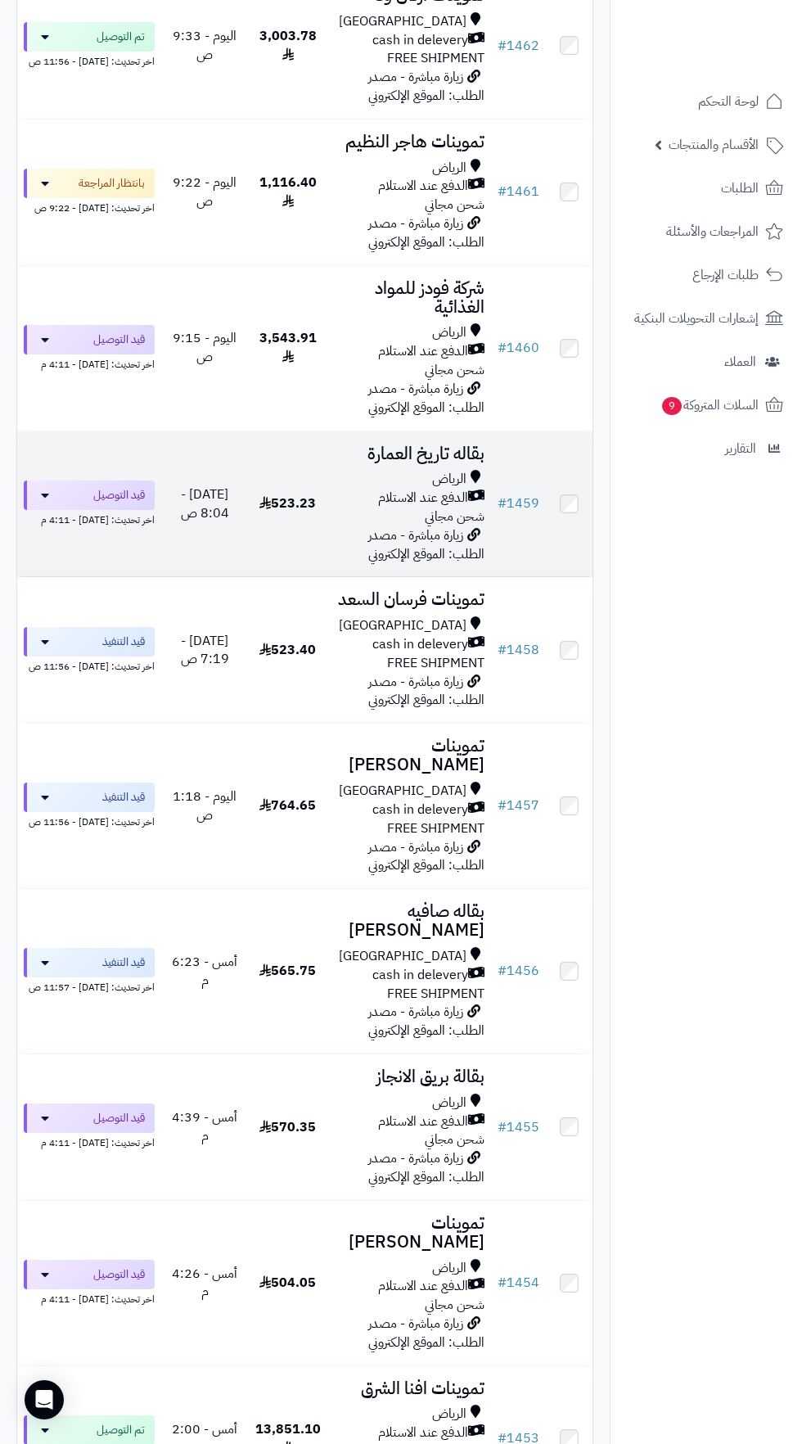
click at [412, 503] on span "الدفع عند الاستلام" at bounding box center [423, 498] width 90 height 19
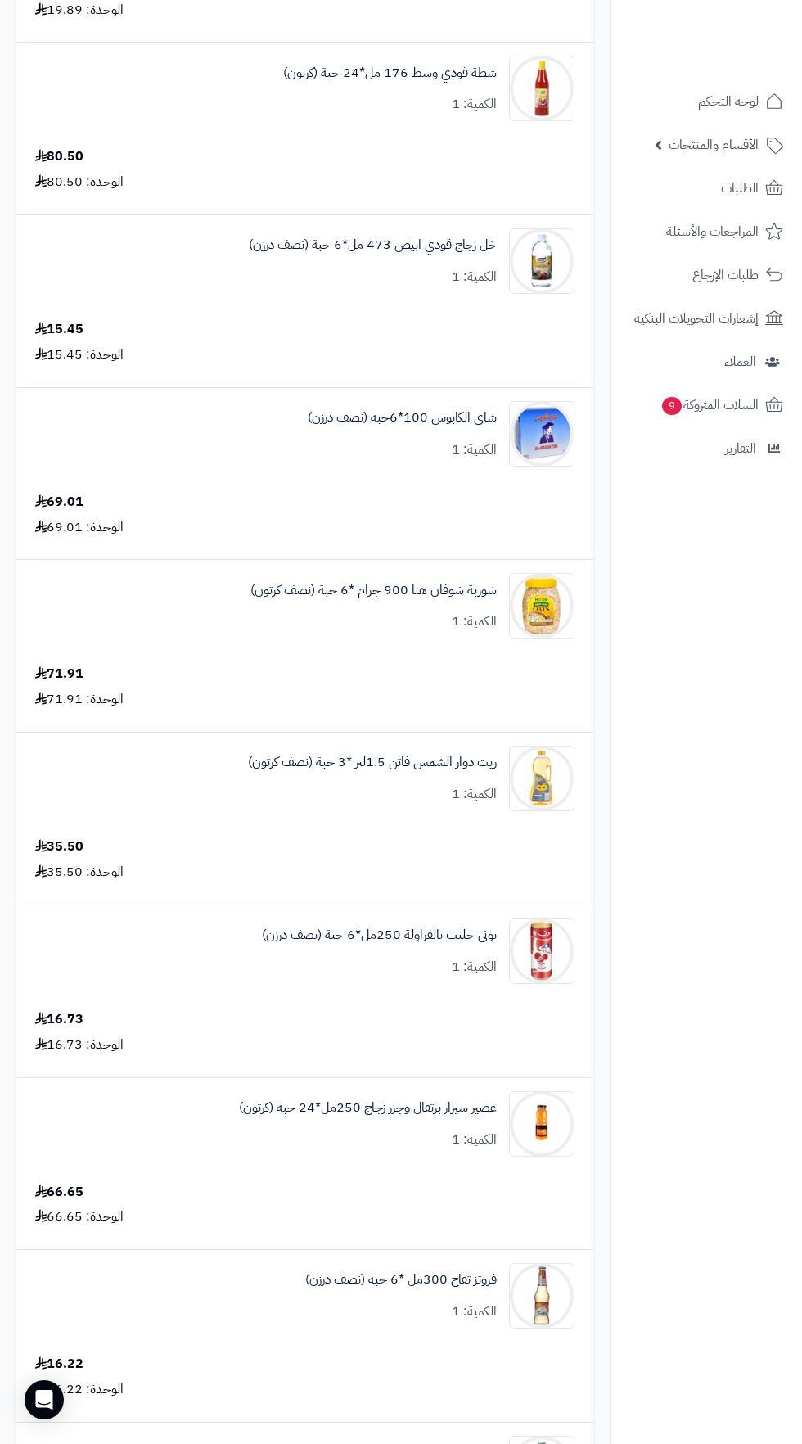
scroll to position [342, 0]
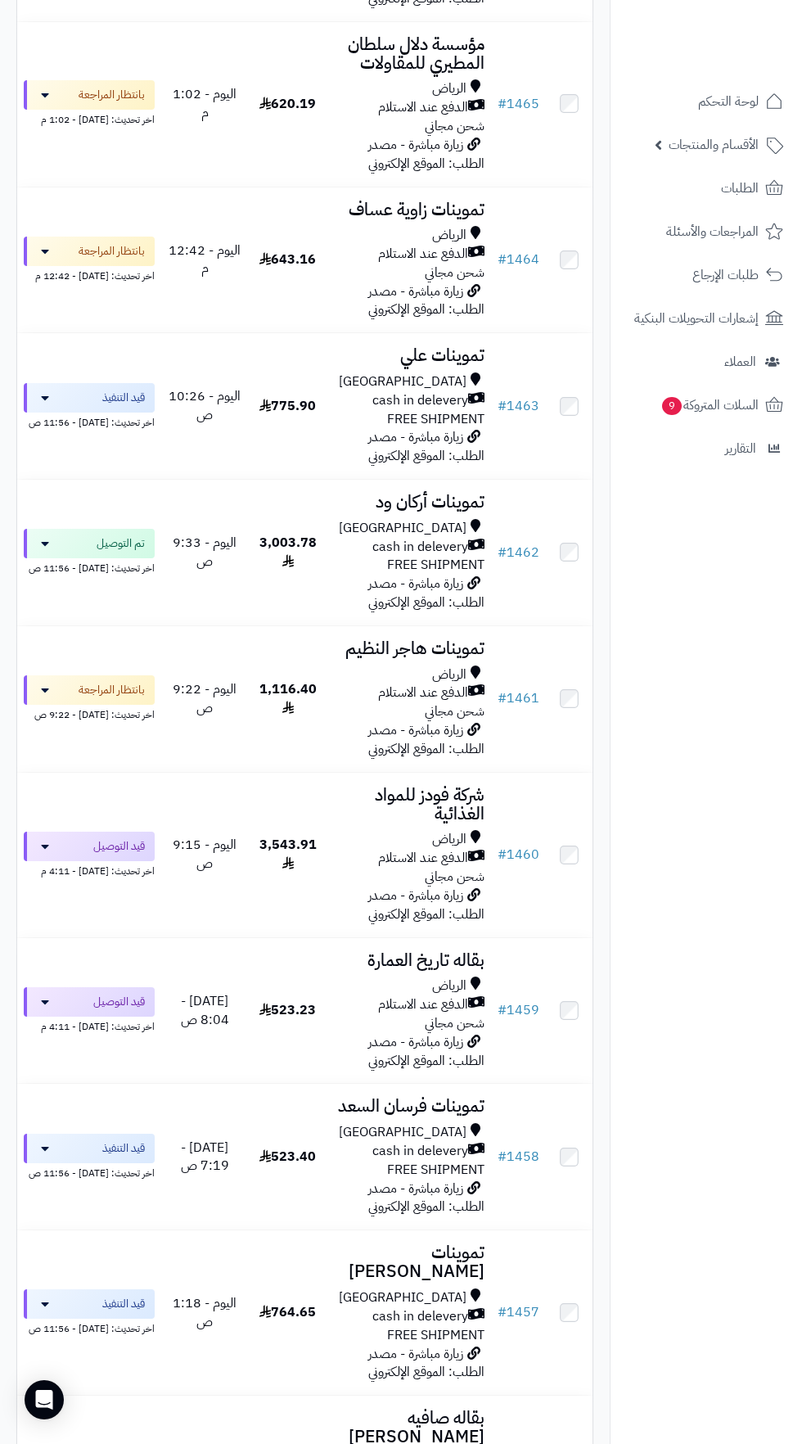
scroll to position [585, 0]
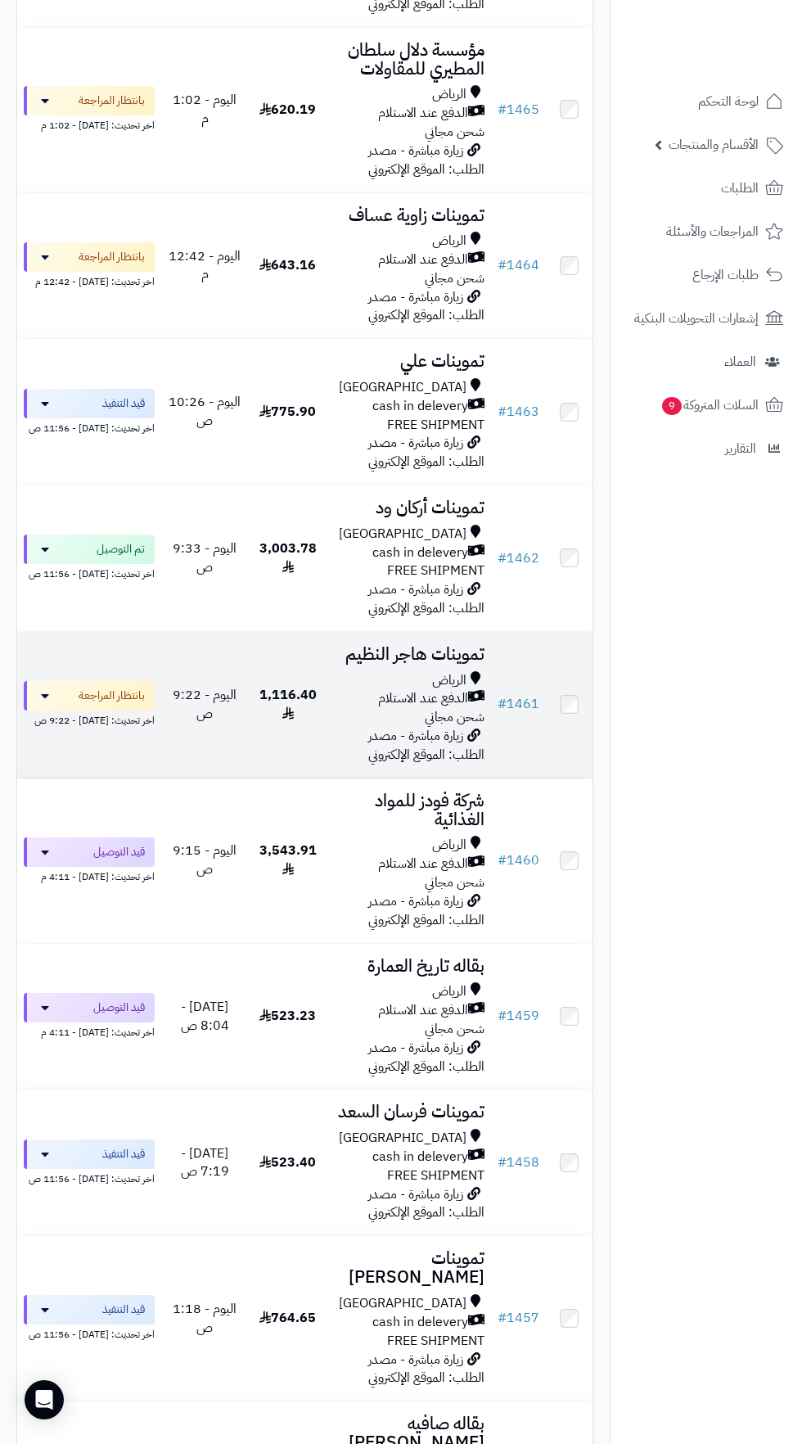
click at [407, 692] on span "الدفع عند الاستلام" at bounding box center [423, 698] width 90 height 19
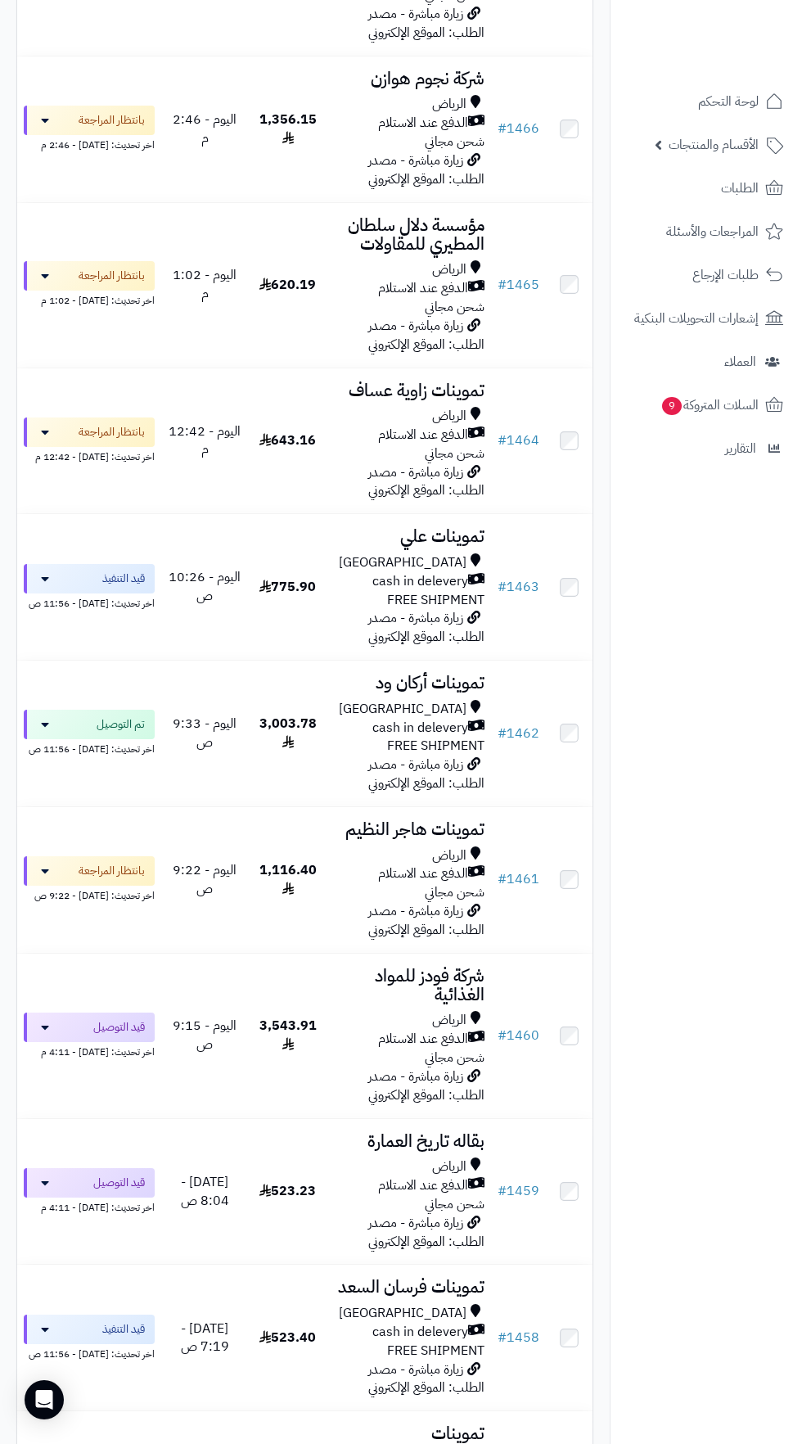
scroll to position [429, 0]
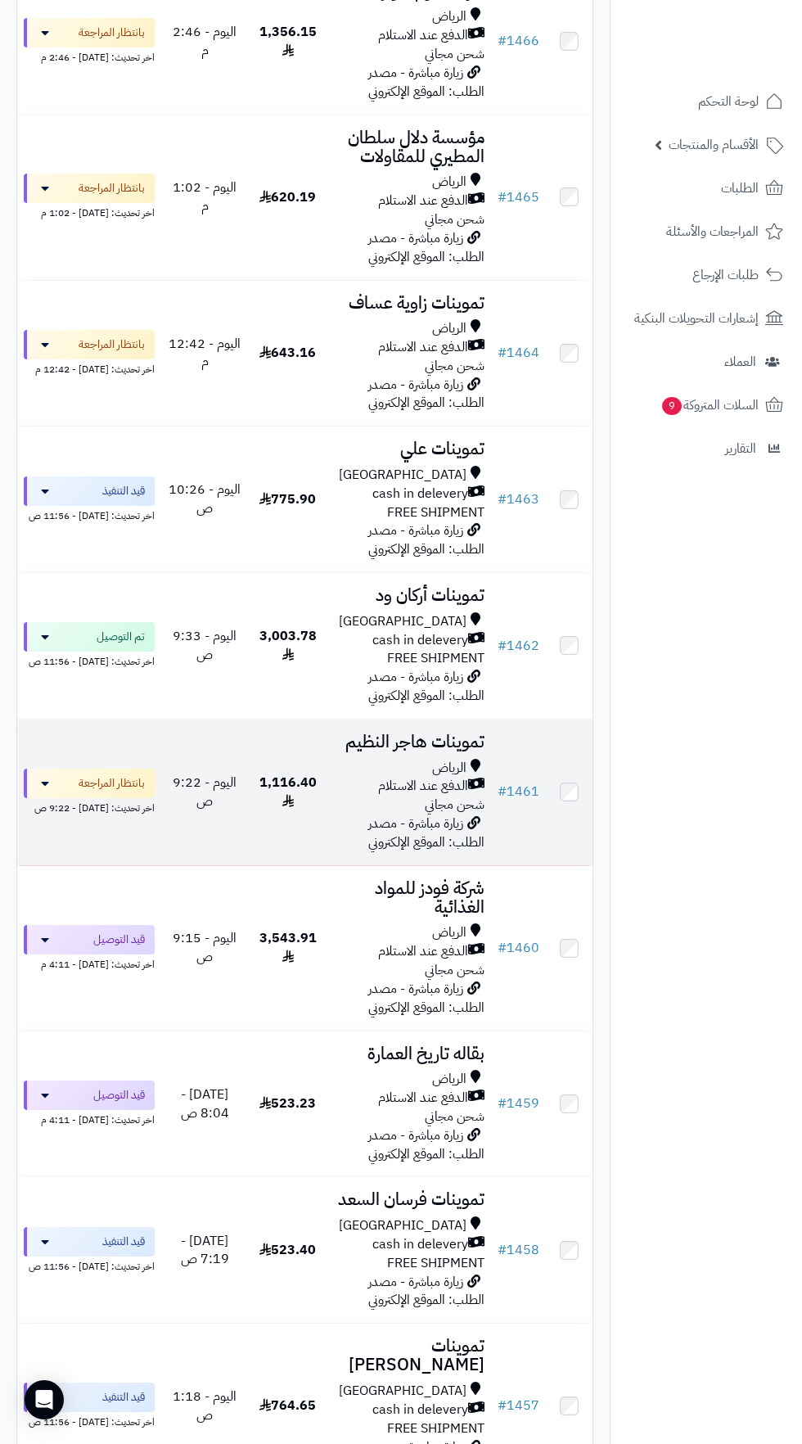
click at [401, 793] on span "الدفع عند الاستلام" at bounding box center [423, 786] width 90 height 19
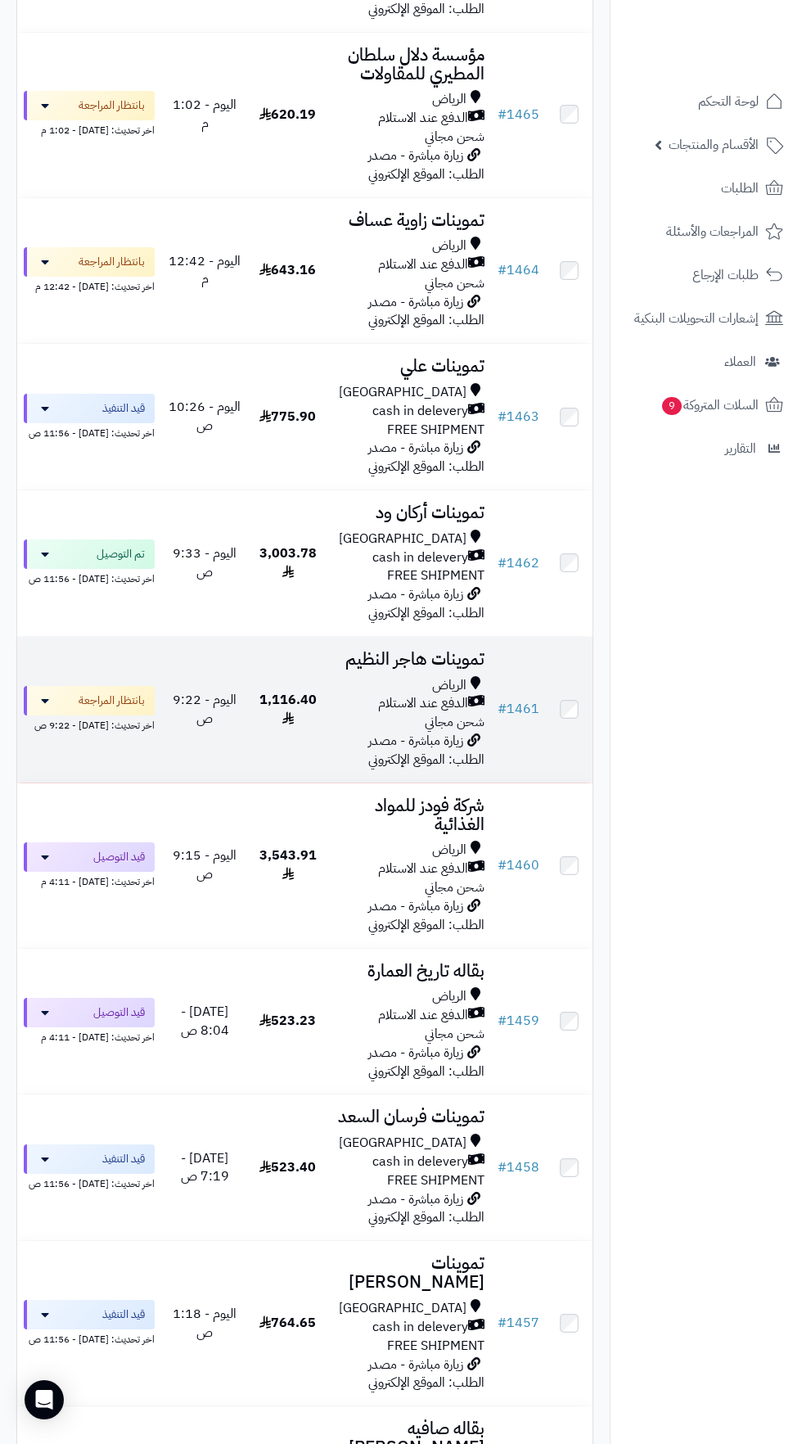
scroll to position [597, 0]
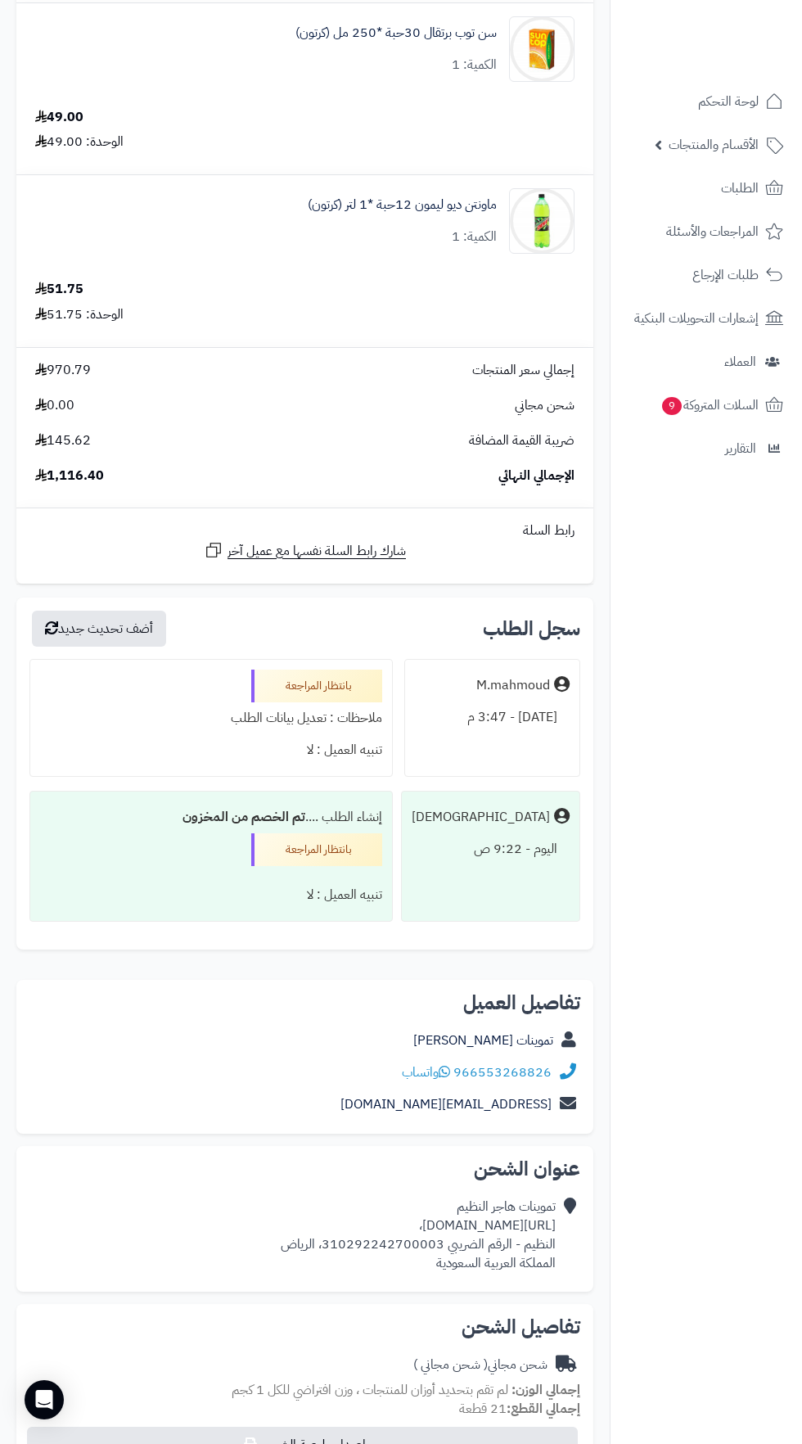
scroll to position [2572, 0]
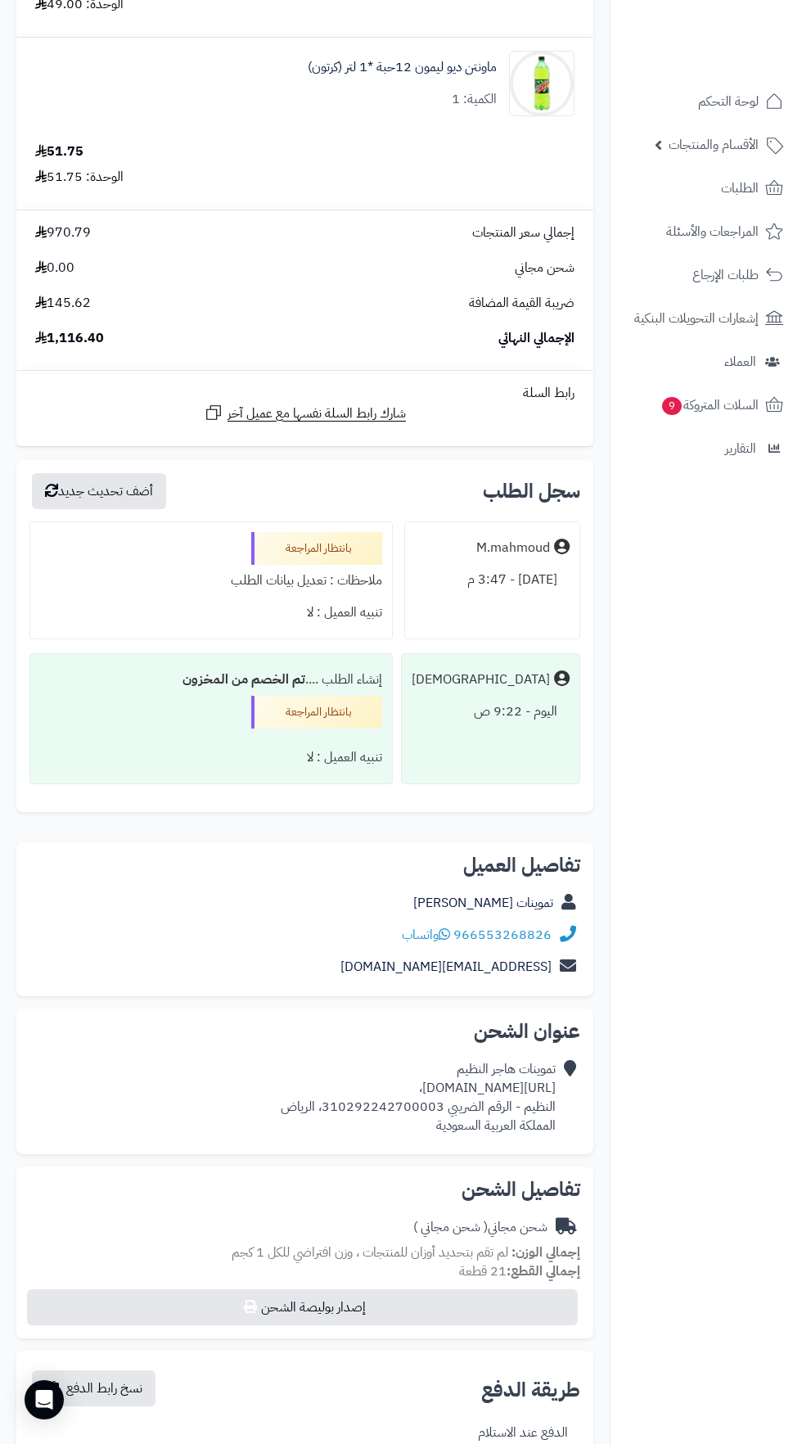
copy div "[URL][DOMAIN_NAME]،"
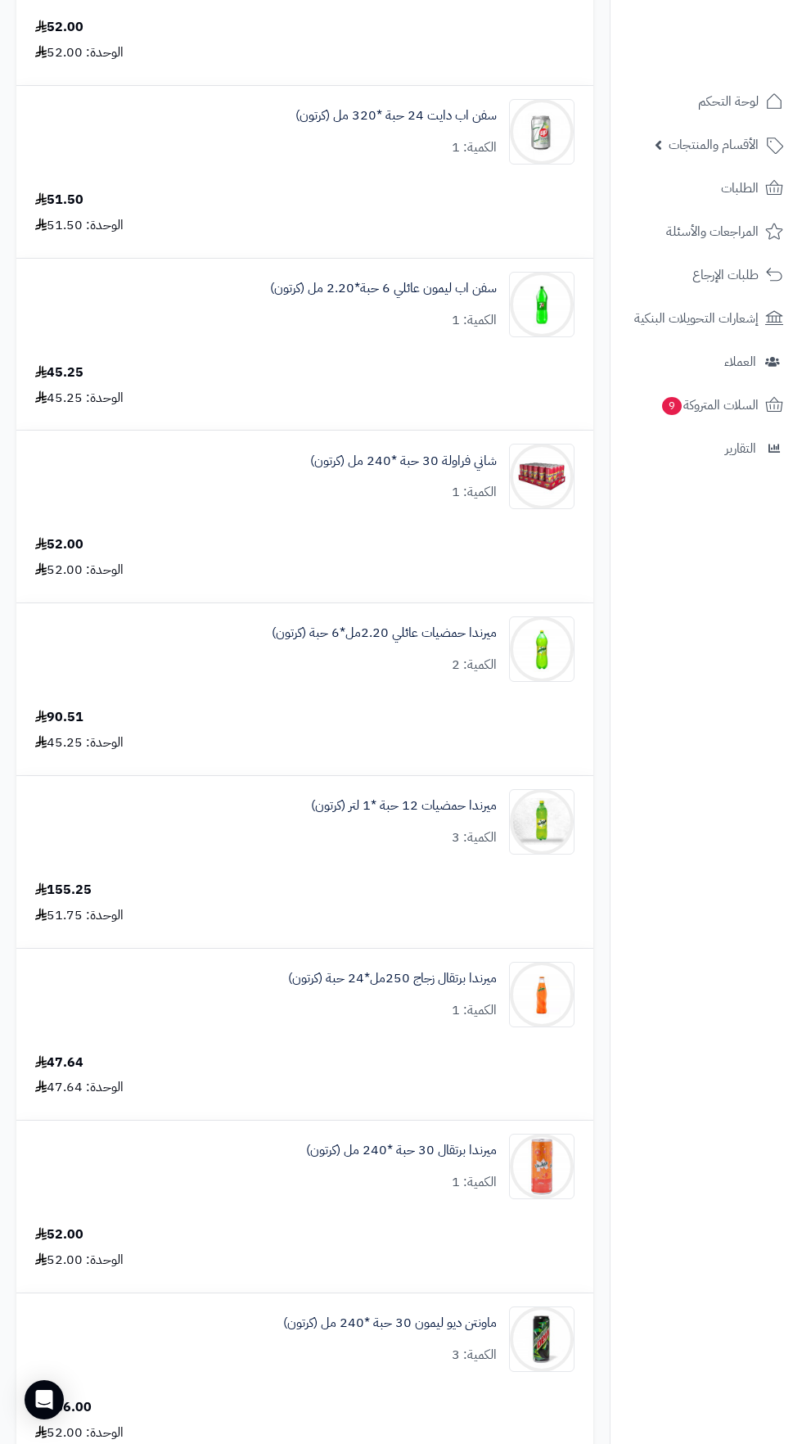
scroll to position [0, 0]
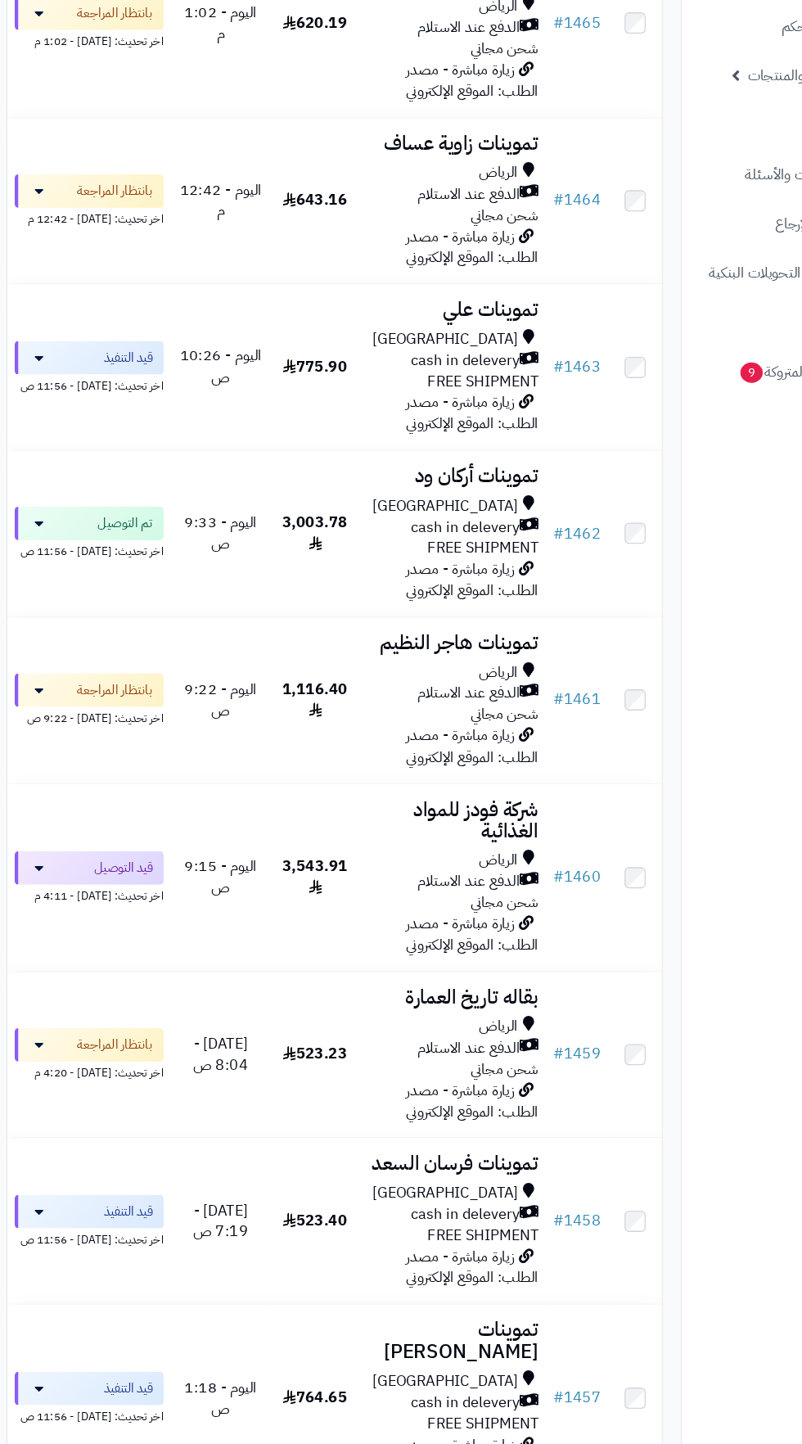
scroll to position [596, 0]
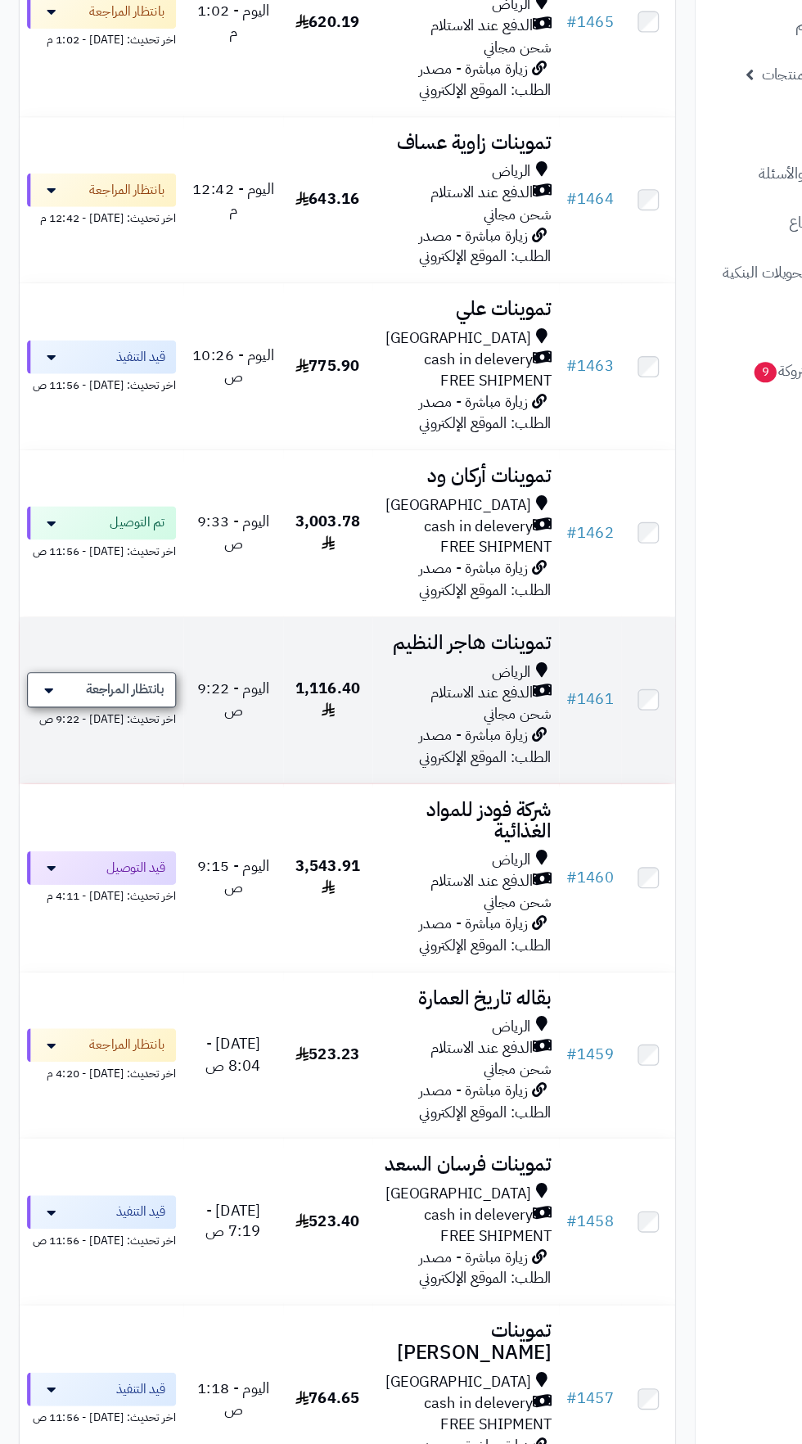
click at [124, 692] on span "بانتظار المراجعة" at bounding box center [109, 685] width 69 height 16
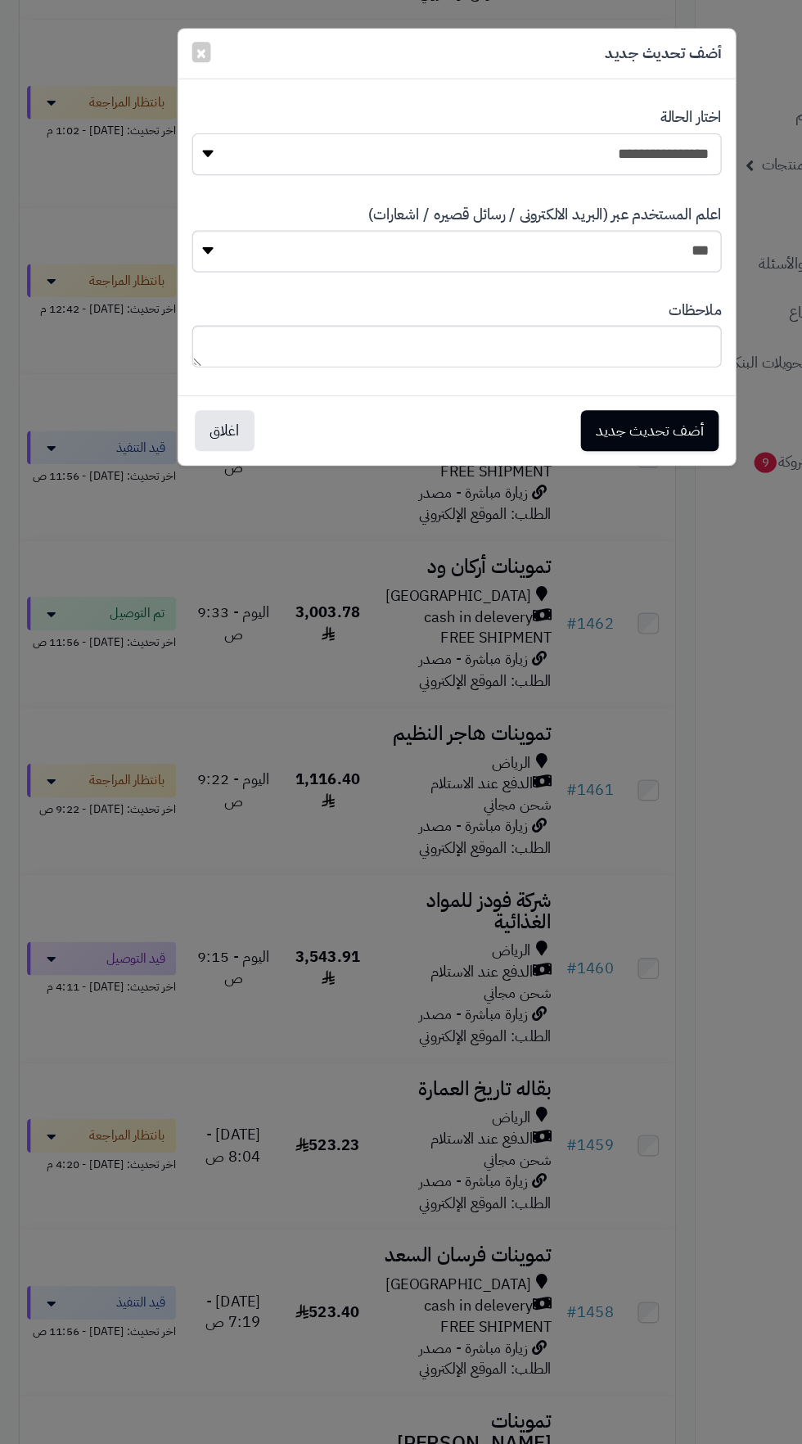
click at [548, 128] on select "**********" at bounding box center [401, 135] width 465 height 37
select select "**"
click at [558, 372] on button "أضف تحديث جديد" at bounding box center [570, 377] width 121 height 36
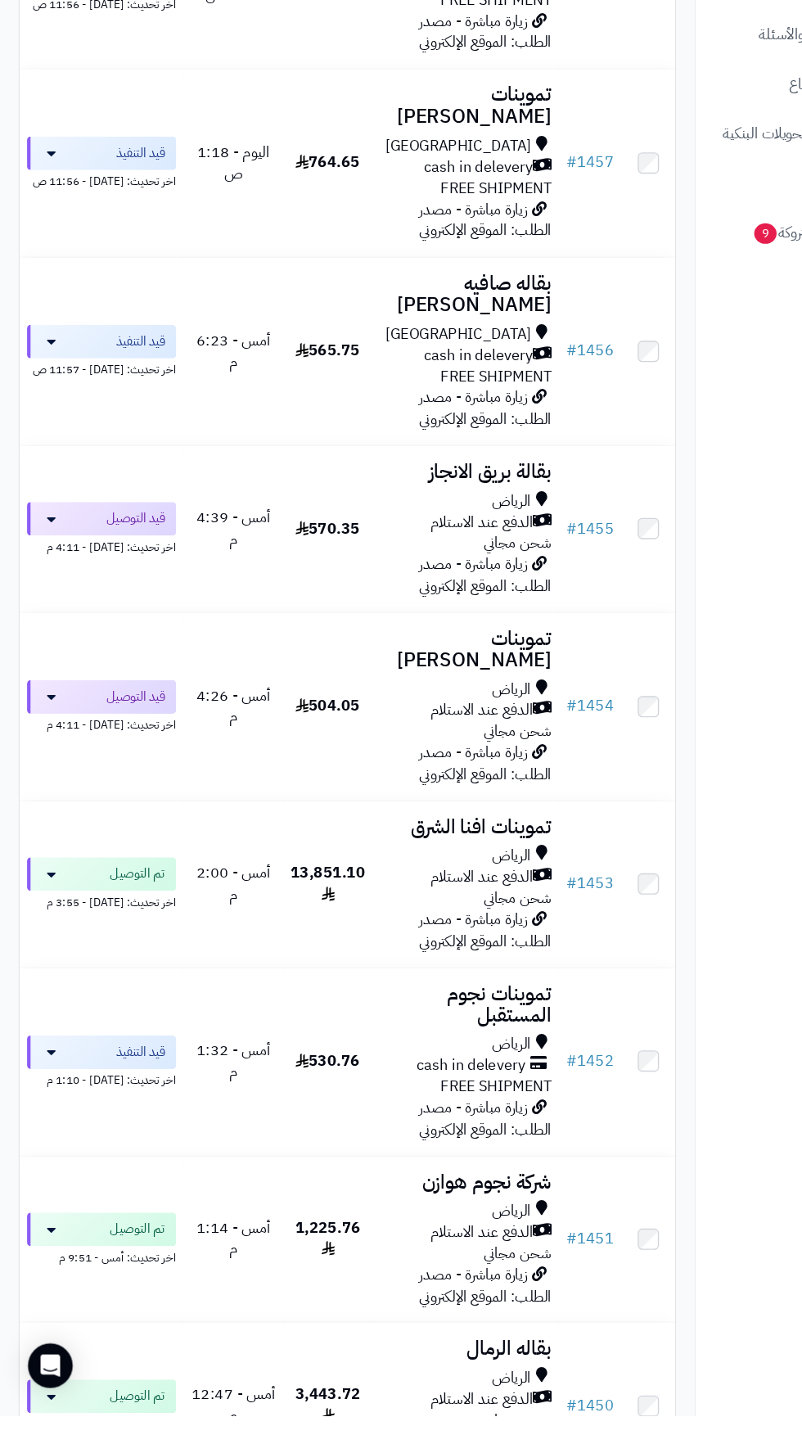
scroll to position [1577, 0]
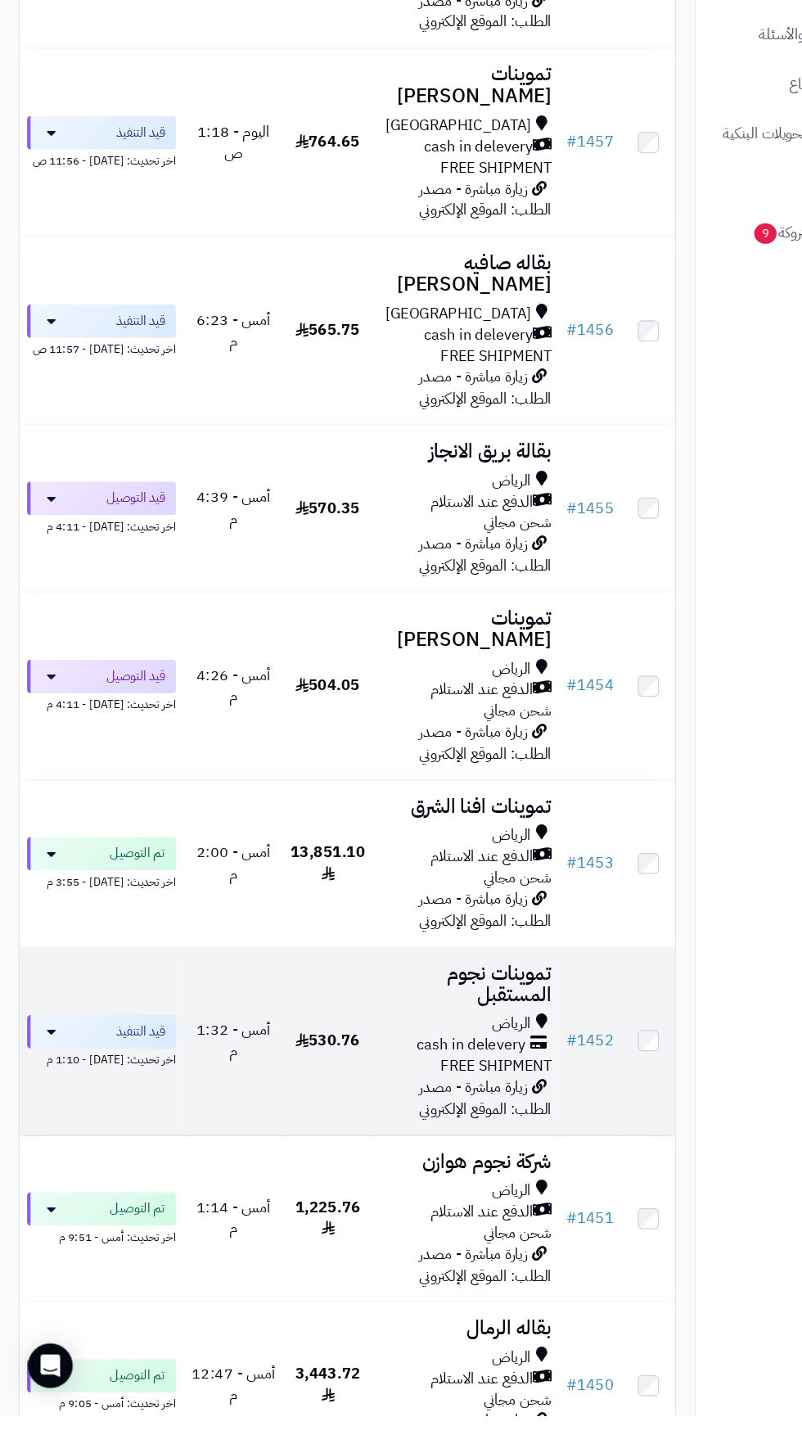
click at [381, 1109] on span "cash in delevery" at bounding box center [414, 1118] width 96 height 19
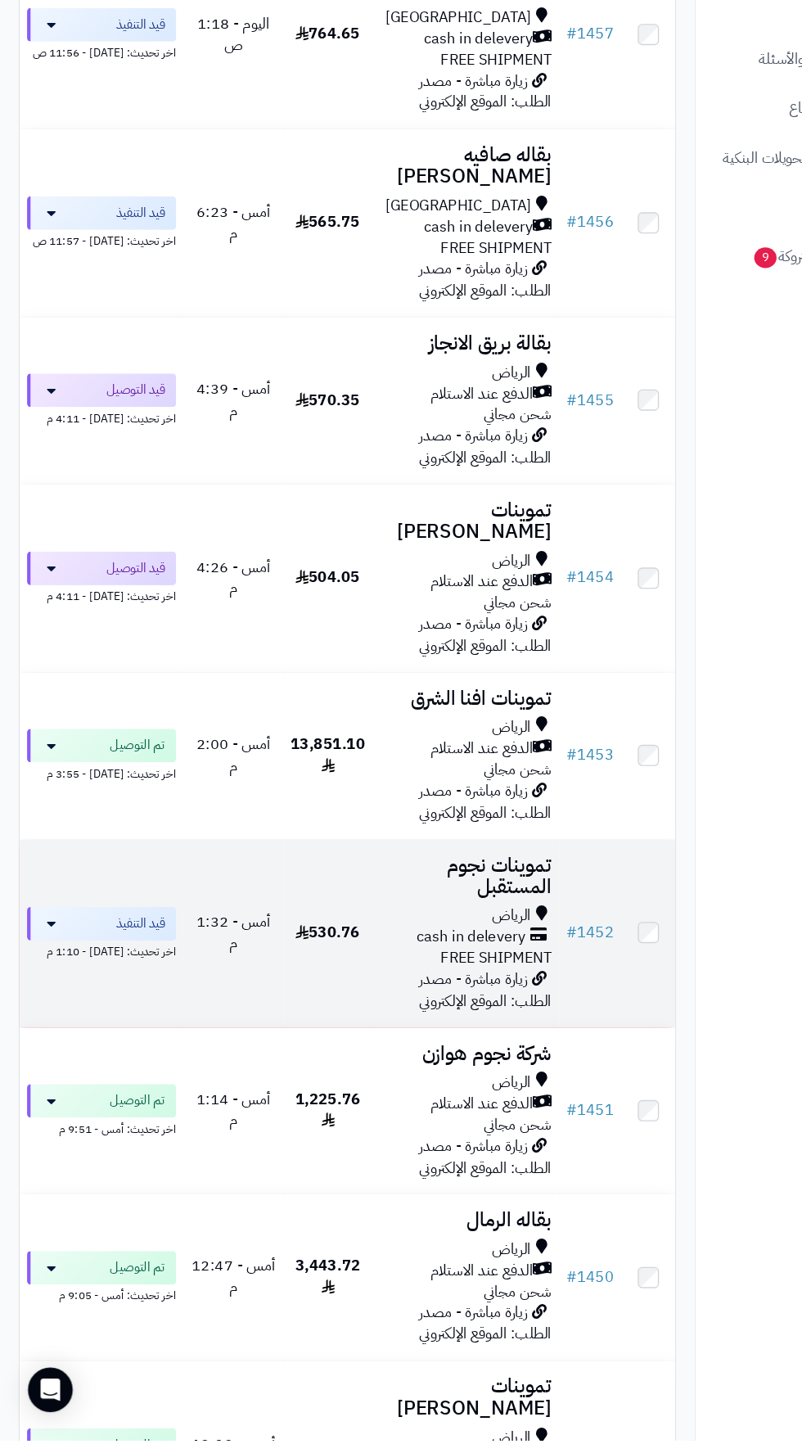
scroll to position [1716, 0]
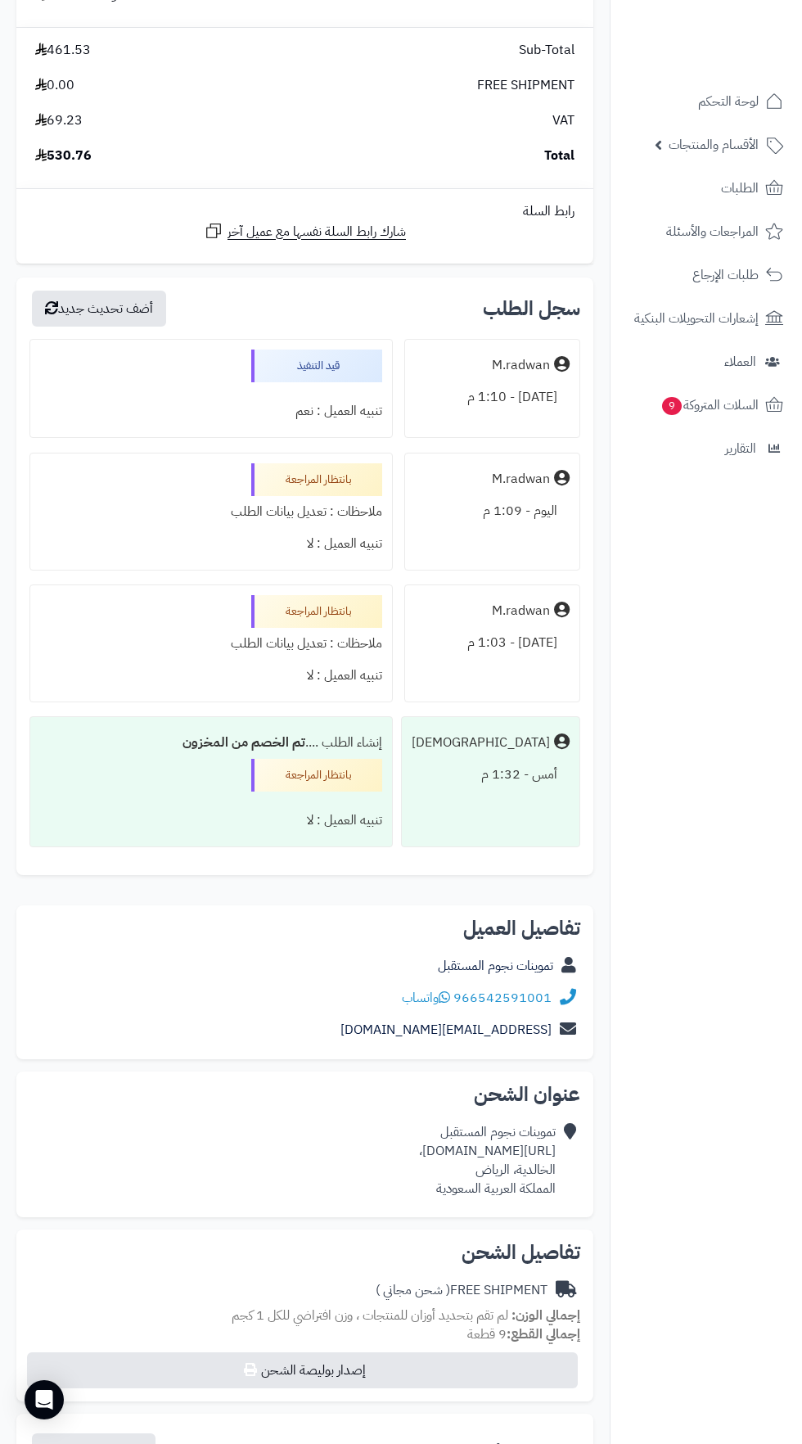
scroll to position [1566, 0]
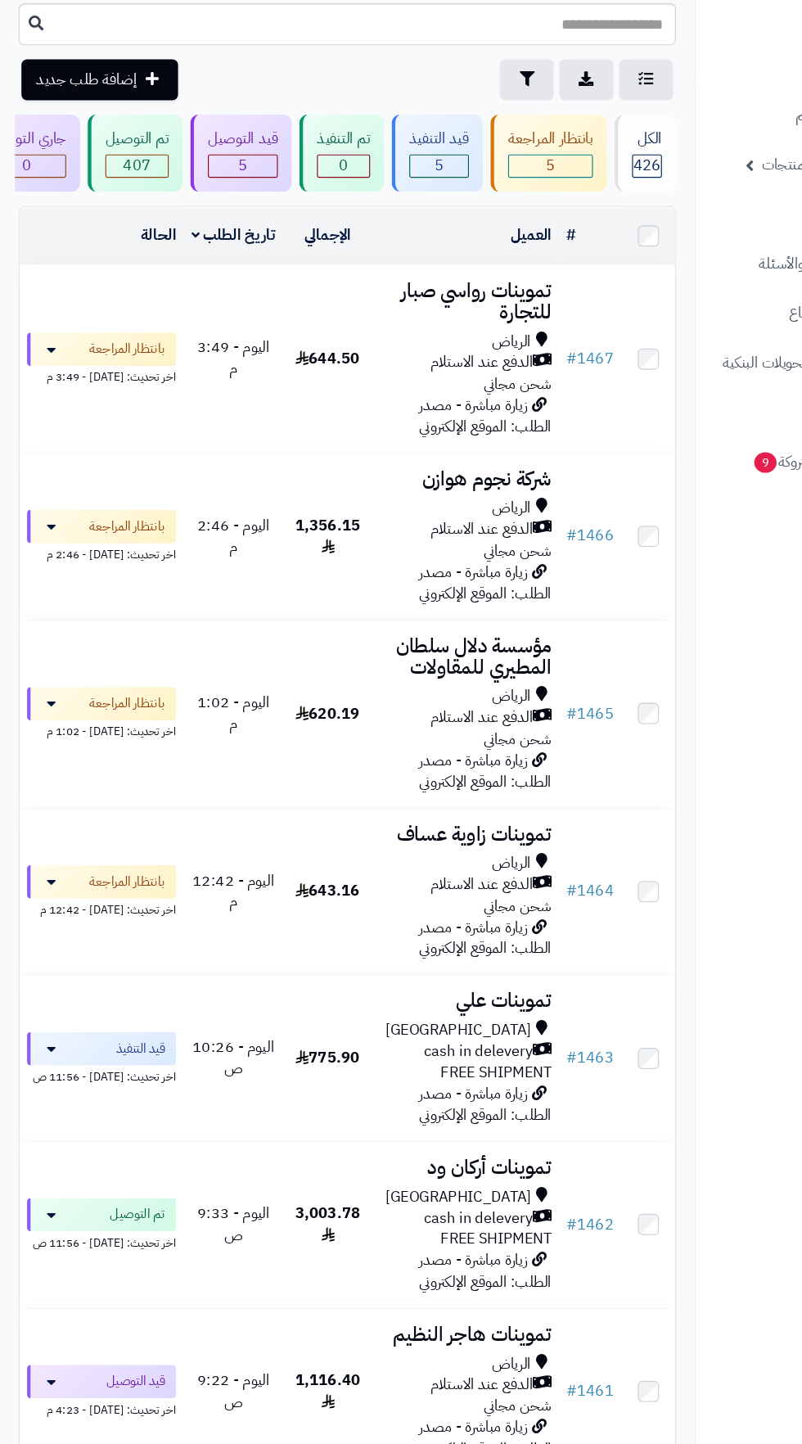
scroll to position [54, 0]
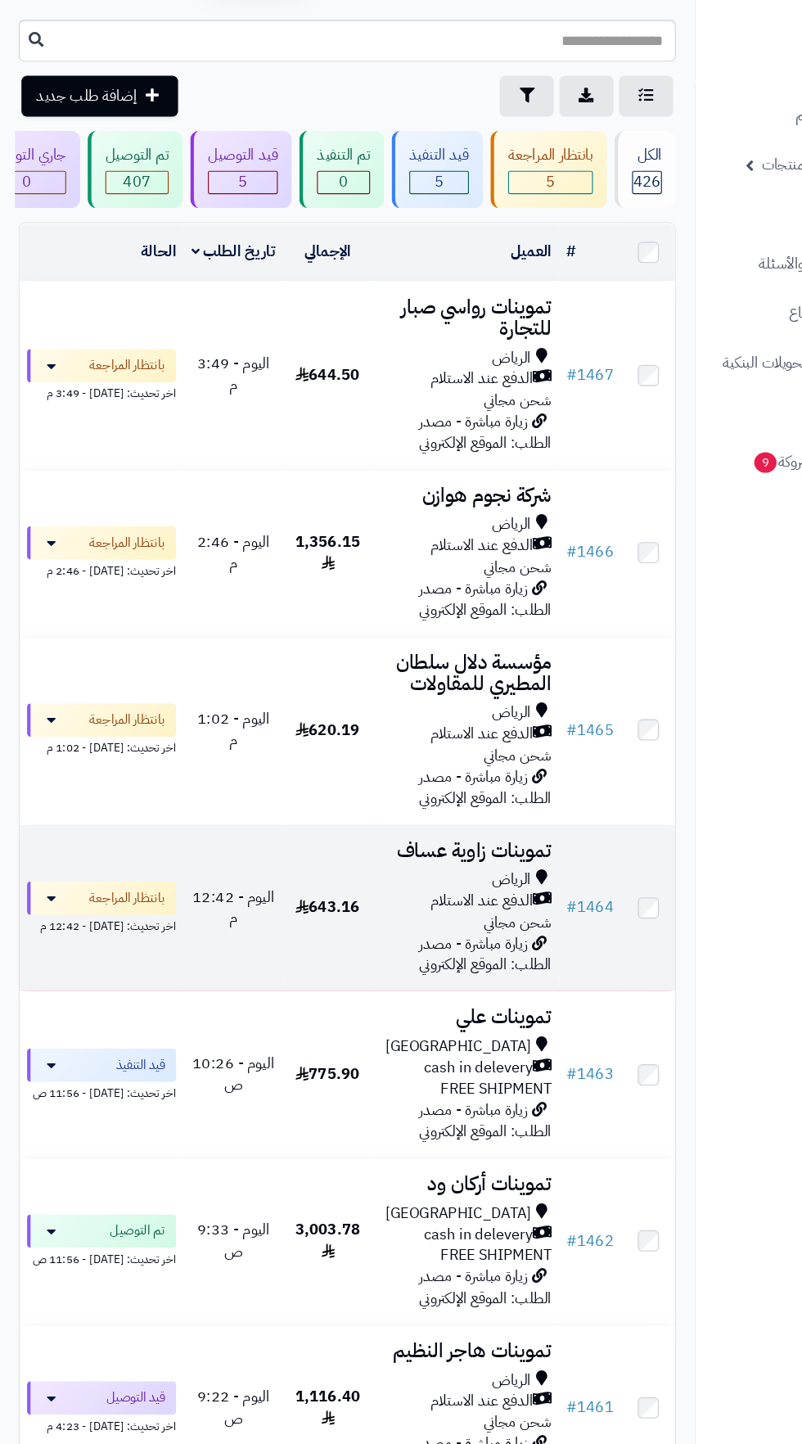
click at [363, 772] on div "الرياض" at bounding box center [409, 772] width 151 height 19
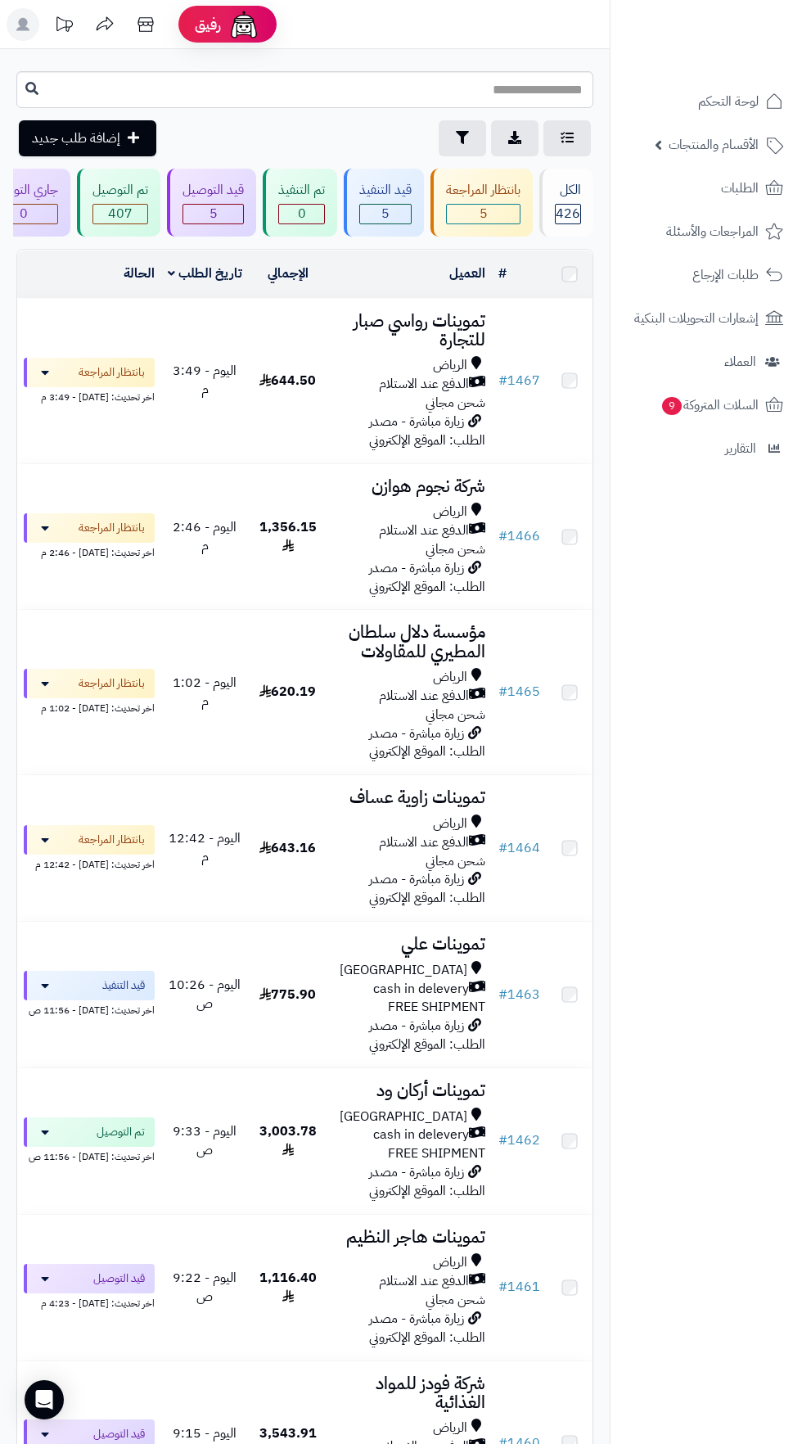
scroll to position [54, 0]
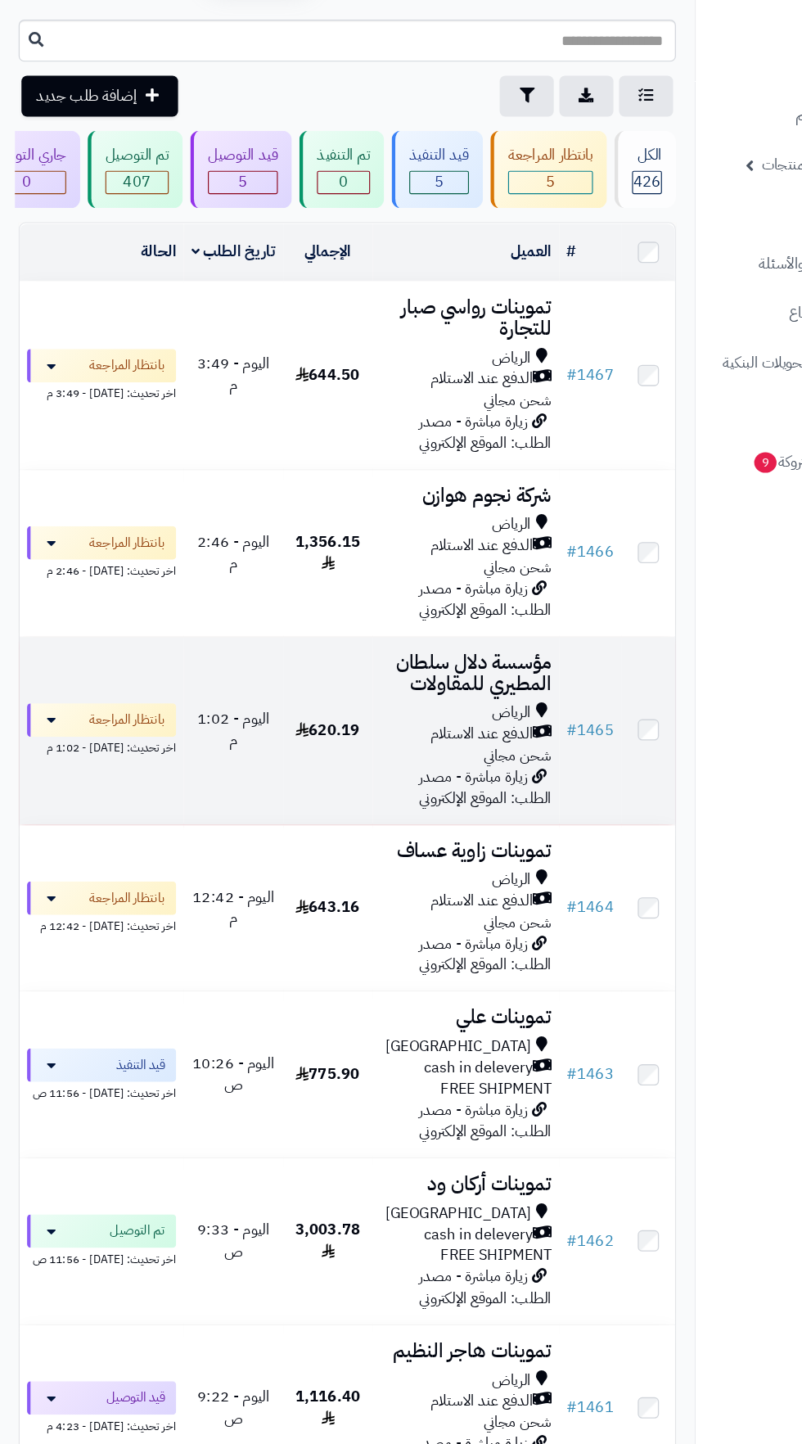
click at [414, 636] on span "الدفع عند الاستلام" at bounding box center [423, 644] width 90 height 19
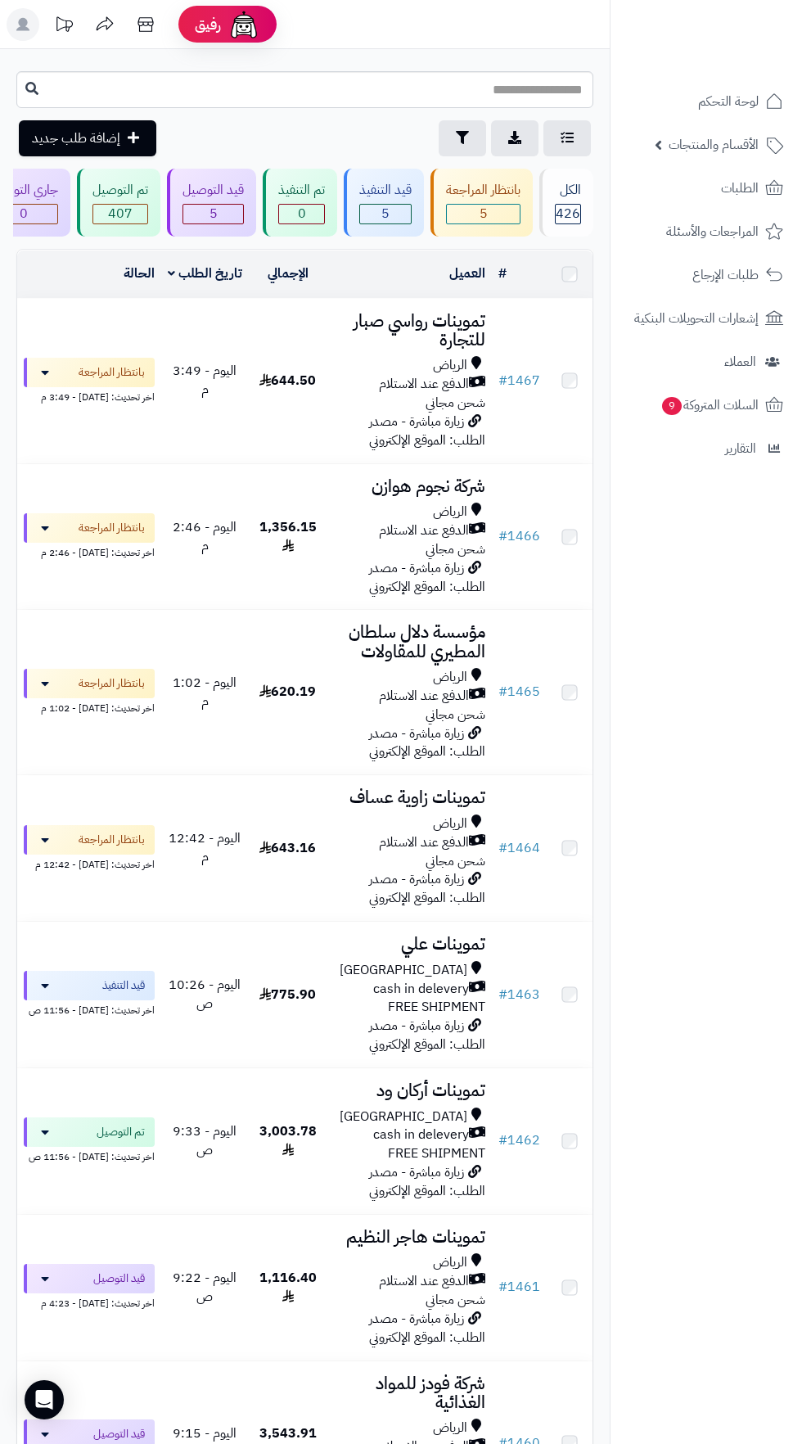
scroll to position [54, 0]
